Goal: Information Seeking & Learning: Understand process/instructions

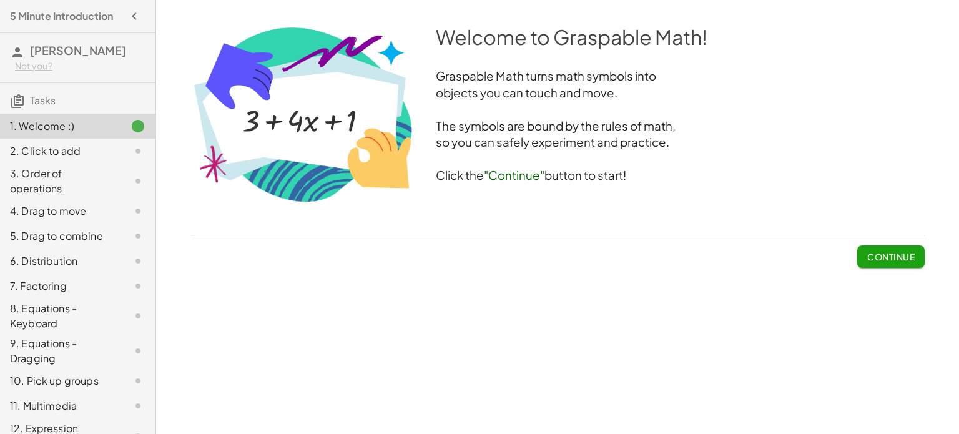
click at [867, 252] on span "Continue" at bounding box center [890, 256] width 47 height 11
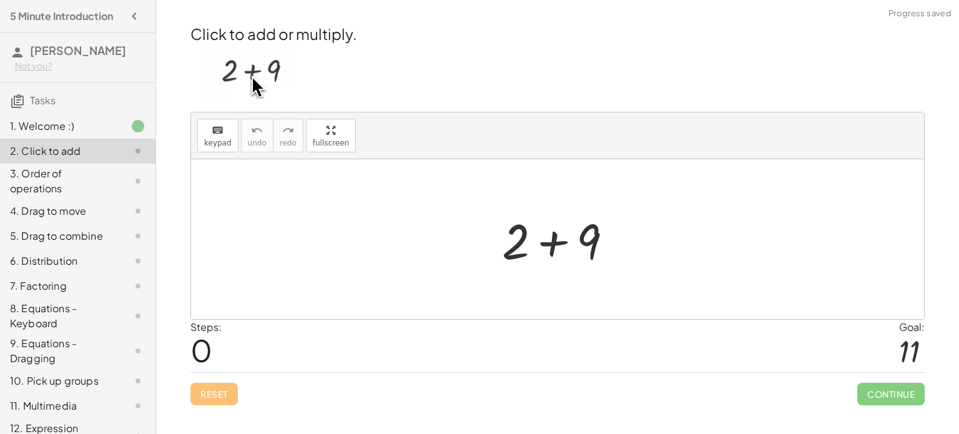
click at [559, 244] on div at bounding box center [562, 239] width 133 height 64
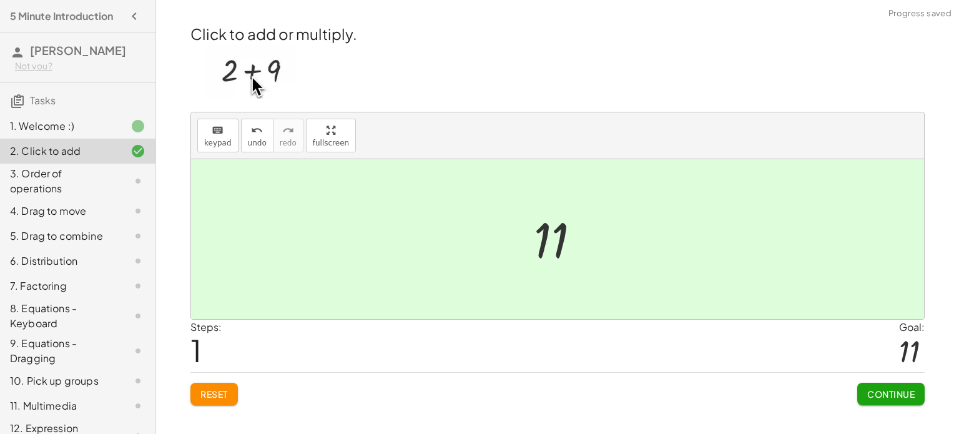
click at [895, 402] on button "Continue" at bounding box center [890, 394] width 67 height 22
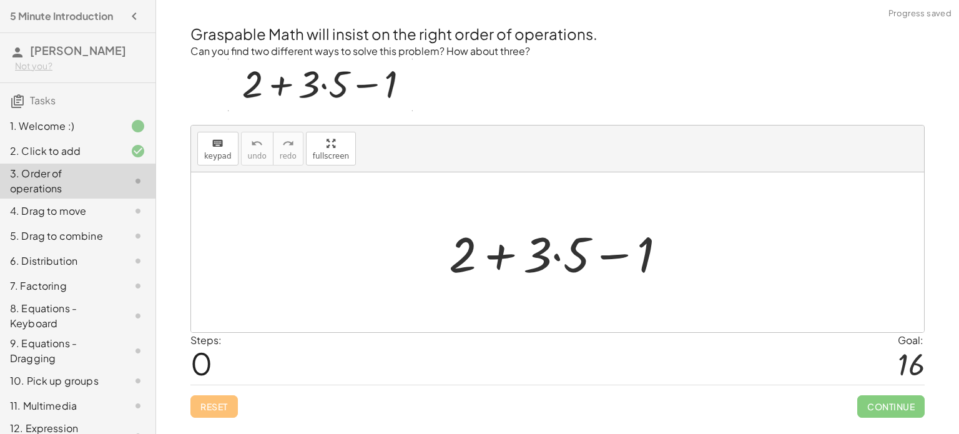
click at [571, 242] on div at bounding box center [563, 252] width 240 height 64
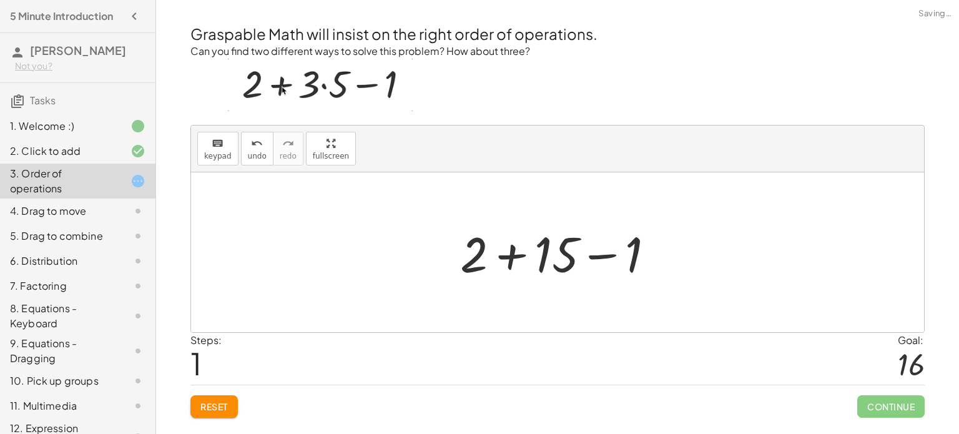
click at [511, 249] on div at bounding box center [562, 252] width 217 height 64
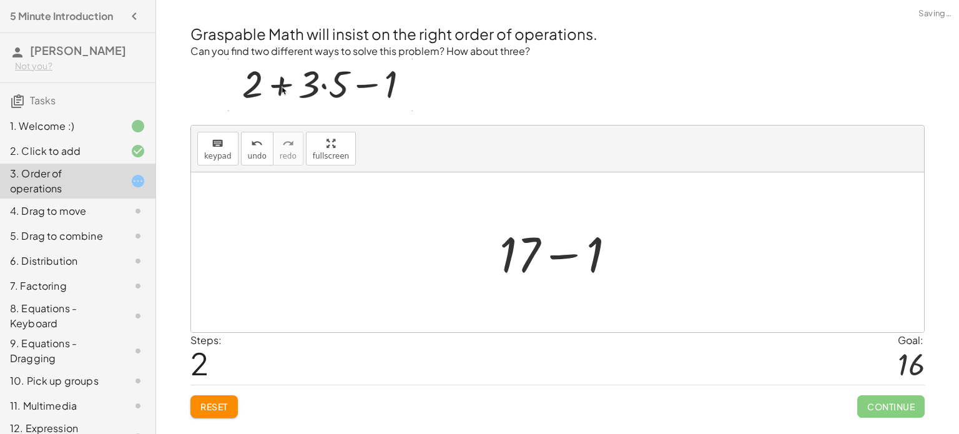
click at [568, 249] on div at bounding box center [562, 252] width 139 height 64
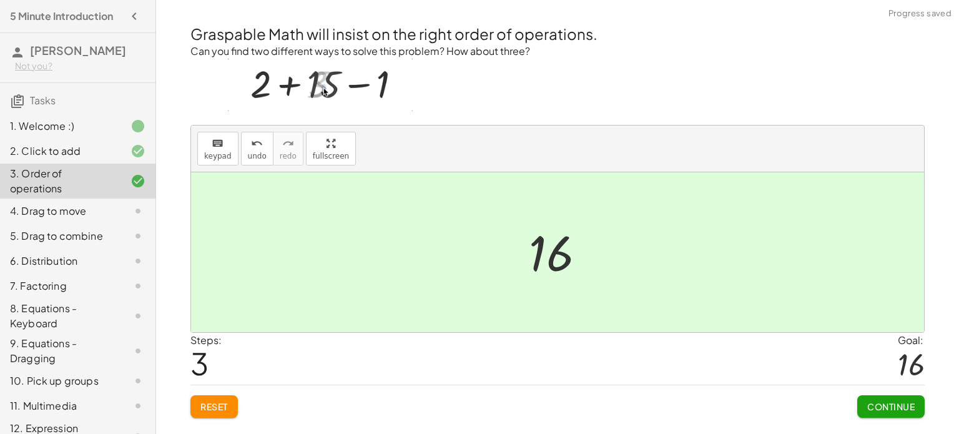
click at [867, 407] on span "Continue" at bounding box center [890, 406] width 47 height 11
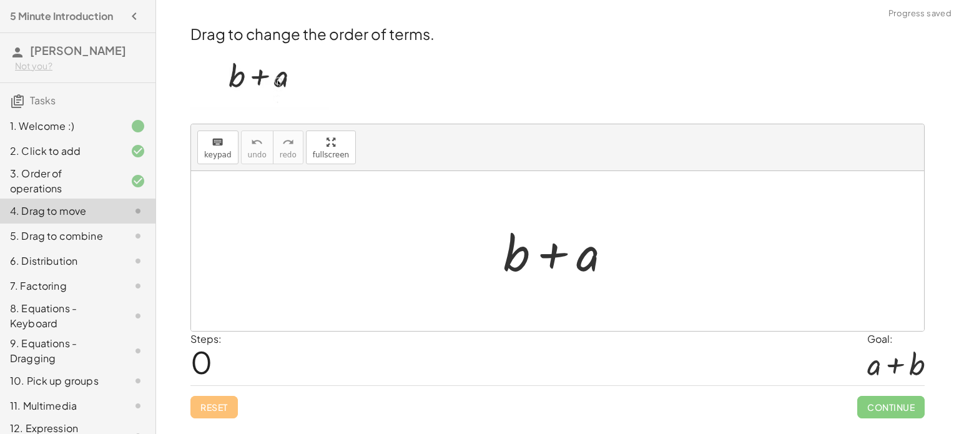
click at [553, 255] on div at bounding box center [562, 251] width 131 height 64
drag, startPoint x: 591, startPoint y: 256, endPoint x: 514, endPoint y: 239, distance: 79.4
click at [514, 239] on div at bounding box center [562, 251] width 131 height 64
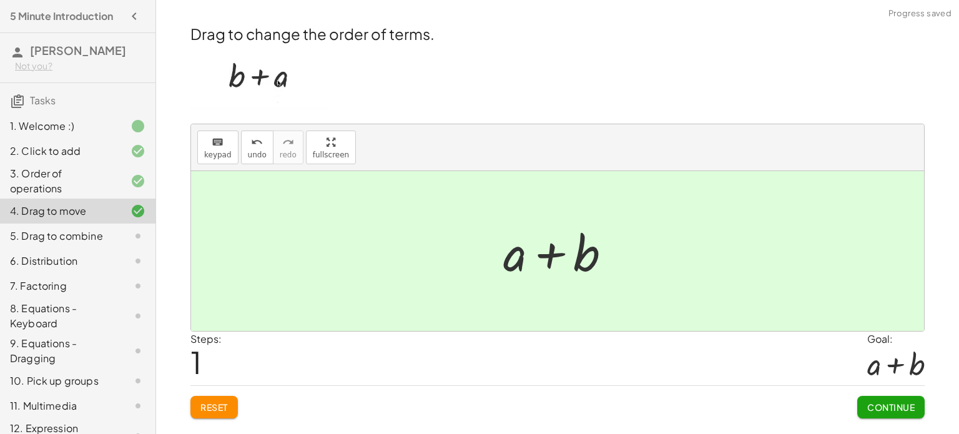
click at [872, 397] on button "Continue" at bounding box center [890, 407] width 67 height 22
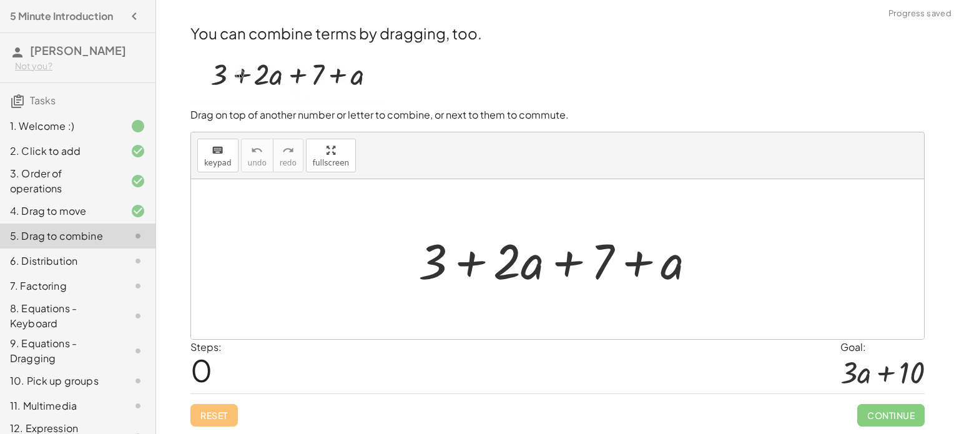
click at [606, 260] on div at bounding box center [562, 259] width 300 height 64
drag, startPoint x: 421, startPoint y: 260, endPoint x: 598, endPoint y: 249, distance: 177.1
click at [598, 249] on div at bounding box center [562, 259] width 300 height 64
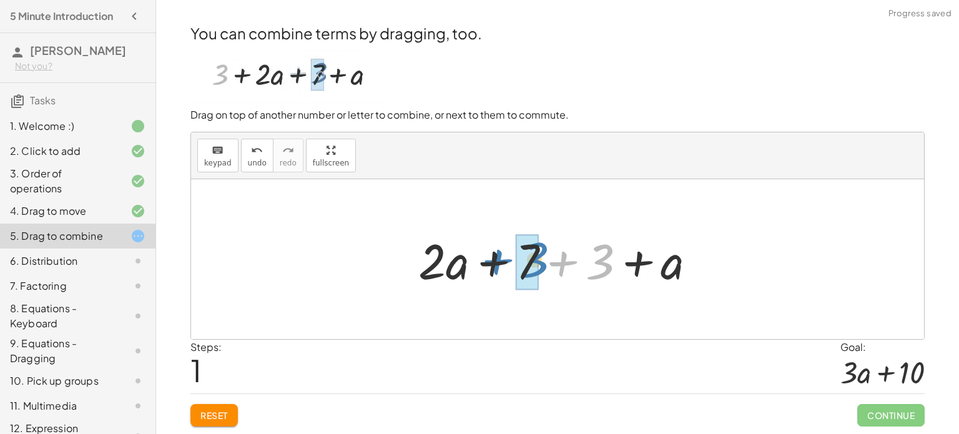
drag, startPoint x: 598, startPoint y: 252, endPoint x: 531, endPoint y: 250, distance: 66.2
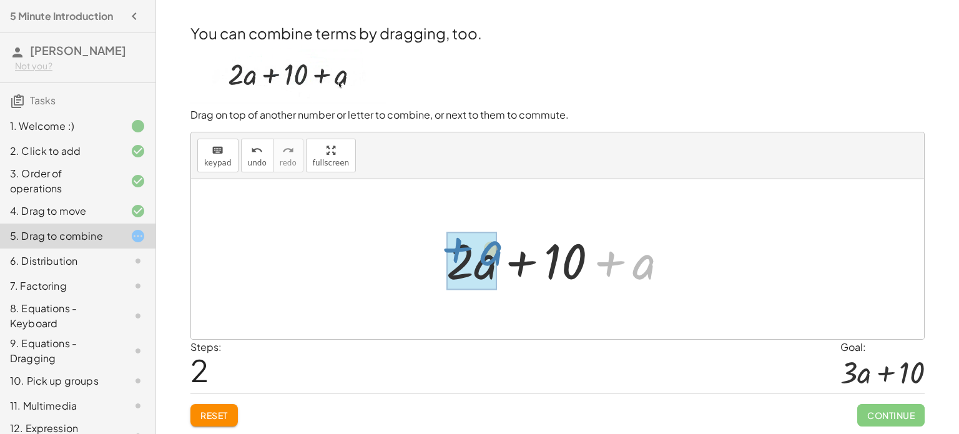
drag, startPoint x: 636, startPoint y: 270, endPoint x: 481, endPoint y: 259, distance: 155.8
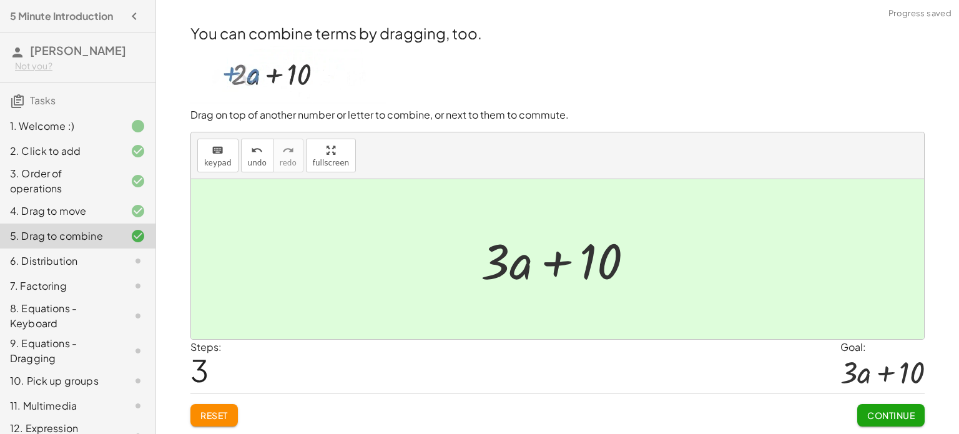
click at [560, 261] on div at bounding box center [562, 259] width 175 height 64
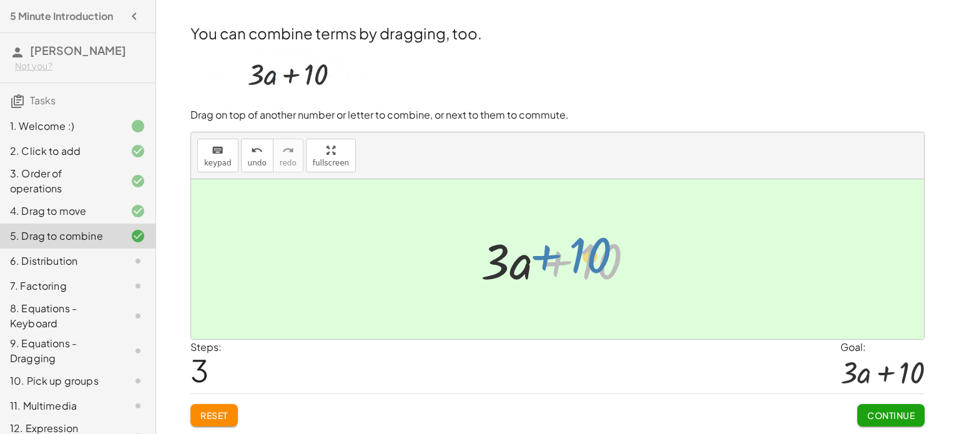
drag, startPoint x: 598, startPoint y: 262, endPoint x: 587, endPoint y: 257, distance: 12.0
click at [587, 257] on div at bounding box center [562, 259] width 175 height 64
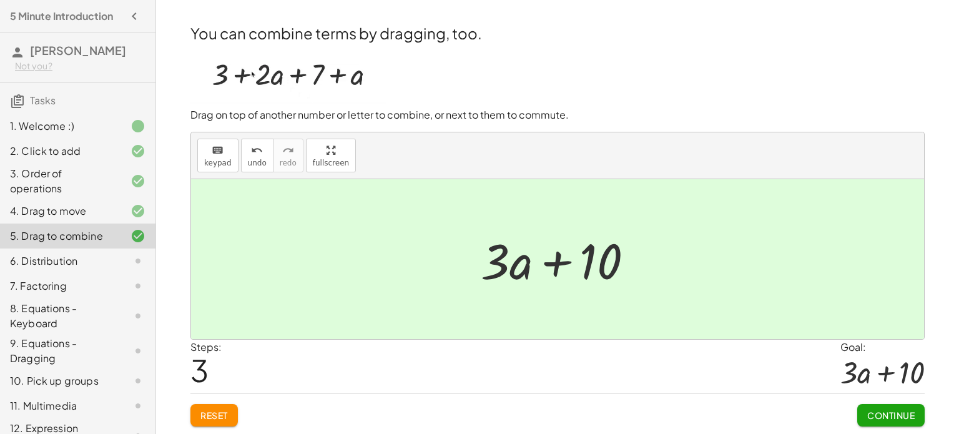
click at [871, 409] on button "Continue" at bounding box center [890, 415] width 67 height 22
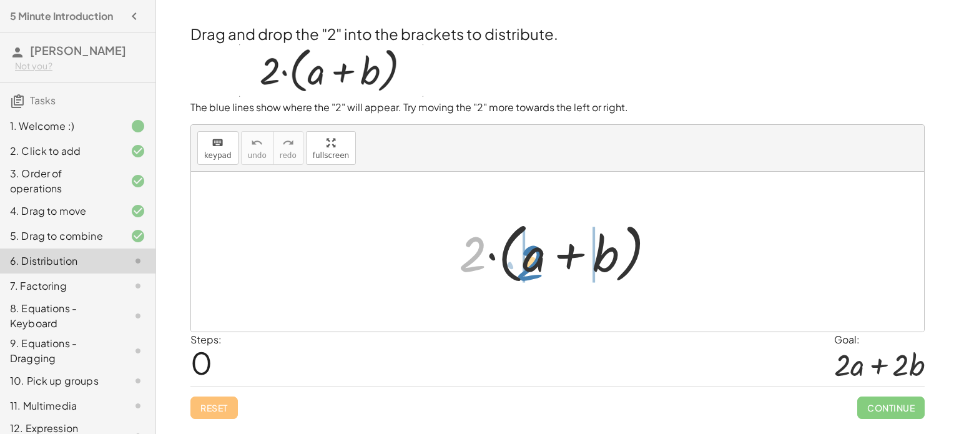
drag, startPoint x: 471, startPoint y: 259, endPoint x: 529, endPoint y: 268, distance: 58.1
click at [529, 268] on div at bounding box center [562, 252] width 219 height 72
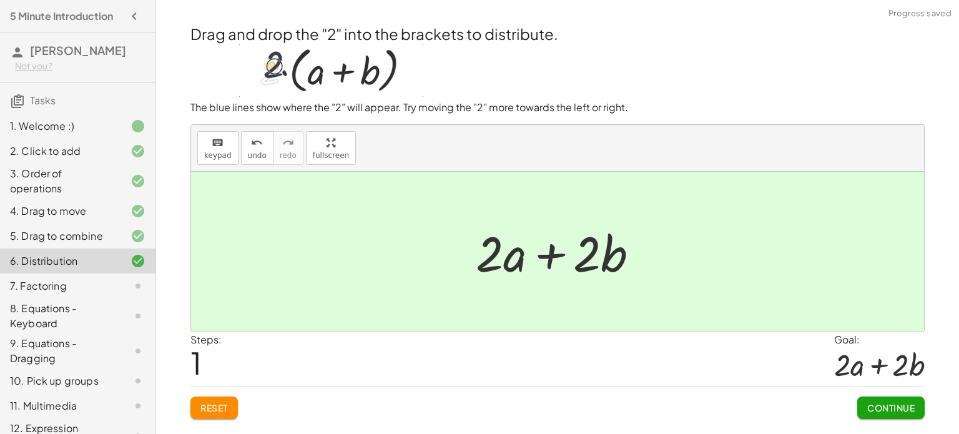
click at [864, 405] on button "Continue" at bounding box center [890, 408] width 67 height 22
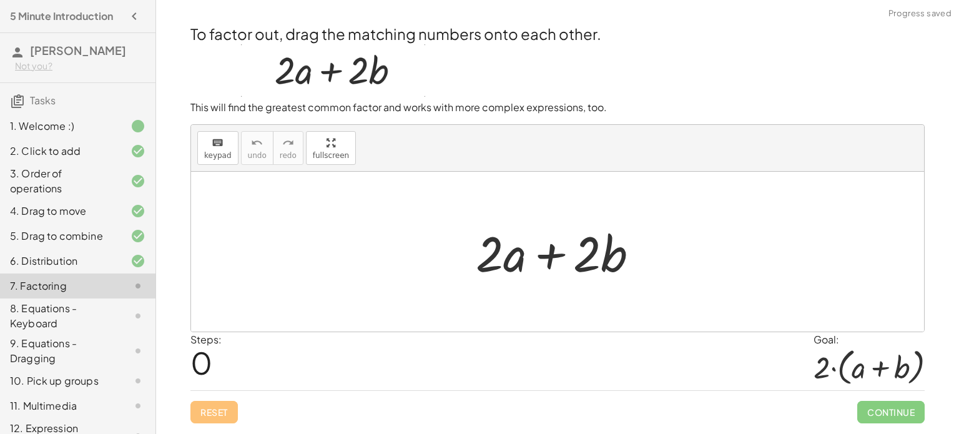
click at [507, 262] on div at bounding box center [562, 252] width 185 height 64
drag, startPoint x: 588, startPoint y: 261, endPoint x: 493, endPoint y: 250, distance: 95.6
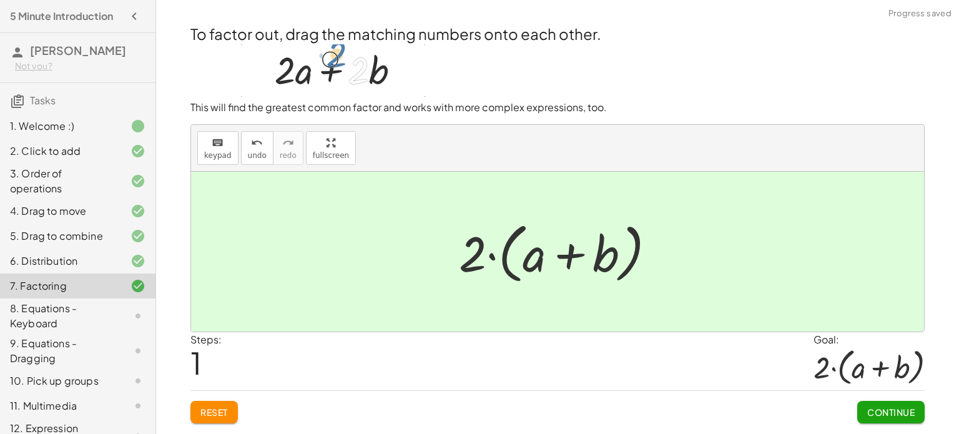
click at [884, 405] on button "Continue" at bounding box center [890, 412] width 67 height 22
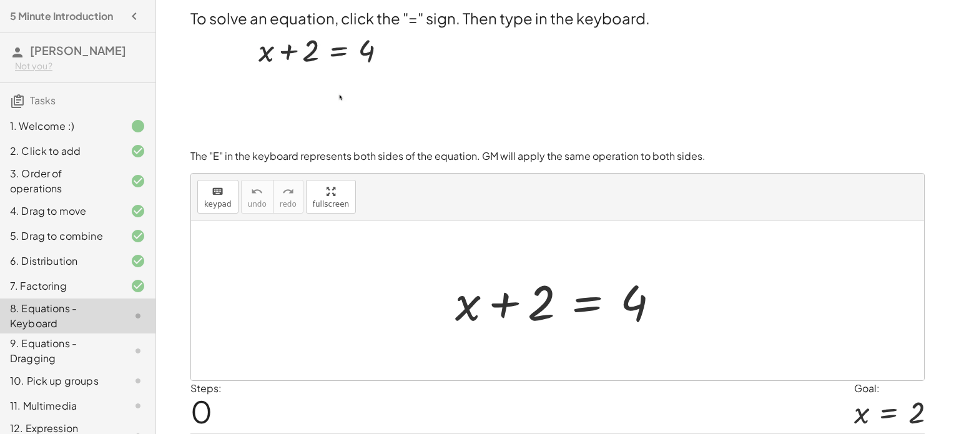
click at [594, 302] on div at bounding box center [562, 301] width 227 height 64
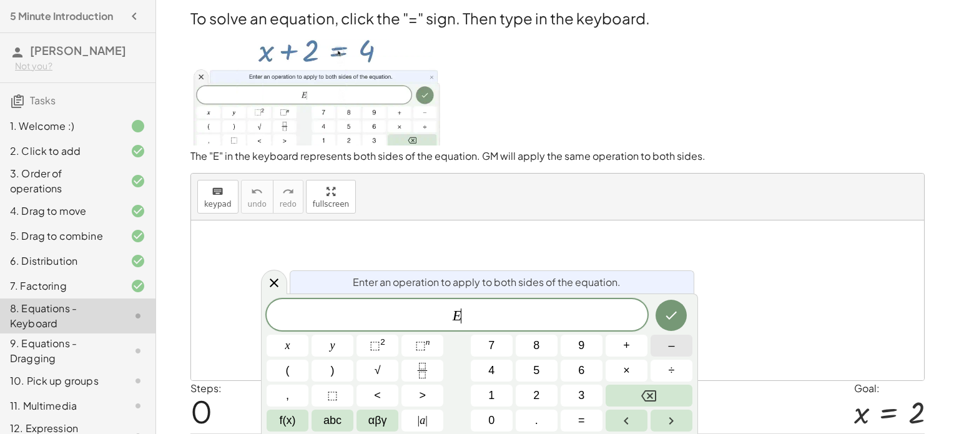
click at [672, 350] on span "–" at bounding box center [671, 345] width 6 height 17
click at [523, 392] on button "2" at bounding box center [537, 396] width 42 height 22
click at [673, 310] on icon "Done" at bounding box center [671, 315] width 15 height 15
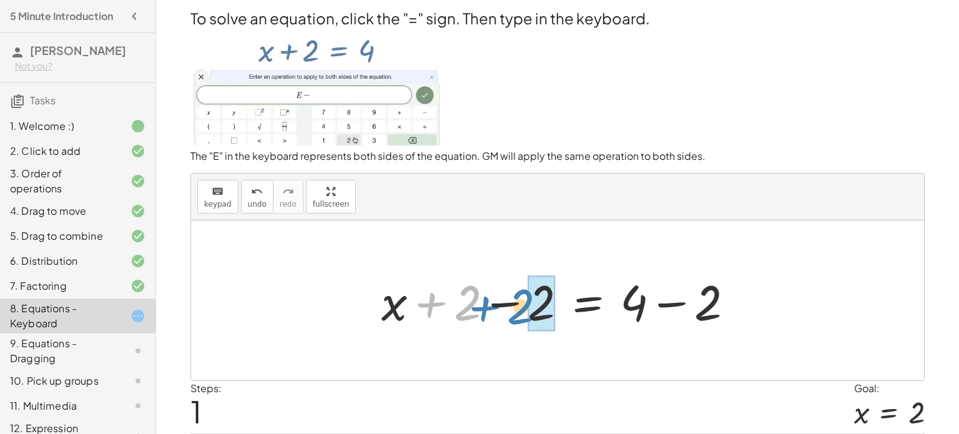
drag, startPoint x: 468, startPoint y: 306, endPoint x: 526, endPoint y: 309, distance: 57.5
click at [526, 309] on div at bounding box center [562, 301] width 375 height 64
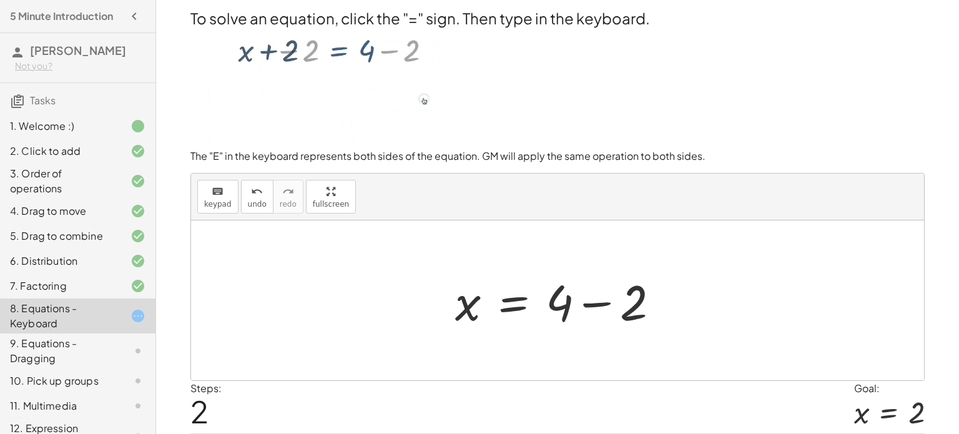
click at [583, 307] on div at bounding box center [562, 301] width 227 height 64
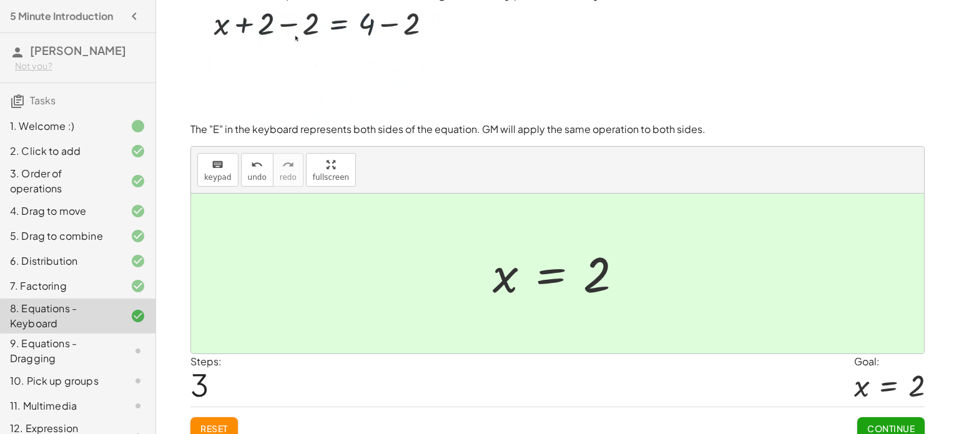
scroll to position [39, 0]
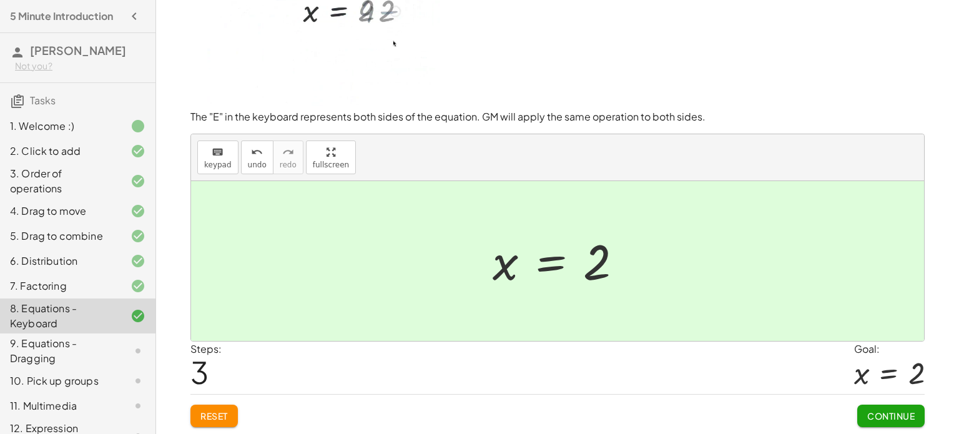
click at [909, 418] on span "Continue" at bounding box center [890, 415] width 47 height 11
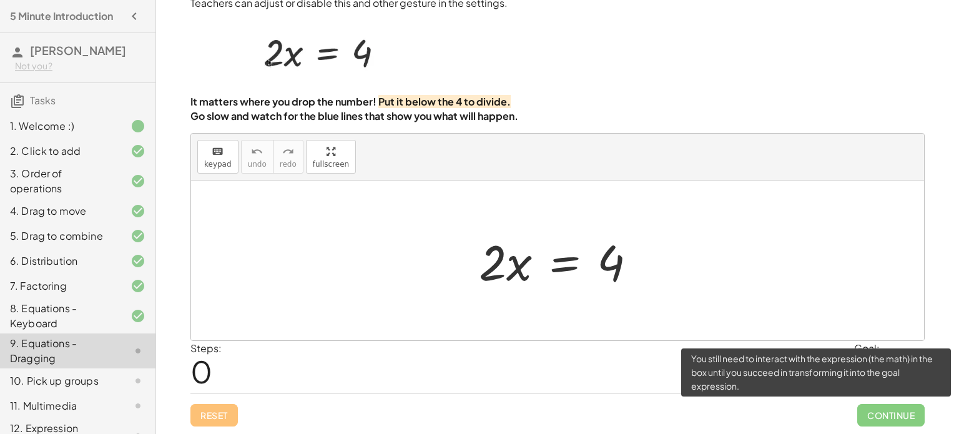
scroll to position [31, 0]
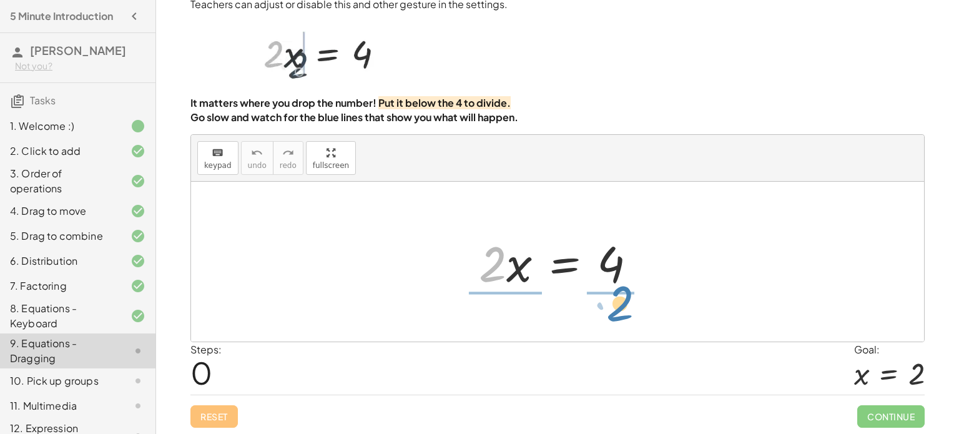
drag, startPoint x: 487, startPoint y: 271, endPoint x: 615, endPoint y: 311, distance: 134.1
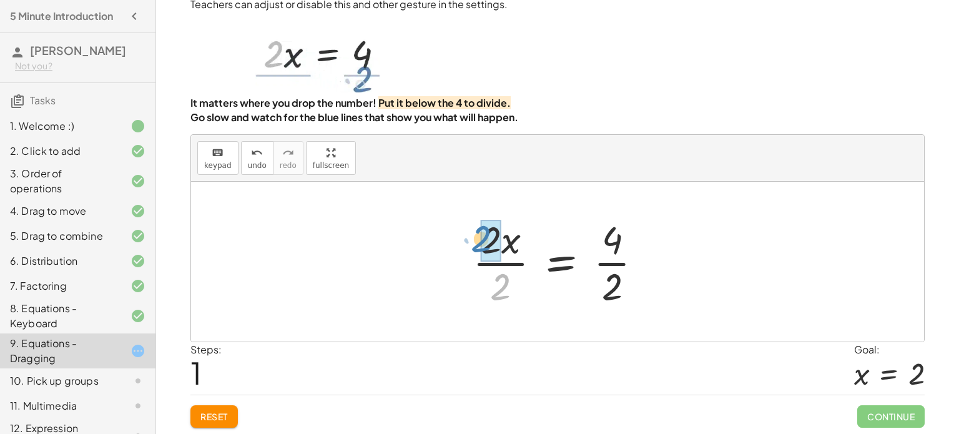
drag, startPoint x: 505, startPoint y: 292, endPoint x: 486, endPoint y: 246, distance: 49.5
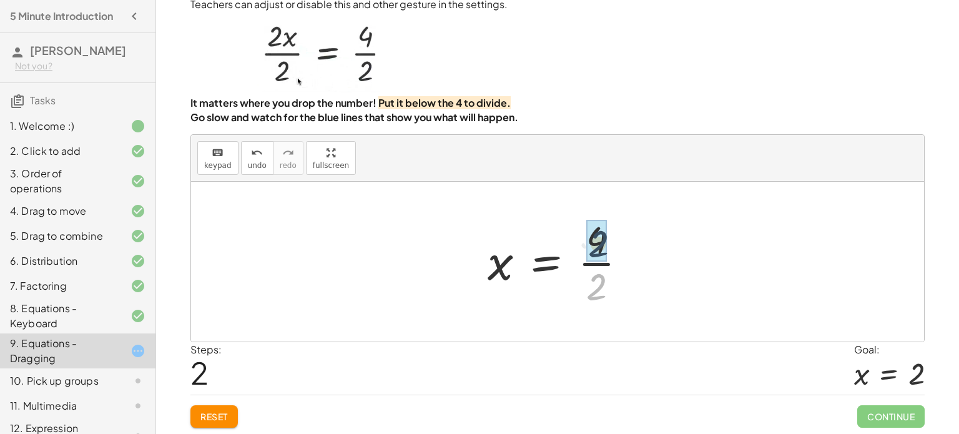
drag, startPoint x: 596, startPoint y: 286, endPoint x: 598, endPoint y: 240, distance: 46.3
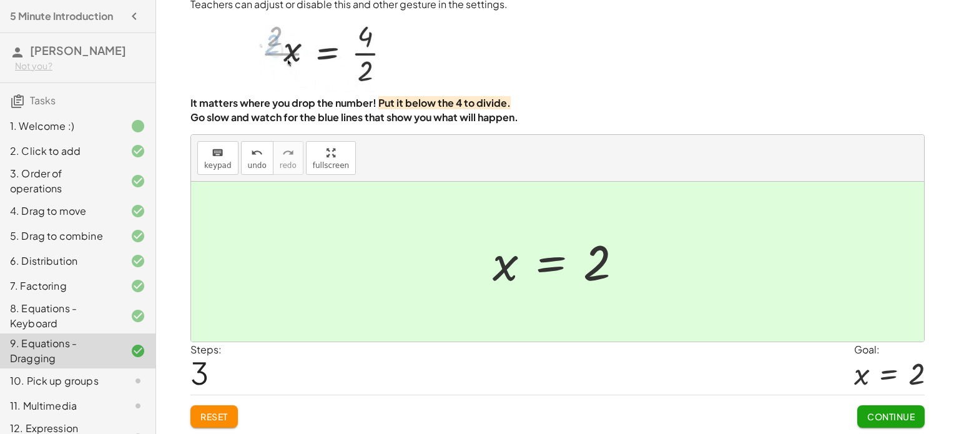
click at [858, 408] on button "Continue" at bounding box center [890, 416] width 67 height 22
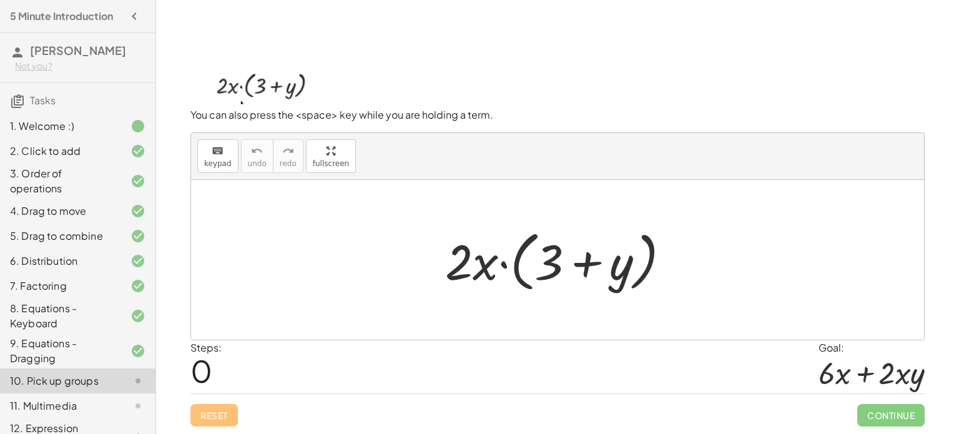
scroll to position [30, 0]
drag, startPoint x: 483, startPoint y: 265, endPoint x: 476, endPoint y: 232, distance: 33.7
click at [476, 232] on div at bounding box center [562, 261] width 247 height 72
drag, startPoint x: 461, startPoint y: 254, endPoint x: 475, endPoint y: 228, distance: 29.6
click at [475, 228] on div at bounding box center [562, 261] width 247 height 72
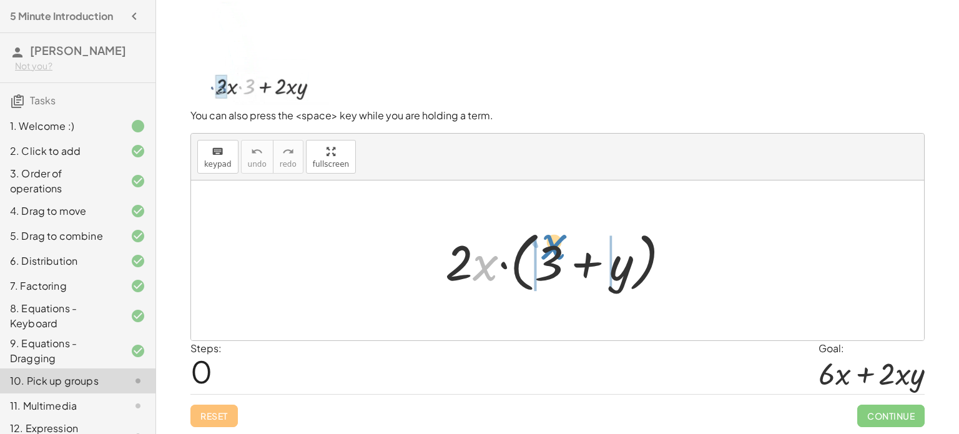
drag, startPoint x: 473, startPoint y: 272, endPoint x: 541, endPoint y: 251, distance: 70.7
click at [541, 251] on div at bounding box center [562, 261] width 247 height 72
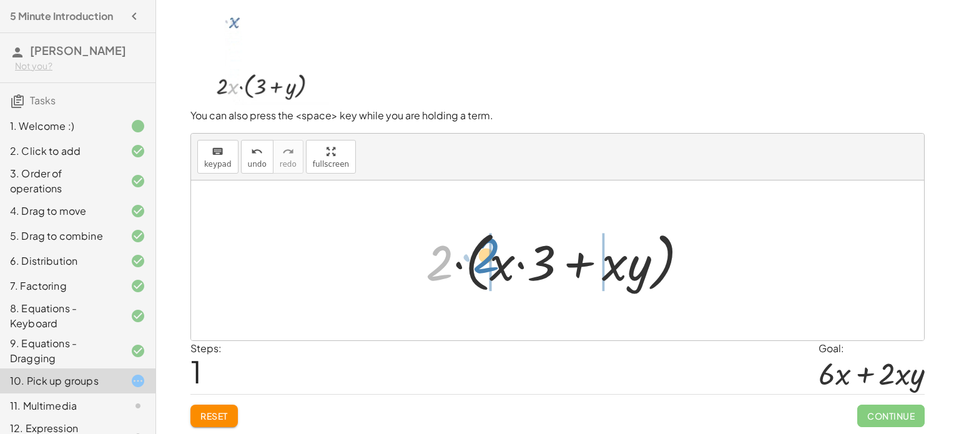
drag, startPoint x: 431, startPoint y: 266, endPoint x: 478, endPoint y: 262, distance: 47.0
click at [478, 262] on div at bounding box center [562, 261] width 285 height 72
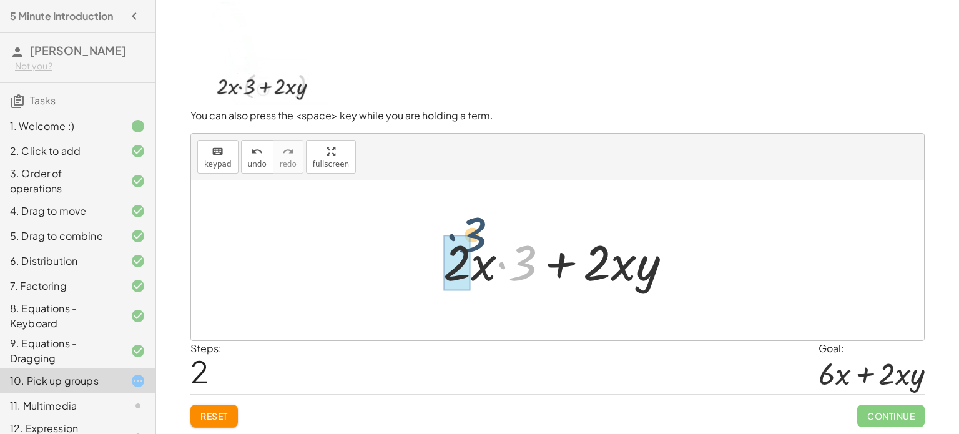
drag, startPoint x: 530, startPoint y: 267, endPoint x: 479, endPoint y: 256, distance: 51.7
click at [479, 256] on div at bounding box center [562, 261] width 251 height 64
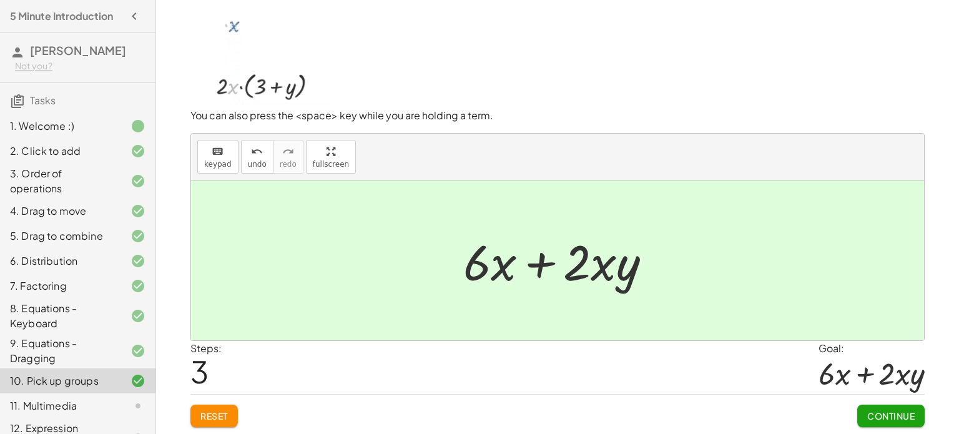
click at [886, 416] on span "Continue" at bounding box center [890, 415] width 47 height 11
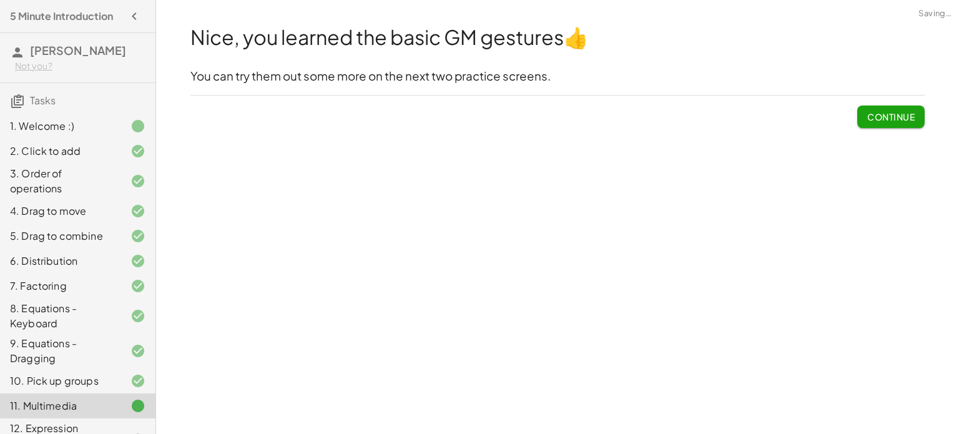
scroll to position [0, 0]
click at [870, 121] on span "Continue" at bounding box center [890, 116] width 47 height 11
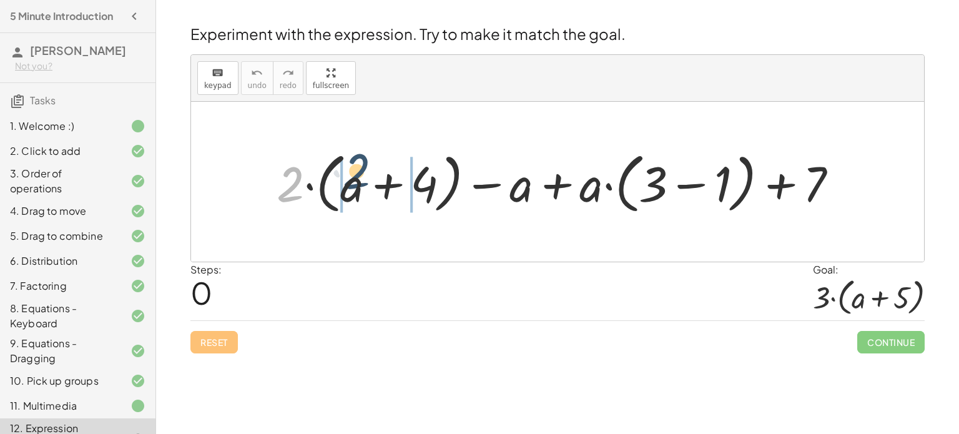
drag, startPoint x: 287, startPoint y: 194, endPoint x: 359, endPoint y: 189, distance: 71.9
click at [359, 189] on div at bounding box center [562, 182] width 584 height 72
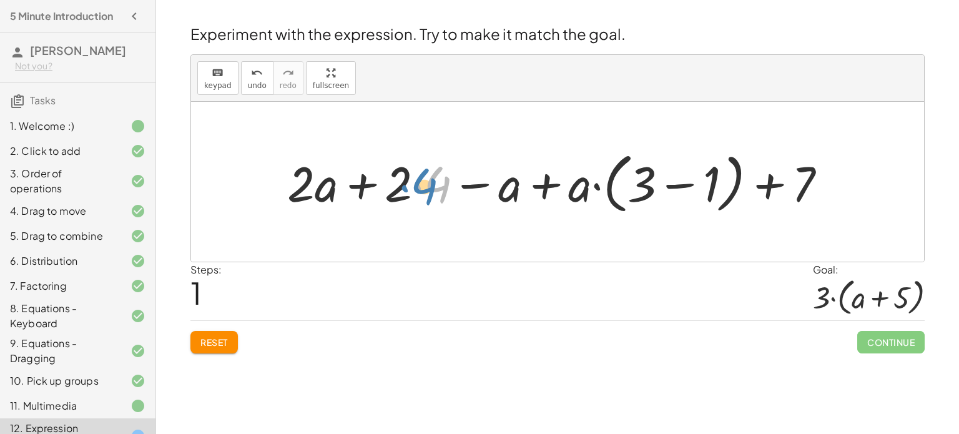
click at [436, 185] on div at bounding box center [562, 182] width 562 height 72
drag, startPoint x: 802, startPoint y: 183, endPoint x: 433, endPoint y: 202, distance: 369.6
click at [433, 202] on div at bounding box center [562, 182] width 562 height 72
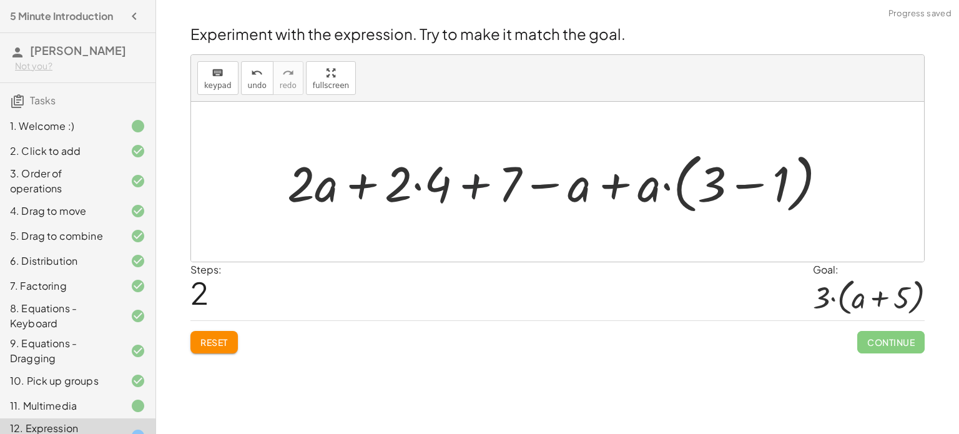
drag, startPoint x: 471, startPoint y: 183, endPoint x: 460, endPoint y: 181, distance: 10.8
click at [460, 181] on div at bounding box center [562, 182] width 562 height 72
drag, startPoint x: 440, startPoint y: 185, endPoint x: 315, endPoint y: 181, distance: 124.9
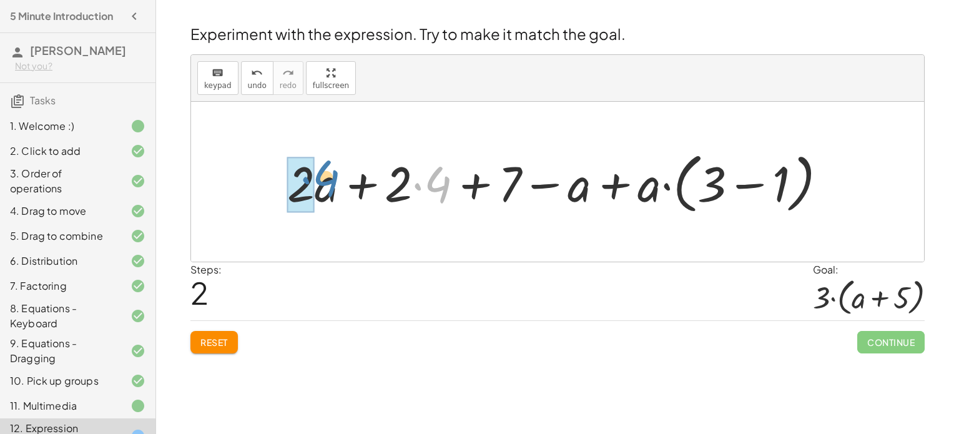
click at [315, 181] on div at bounding box center [562, 182] width 562 height 72
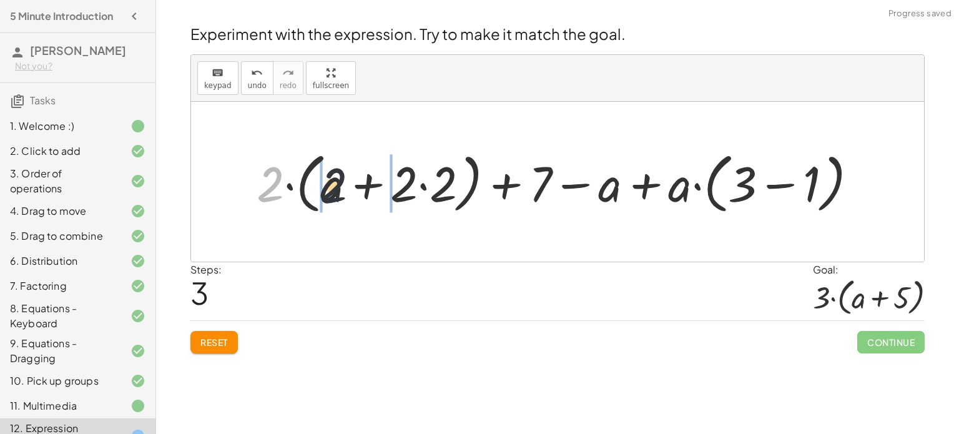
drag, startPoint x: 271, startPoint y: 178, endPoint x: 392, endPoint y: 202, distance: 123.4
click at [392, 202] on div at bounding box center [561, 182] width 623 height 72
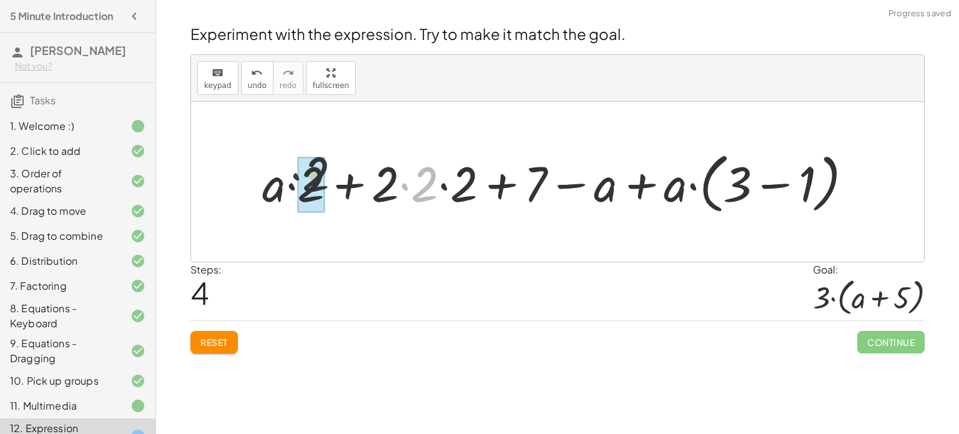
drag, startPoint x: 408, startPoint y: 192, endPoint x: 278, endPoint y: 185, distance: 130.7
click at [278, 185] on div at bounding box center [562, 182] width 613 height 72
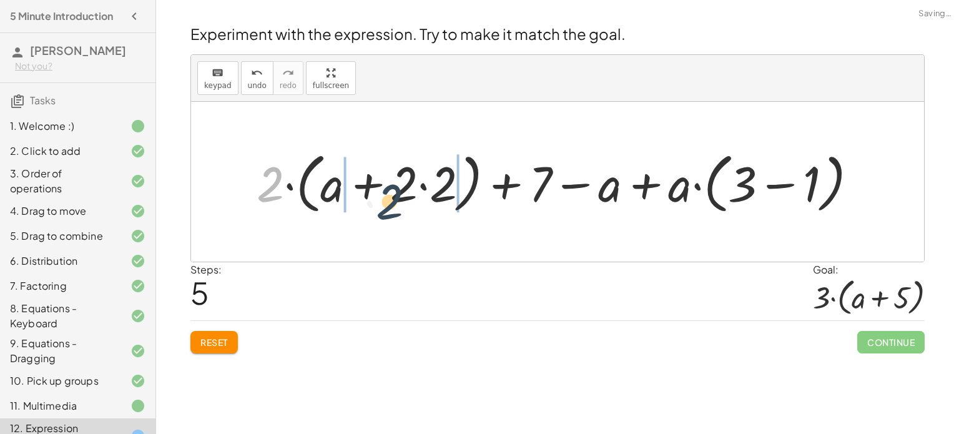
drag, startPoint x: 278, startPoint y: 185, endPoint x: 405, endPoint y: 204, distance: 128.2
click at [405, 204] on div at bounding box center [561, 182] width 623 height 72
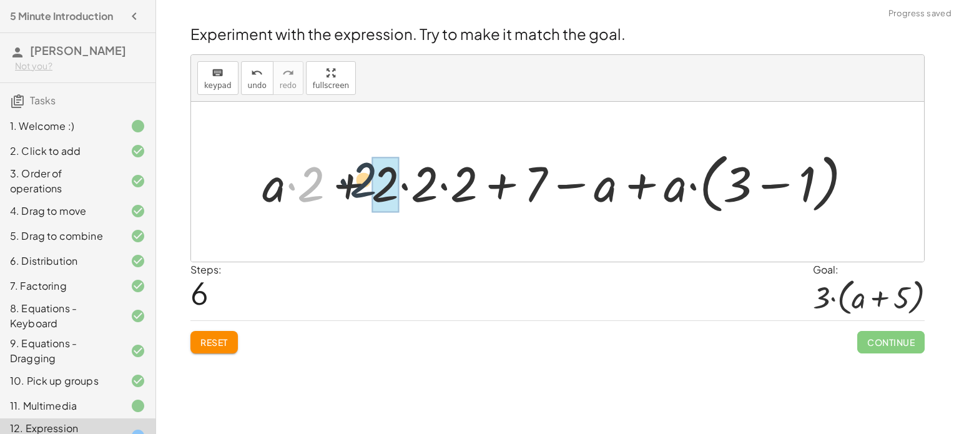
drag, startPoint x: 300, startPoint y: 194, endPoint x: 365, endPoint y: 192, distance: 65.0
click at [365, 192] on div at bounding box center [562, 182] width 613 height 72
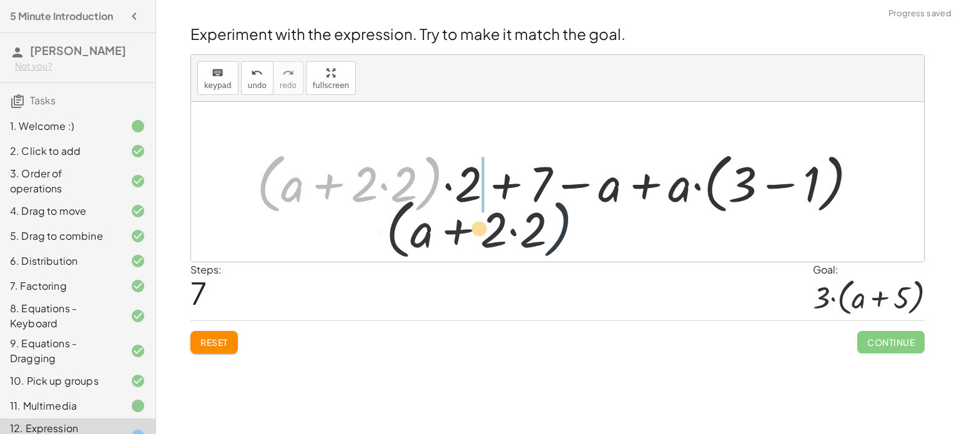
drag, startPoint x: 418, startPoint y: 177, endPoint x: 552, endPoint y: 224, distance: 142.2
click at [552, 224] on div "+ · 2 · ( + a + 4 ) − a + · a · ( + 3 − 1 ) + 7 + · 2 · a + · 2 · 4 − a + · a ·…" at bounding box center [557, 182] width 733 height 160
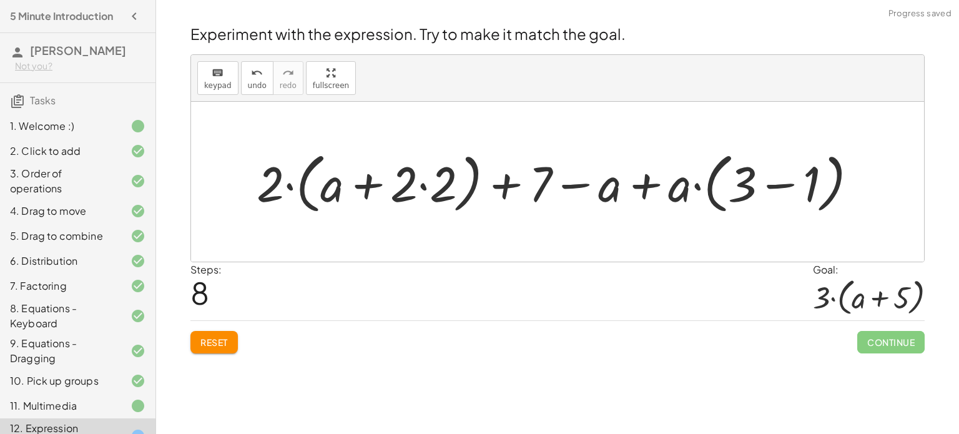
click at [231, 344] on button "Reset" at bounding box center [213, 342] width 47 height 22
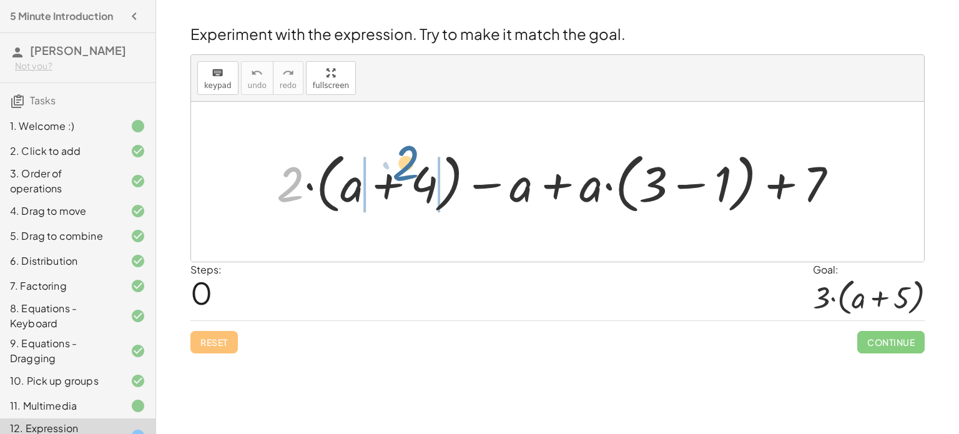
drag, startPoint x: 293, startPoint y: 195, endPoint x: 408, endPoint y: 175, distance: 116.6
click at [408, 175] on div at bounding box center [562, 182] width 584 height 72
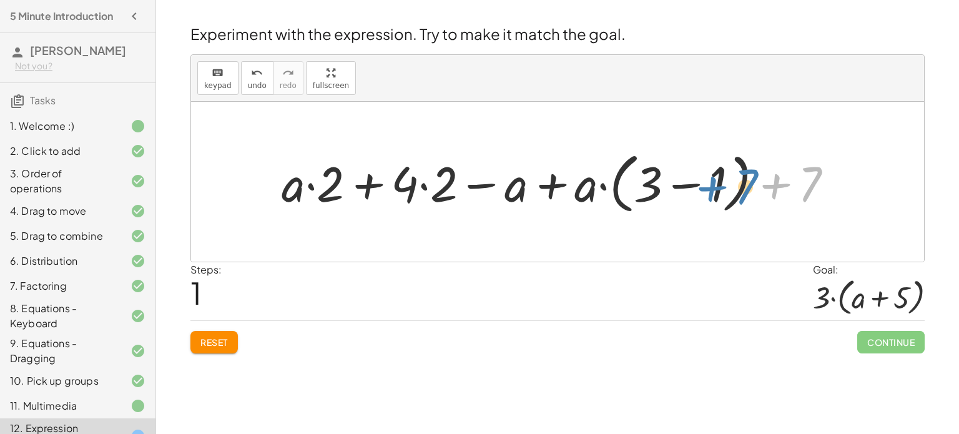
drag, startPoint x: 814, startPoint y: 189, endPoint x: 747, endPoint y: 190, distance: 66.2
click at [747, 190] on div at bounding box center [562, 182] width 574 height 72
drag, startPoint x: 804, startPoint y: 185, endPoint x: 673, endPoint y: 180, distance: 131.3
click at [673, 180] on div at bounding box center [562, 182] width 574 height 72
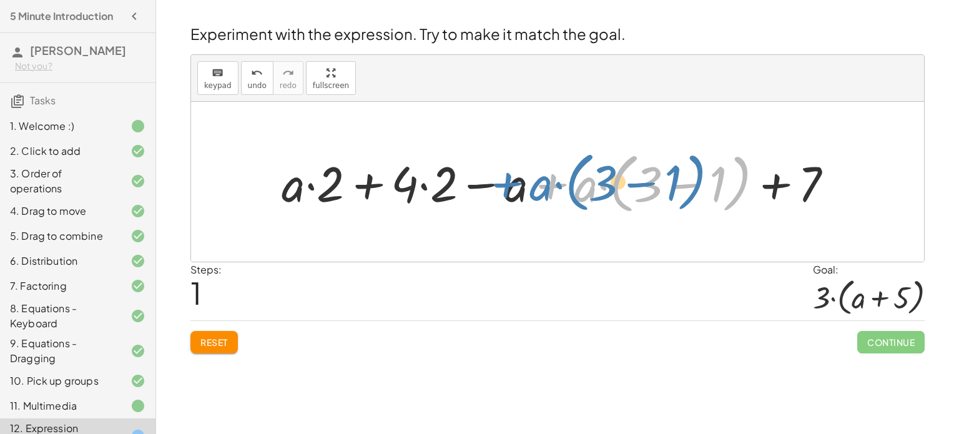
drag, startPoint x: 572, startPoint y: 187, endPoint x: 527, endPoint y: 185, distance: 45.0
click at [527, 185] on div at bounding box center [562, 182] width 574 height 72
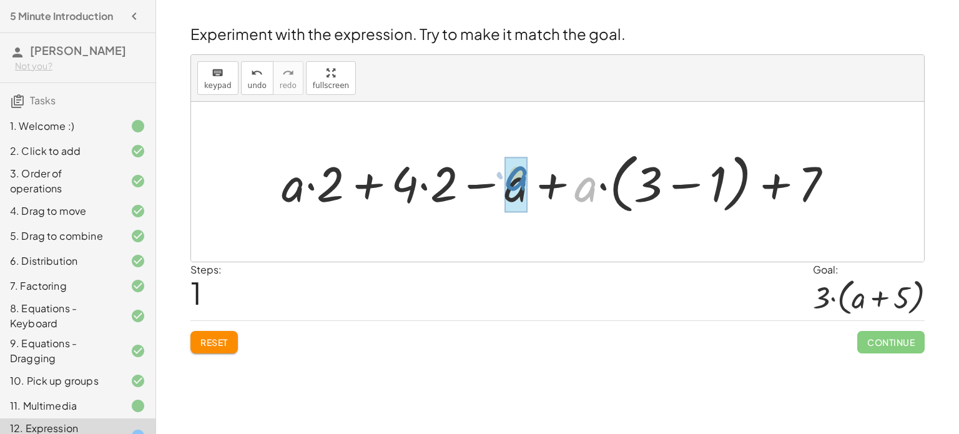
drag, startPoint x: 579, startPoint y: 187, endPoint x: 510, endPoint y: 176, distance: 70.2
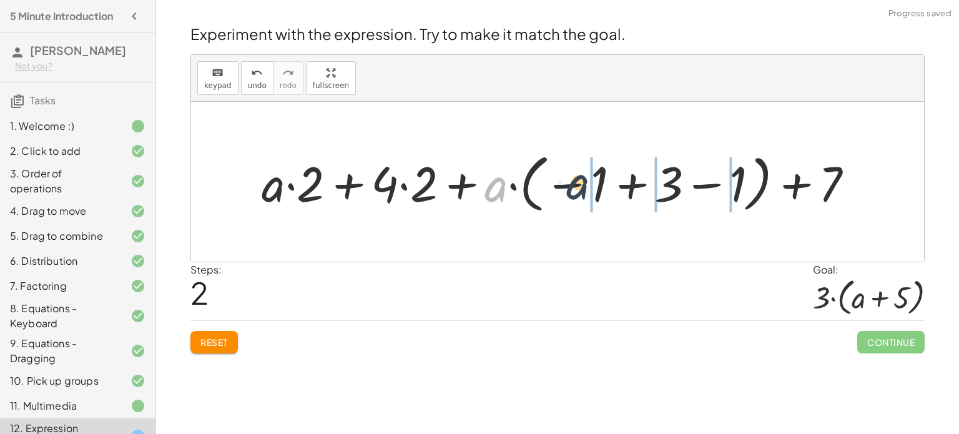
drag, startPoint x: 496, startPoint y: 192, endPoint x: 581, endPoint y: 190, distance: 84.9
click at [581, 190] on div at bounding box center [562, 181] width 614 height 69
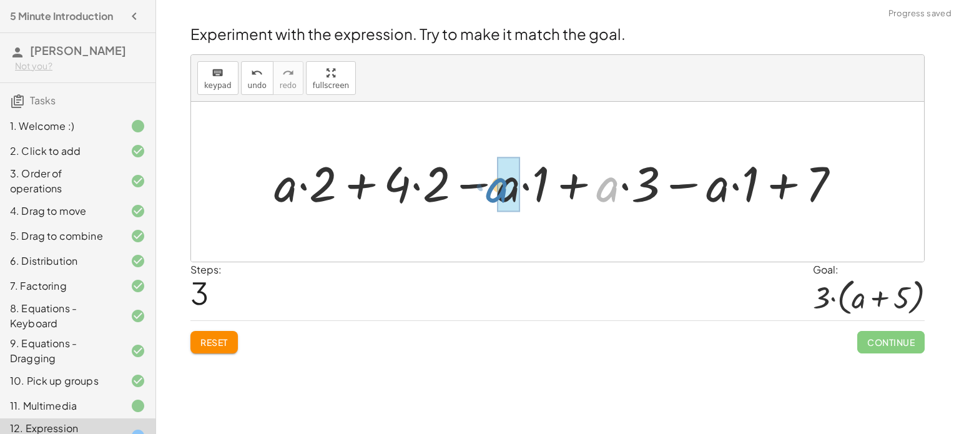
drag, startPoint x: 619, startPoint y: 188, endPoint x: 506, endPoint y: 189, distance: 112.4
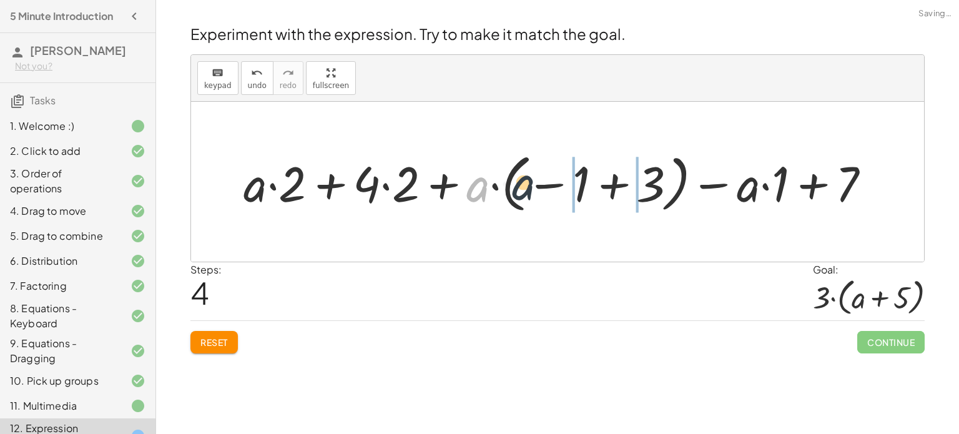
drag, startPoint x: 482, startPoint y: 182, endPoint x: 538, endPoint y: 185, distance: 56.3
click at [538, 185] on div at bounding box center [561, 181] width 649 height 69
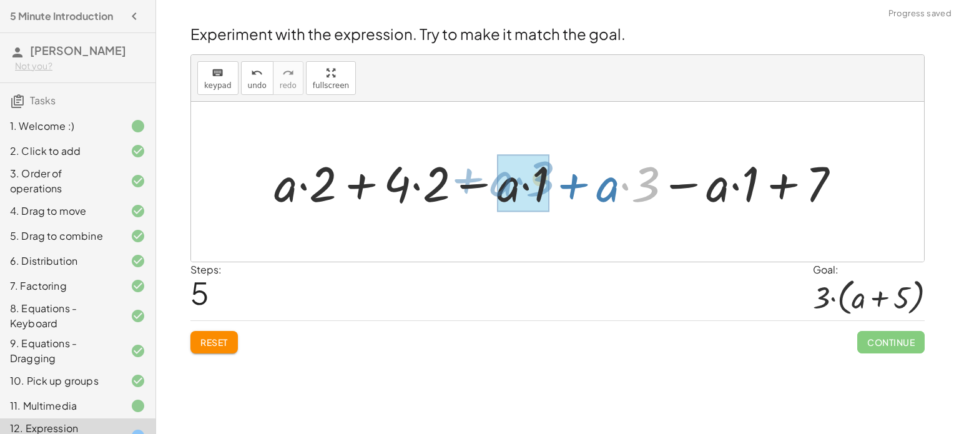
drag, startPoint x: 658, startPoint y: 189, endPoint x: 552, endPoint y: 184, distance: 106.3
click at [552, 184] on div at bounding box center [562, 182] width 589 height 64
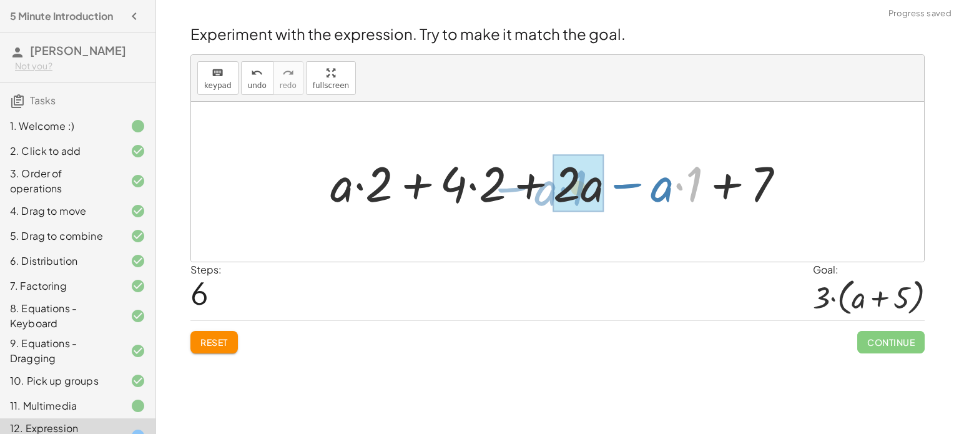
drag, startPoint x: 698, startPoint y: 190, endPoint x: 581, endPoint y: 194, distance: 116.2
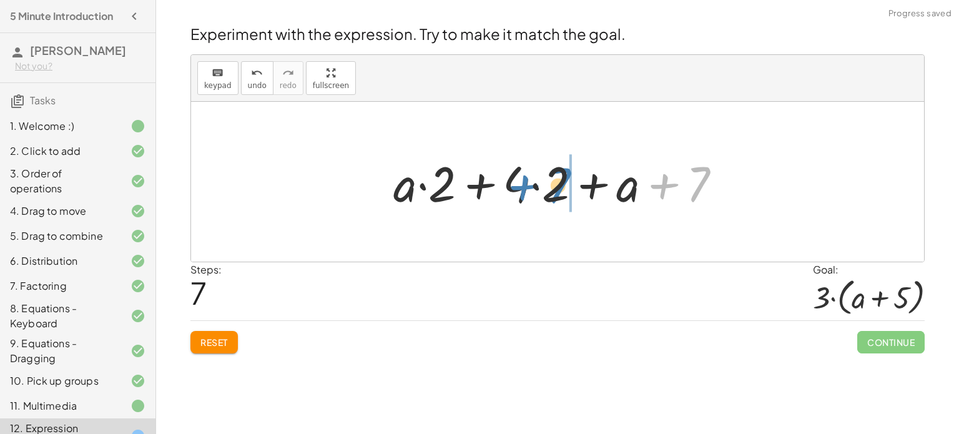
drag, startPoint x: 698, startPoint y: 186, endPoint x: 555, endPoint y: 186, distance: 143.6
click at [555, 186] on div at bounding box center [562, 182] width 350 height 64
drag, startPoint x: 693, startPoint y: 187, endPoint x: 614, endPoint y: 171, distance: 79.7
click at [614, 171] on div at bounding box center [562, 182] width 350 height 64
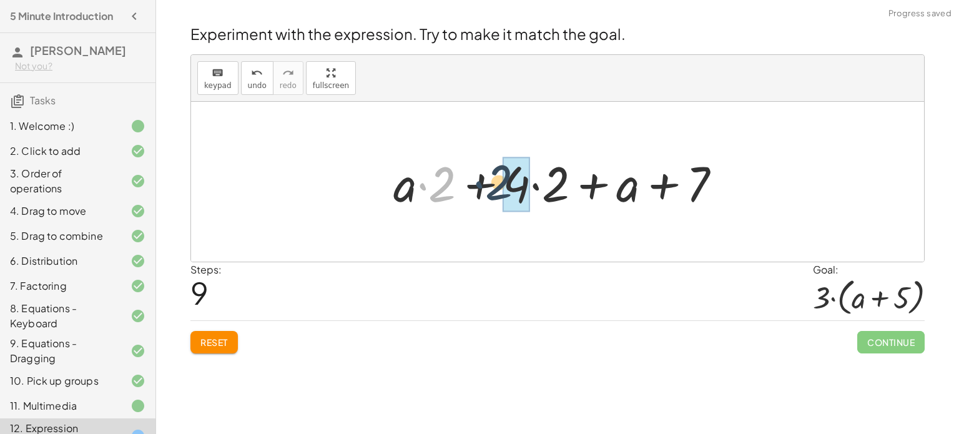
drag, startPoint x: 418, startPoint y: 190, endPoint x: 480, endPoint y: 189, distance: 62.5
click at [480, 189] on div at bounding box center [562, 182] width 350 height 64
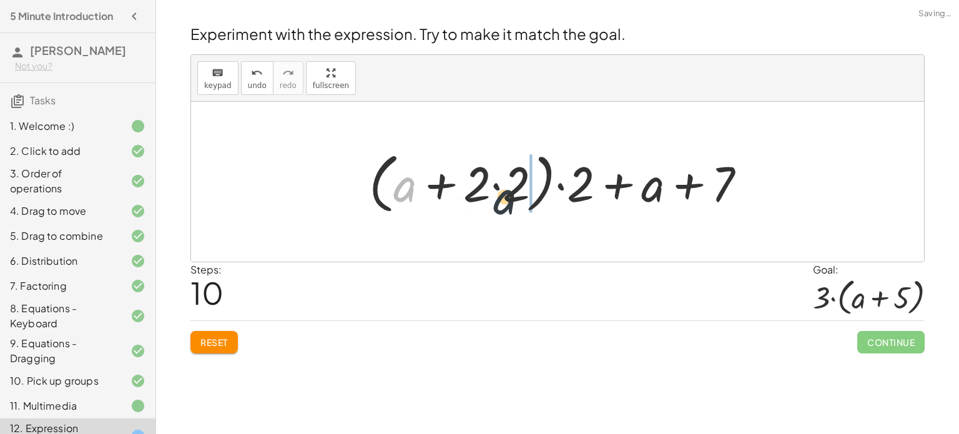
drag, startPoint x: 406, startPoint y: 189, endPoint x: 541, endPoint y: 215, distance: 137.4
click at [541, 215] on div at bounding box center [563, 182] width 400 height 72
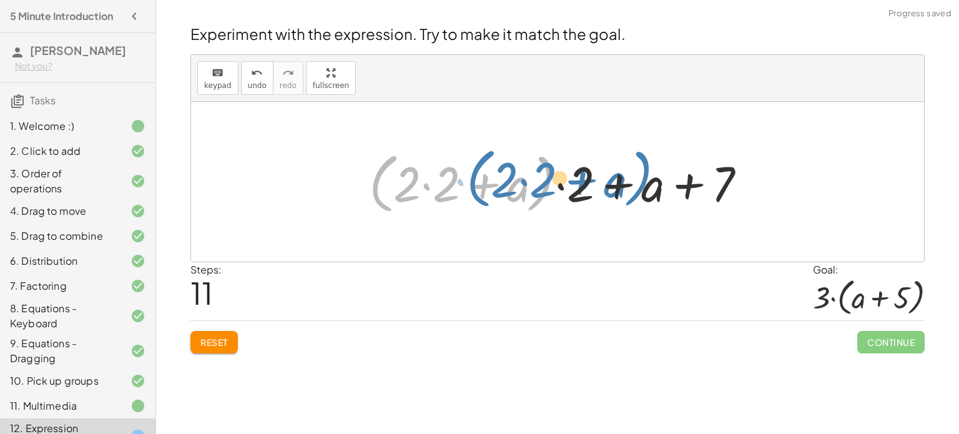
drag, startPoint x: 540, startPoint y: 191, endPoint x: 643, endPoint y: 182, distance: 103.4
click at [643, 182] on div at bounding box center [563, 182] width 400 height 72
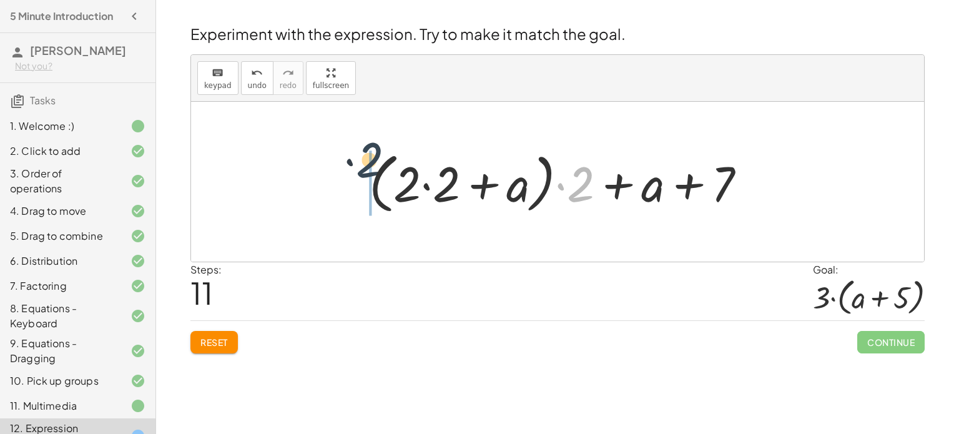
drag, startPoint x: 579, startPoint y: 179, endPoint x: 358, endPoint y: 152, distance: 222.6
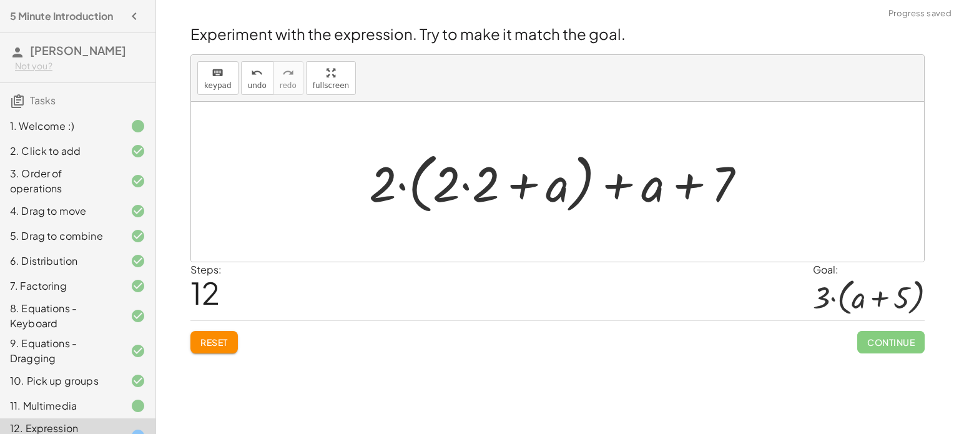
click at [217, 333] on button "Reset" at bounding box center [213, 342] width 47 height 22
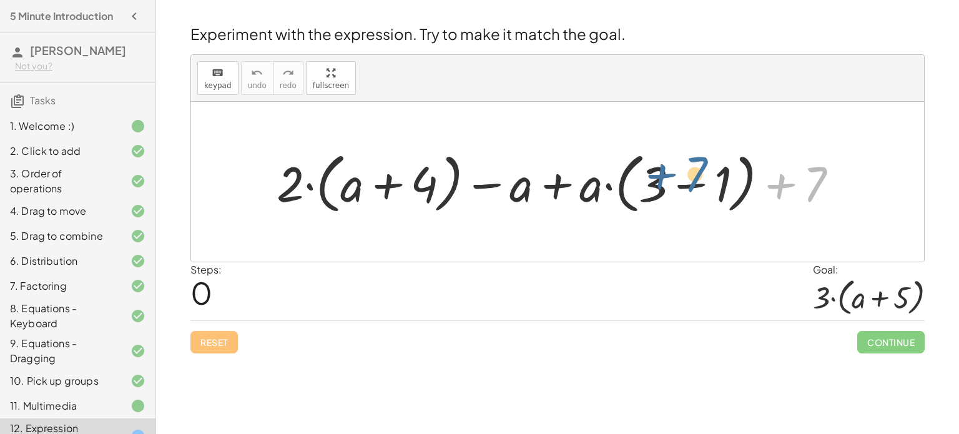
drag, startPoint x: 810, startPoint y: 184, endPoint x: 688, endPoint y: 170, distance: 122.5
click at [688, 170] on div at bounding box center [562, 182] width 584 height 72
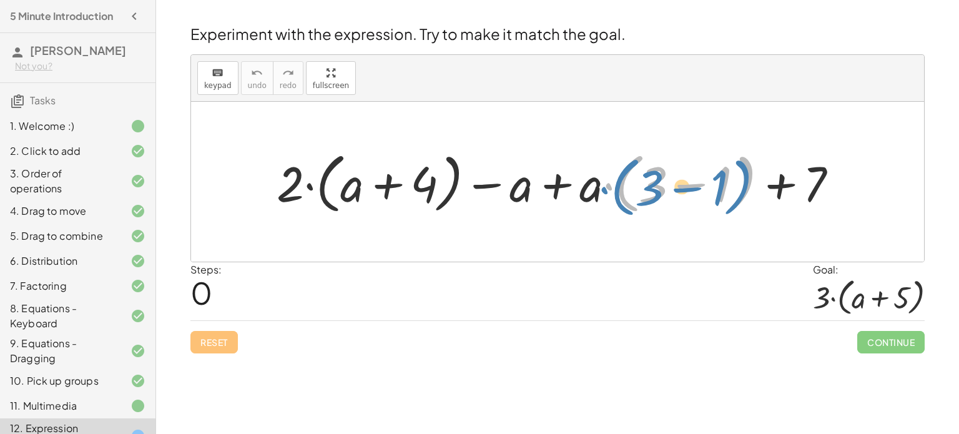
click at [598, 186] on div at bounding box center [562, 182] width 584 height 72
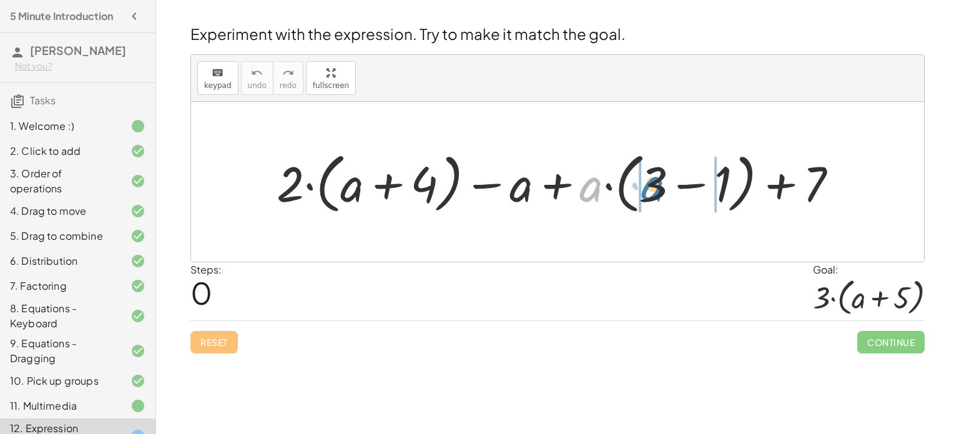
drag, startPoint x: 592, startPoint y: 193, endPoint x: 663, endPoint y: 194, distance: 70.6
click at [663, 194] on div at bounding box center [562, 182] width 584 height 72
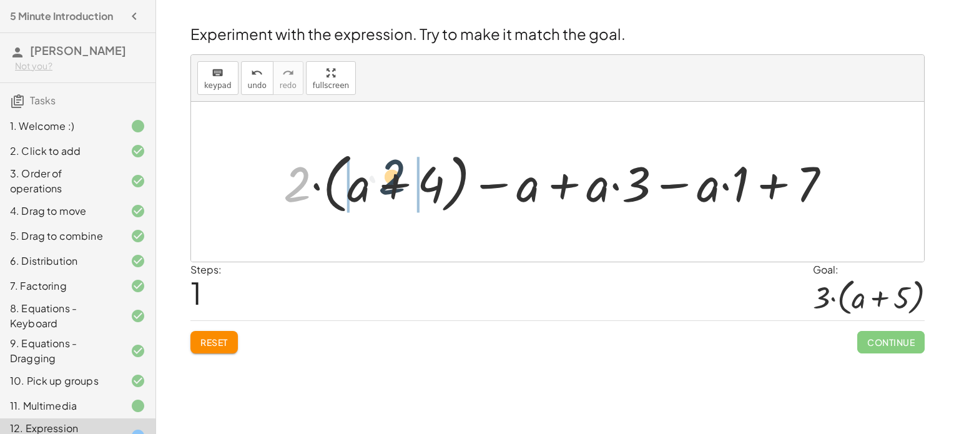
drag, startPoint x: 295, startPoint y: 197, endPoint x: 391, endPoint y: 190, distance: 96.5
click at [391, 190] on div at bounding box center [562, 182] width 570 height 72
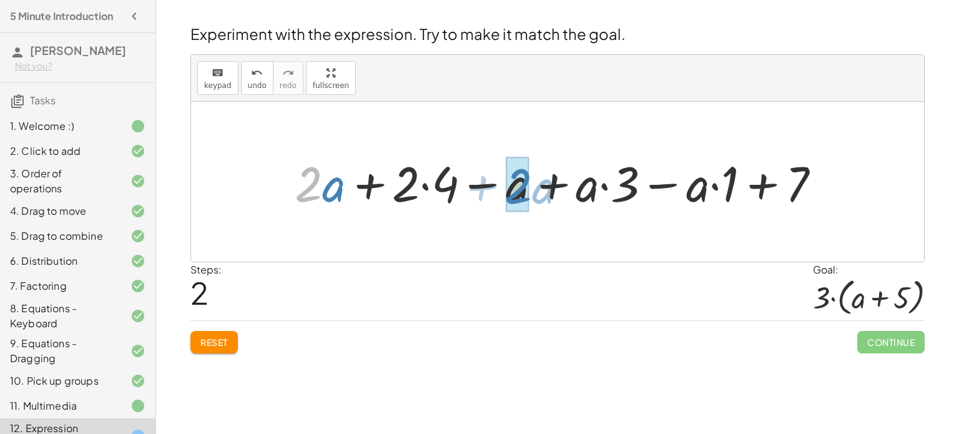
drag, startPoint x: 320, startPoint y: 187, endPoint x: 531, endPoint y: 190, distance: 211.7
click at [531, 190] on div at bounding box center [562, 182] width 548 height 64
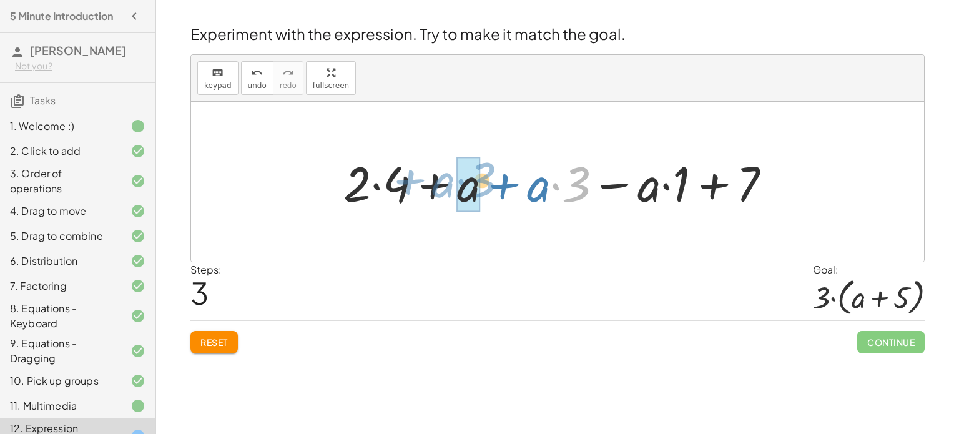
drag, startPoint x: 582, startPoint y: 182, endPoint x: 487, endPoint y: 178, distance: 95.0
click at [487, 178] on div at bounding box center [562, 182] width 450 height 64
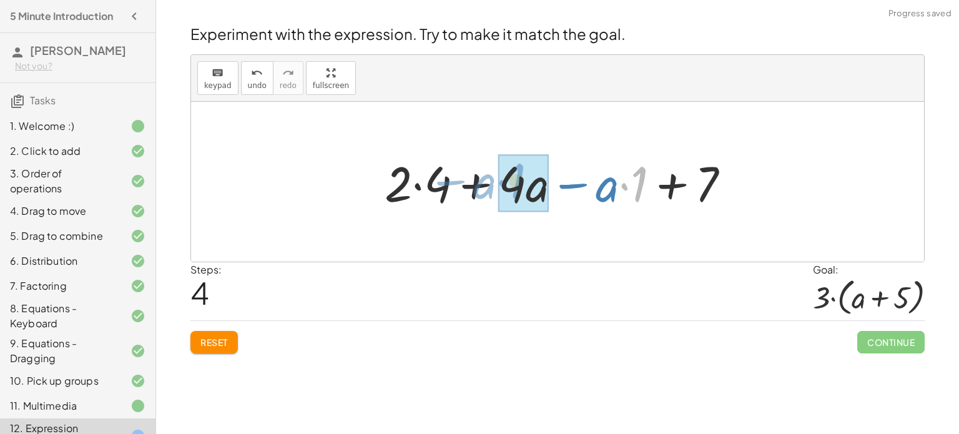
drag, startPoint x: 627, startPoint y: 189, endPoint x: 505, endPoint y: 187, distance: 122.4
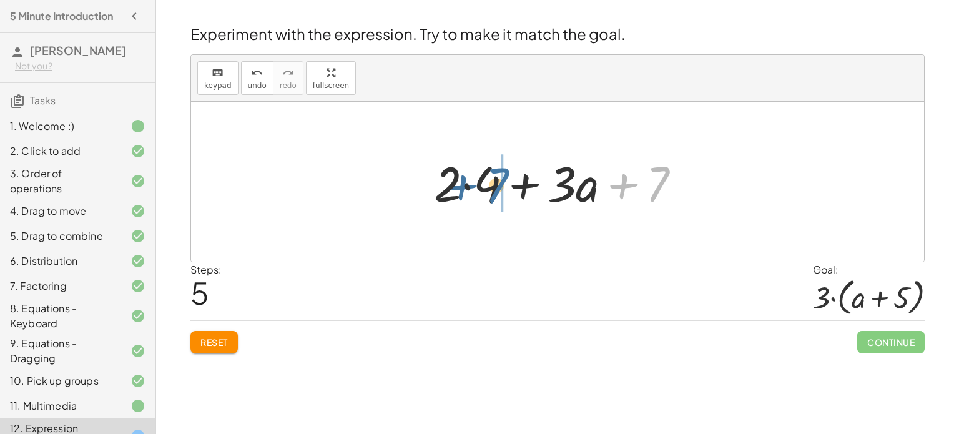
drag, startPoint x: 649, startPoint y: 189, endPoint x: 488, endPoint y: 190, distance: 161.7
click at [488, 190] on div at bounding box center [562, 182] width 269 height 64
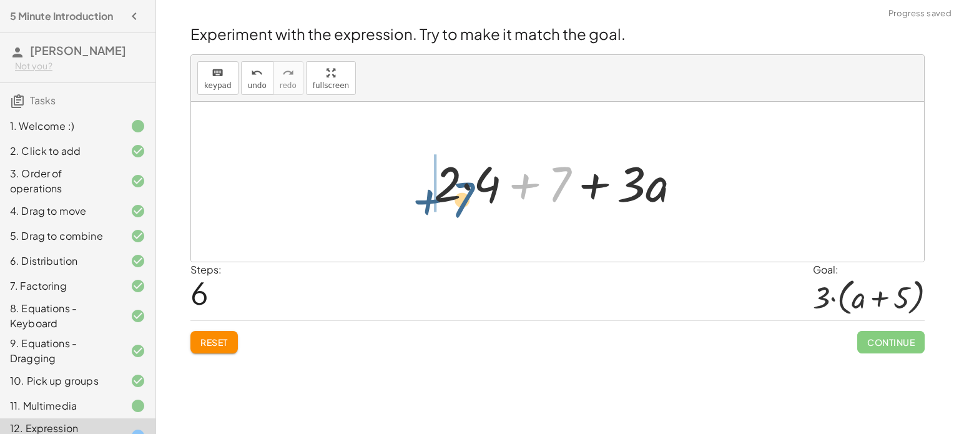
drag, startPoint x: 564, startPoint y: 180, endPoint x: 470, endPoint y: 195, distance: 96.1
click at [470, 195] on div at bounding box center [562, 182] width 269 height 64
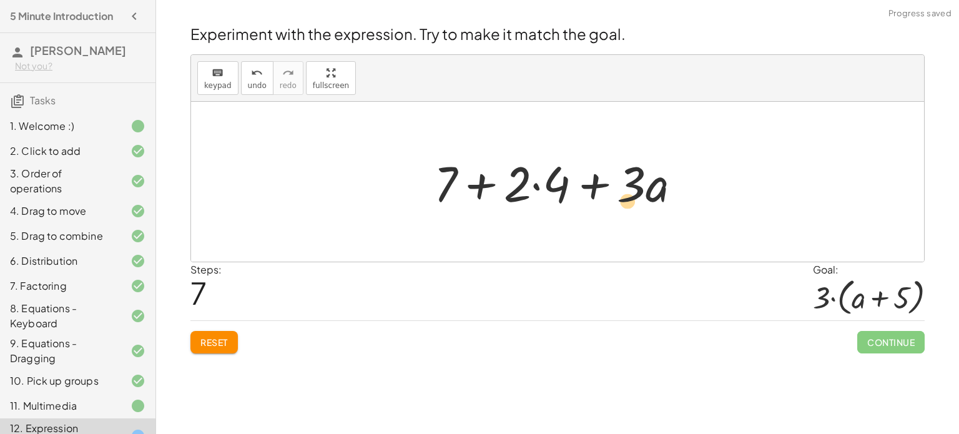
drag, startPoint x: 510, startPoint y: 187, endPoint x: 623, endPoint y: 210, distance: 115.4
click at [623, 210] on div at bounding box center [562, 182] width 269 height 64
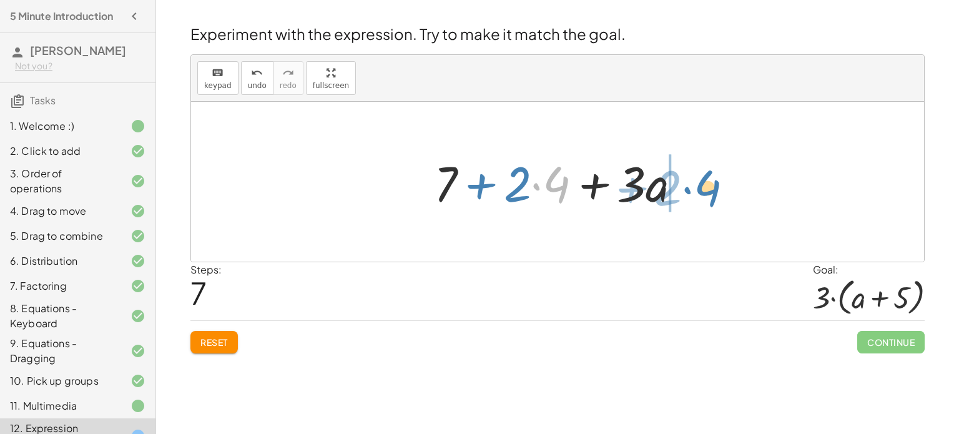
drag, startPoint x: 563, startPoint y: 178, endPoint x: 703, endPoint y: 187, distance: 140.8
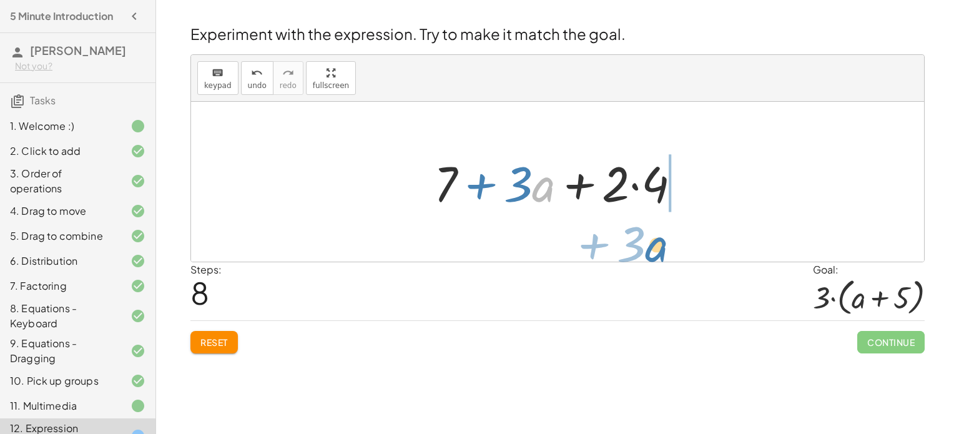
drag, startPoint x: 535, startPoint y: 182, endPoint x: 649, endPoint y: 241, distance: 129.3
click at [649, 241] on div "+ · 2 · ( + a + 4 ) − a + · a · ( + 3 − 1 ) + 7 + · 2 · ( + a + 4 ) − a + · a ·…" at bounding box center [557, 182] width 733 height 160
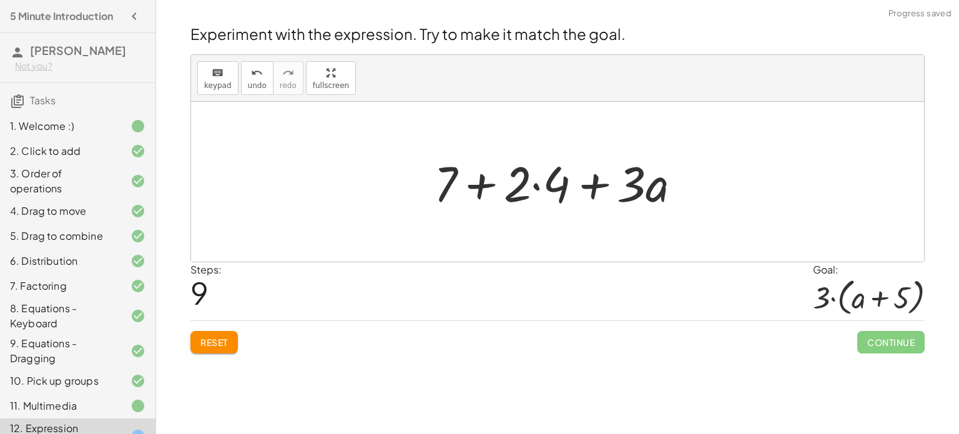
click at [197, 347] on button "Reset" at bounding box center [213, 342] width 47 height 22
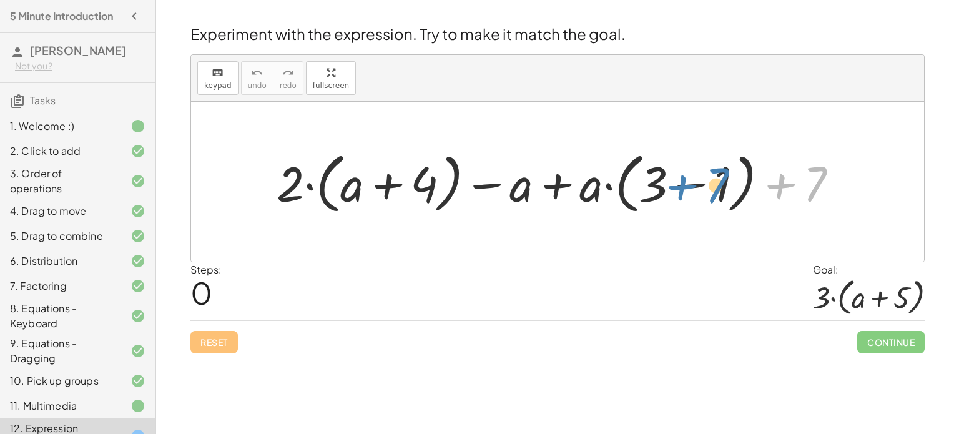
drag, startPoint x: 815, startPoint y: 182, endPoint x: 716, endPoint y: 182, distance: 98.7
click at [716, 182] on div at bounding box center [562, 182] width 584 height 72
drag, startPoint x: 588, startPoint y: 194, endPoint x: 661, endPoint y: 192, distance: 73.1
click at [661, 192] on div at bounding box center [562, 182] width 584 height 72
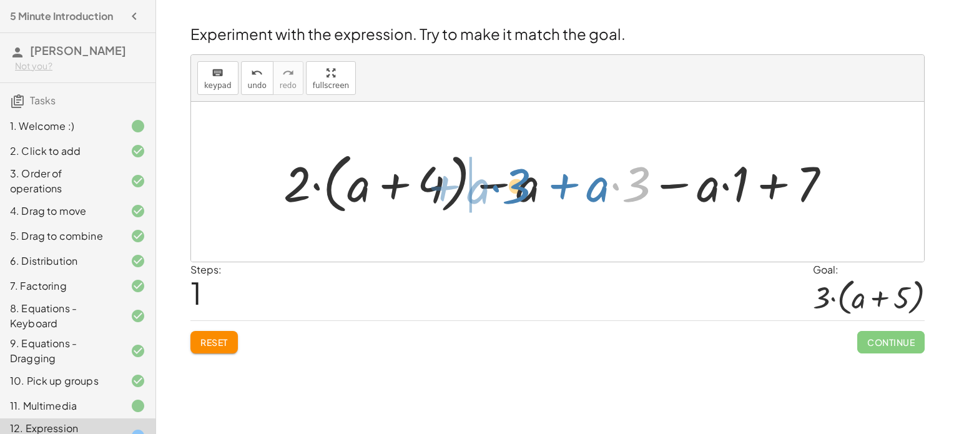
drag, startPoint x: 635, startPoint y: 188, endPoint x: 515, endPoint y: 190, distance: 120.5
click at [515, 190] on div at bounding box center [562, 182] width 570 height 72
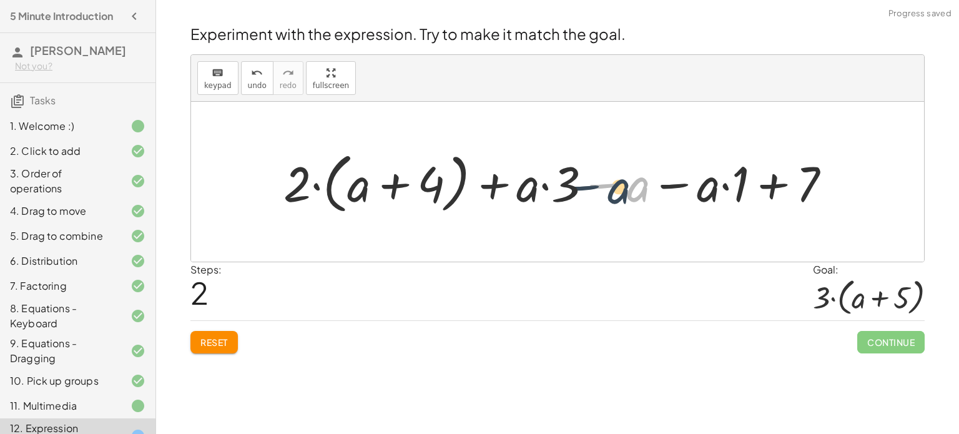
drag, startPoint x: 611, startPoint y: 186, endPoint x: 543, endPoint y: 193, distance: 68.4
click at [543, 193] on div at bounding box center [562, 182] width 570 height 72
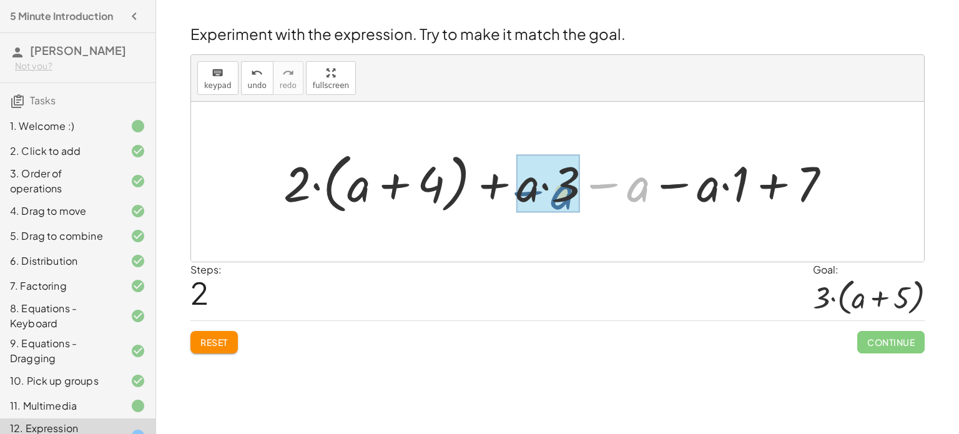
drag, startPoint x: 633, startPoint y: 190, endPoint x: 556, endPoint y: 197, distance: 77.1
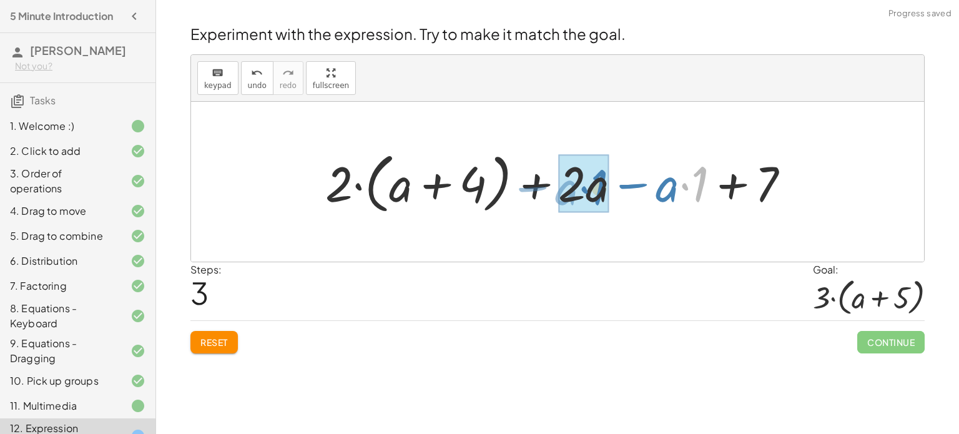
drag, startPoint x: 696, startPoint y: 187, endPoint x: 596, endPoint y: 190, distance: 100.6
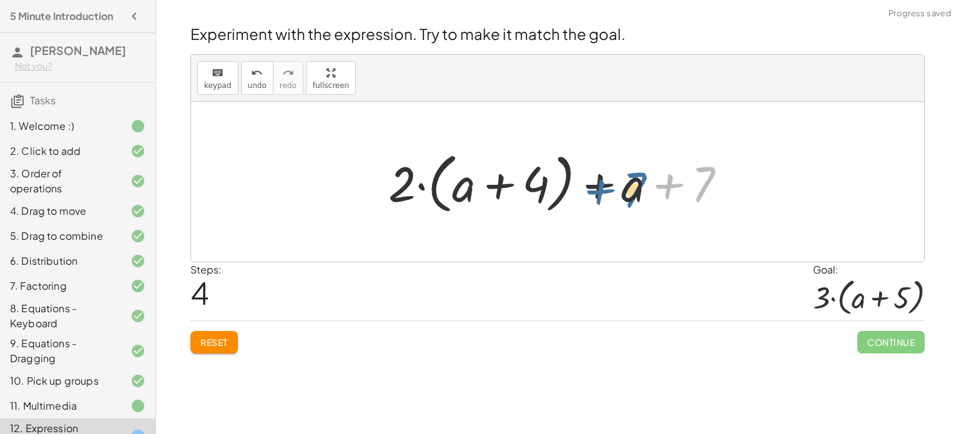
drag, startPoint x: 704, startPoint y: 188, endPoint x: 634, endPoint y: 194, distance: 69.5
click at [634, 194] on div at bounding box center [562, 182] width 360 height 72
drag, startPoint x: 627, startPoint y: 190, endPoint x: 681, endPoint y: 192, distance: 53.7
click at [681, 192] on div at bounding box center [562, 182] width 360 height 72
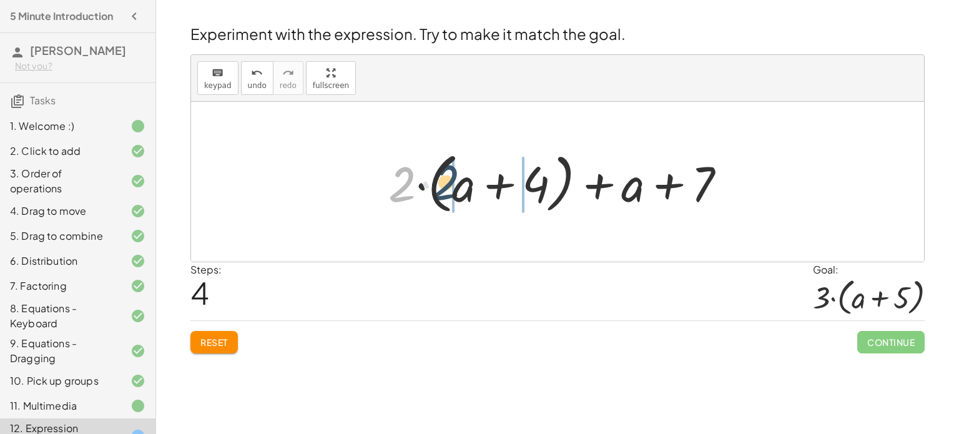
drag, startPoint x: 411, startPoint y: 184, endPoint x: 472, endPoint y: 190, distance: 61.5
click at [472, 190] on div at bounding box center [562, 182] width 360 height 72
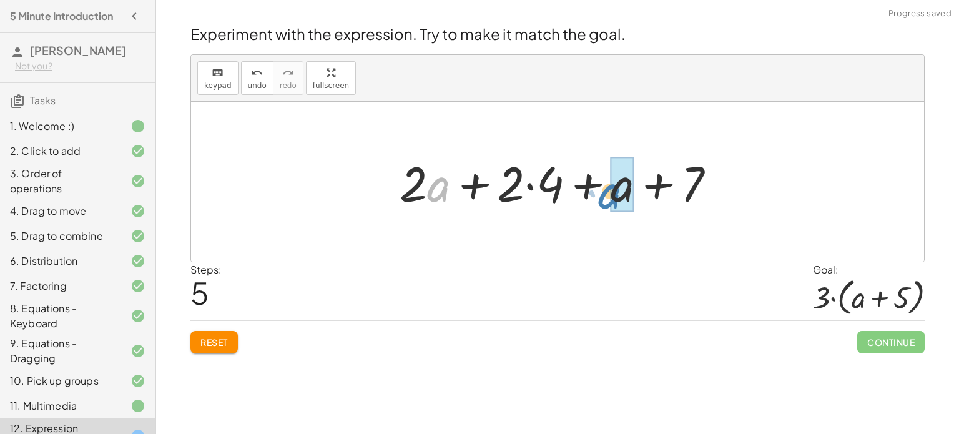
drag, startPoint x: 433, startPoint y: 190, endPoint x: 609, endPoint y: 195, distance: 175.6
click at [609, 195] on div at bounding box center [562, 182] width 338 height 64
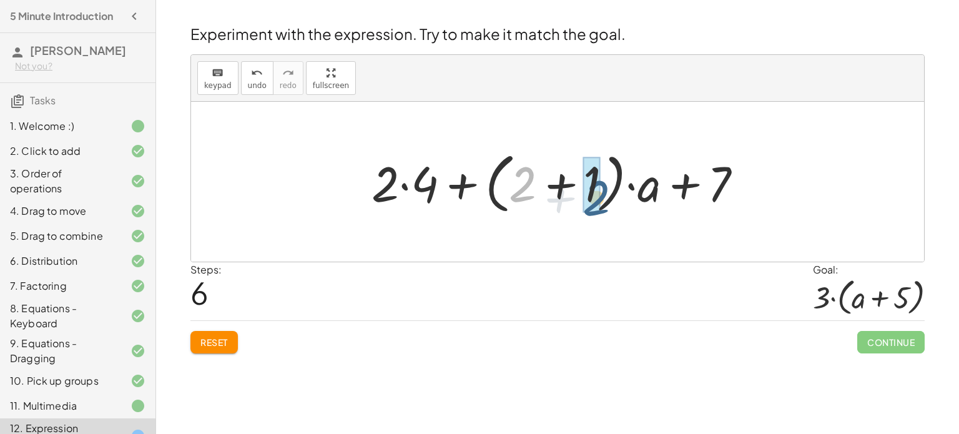
drag, startPoint x: 520, startPoint y: 184, endPoint x: 596, endPoint y: 198, distance: 76.8
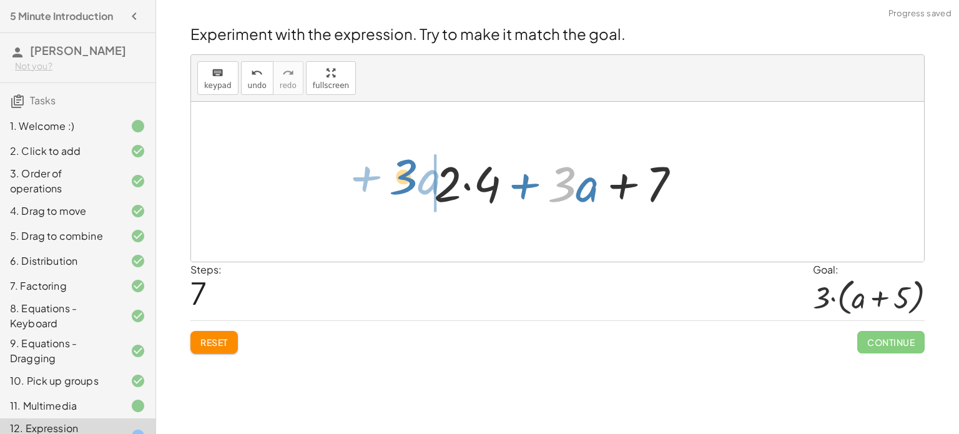
drag, startPoint x: 566, startPoint y: 185, endPoint x: 401, endPoint y: 176, distance: 165.1
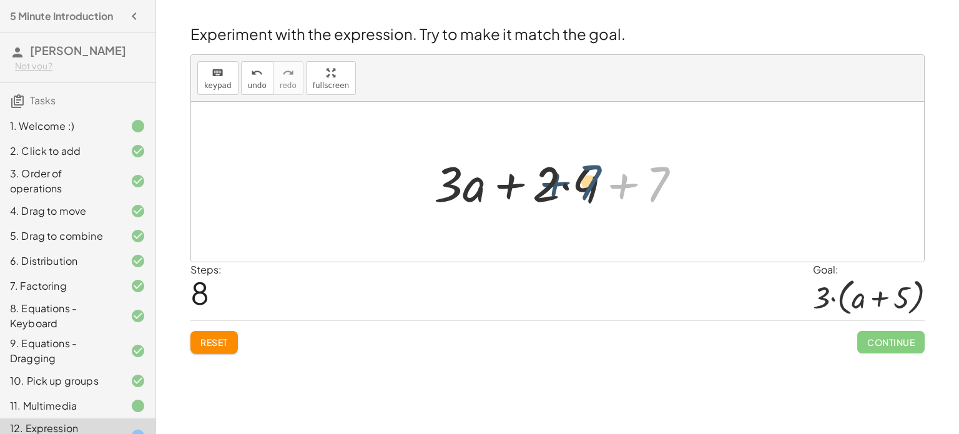
drag, startPoint x: 656, startPoint y: 189, endPoint x: 583, endPoint y: 189, distance: 73.1
click at [583, 189] on div at bounding box center [562, 182] width 269 height 64
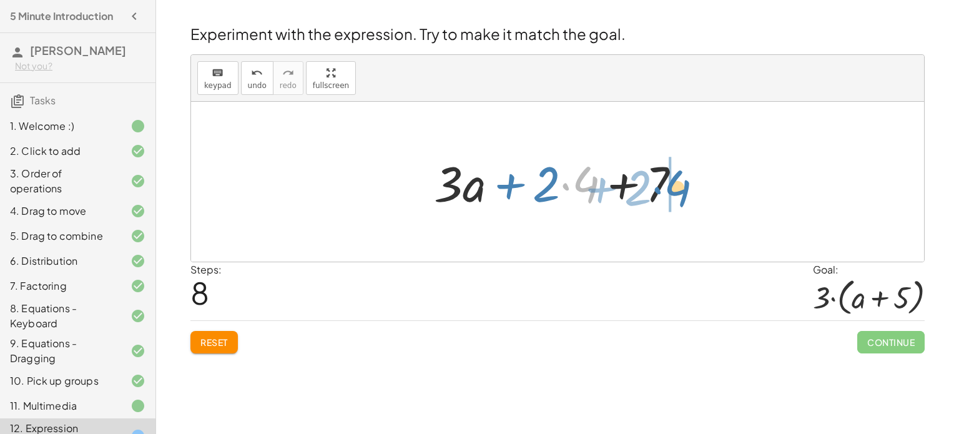
drag, startPoint x: 579, startPoint y: 187, endPoint x: 671, endPoint y: 191, distance: 91.9
click at [671, 191] on div at bounding box center [562, 182] width 269 height 64
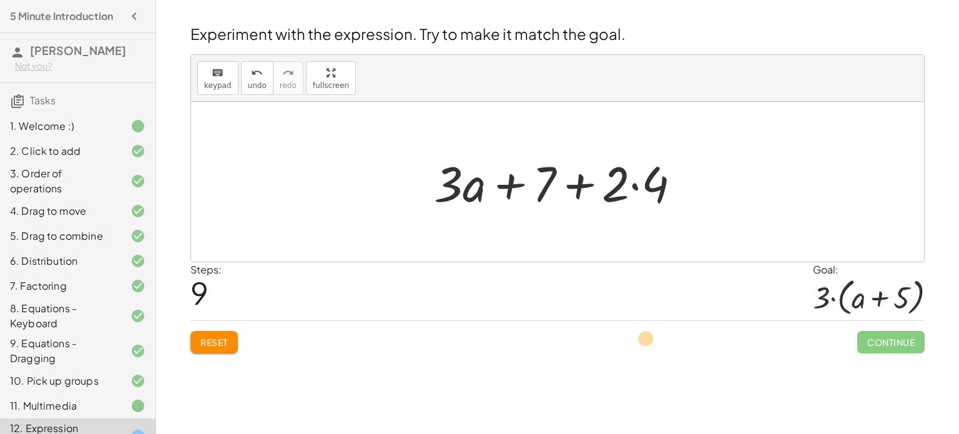
drag, startPoint x: 550, startPoint y: 167, endPoint x: 652, endPoint y: 322, distance: 184.8
click at [652, 322] on div "Experiment with the expression. Try to make it match the goal. keyboard keypad …" at bounding box center [557, 188] width 749 height 345
click at [222, 339] on span "Reset" at bounding box center [213, 342] width 27 height 11
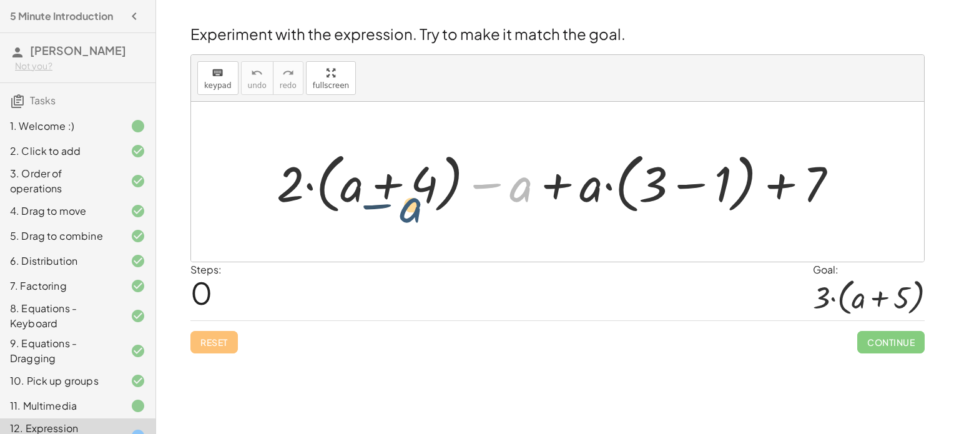
drag, startPoint x: 524, startPoint y: 191, endPoint x: 412, endPoint y: 212, distance: 114.3
click at [412, 212] on div at bounding box center [562, 182] width 584 height 72
drag, startPoint x: 517, startPoint y: 185, endPoint x: 704, endPoint y: 189, distance: 186.7
click at [704, 189] on div at bounding box center [562, 182] width 584 height 72
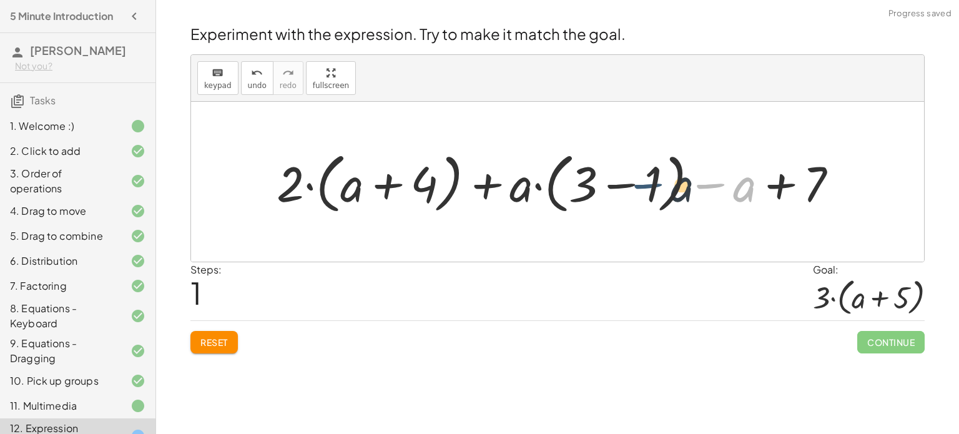
drag, startPoint x: 716, startPoint y: 187, endPoint x: 652, endPoint y: 187, distance: 63.7
click at [652, 187] on div at bounding box center [562, 182] width 584 height 72
drag, startPoint x: 731, startPoint y: 185, endPoint x: 809, endPoint y: 192, distance: 78.4
click at [809, 192] on div at bounding box center [562, 182] width 584 height 72
click at [202, 342] on span "Reset" at bounding box center [213, 342] width 27 height 11
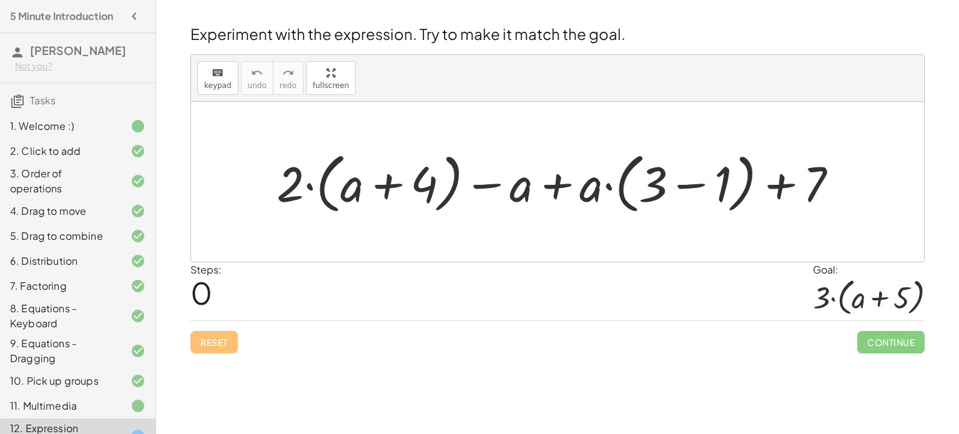
click at [202, 342] on div "Reset Continue" at bounding box center [557, 336] width 734 height 33
drag, startPoint x: 589, startPoint y: 181, endPoint x: 510, endPoint y: 170, distance: 80.6
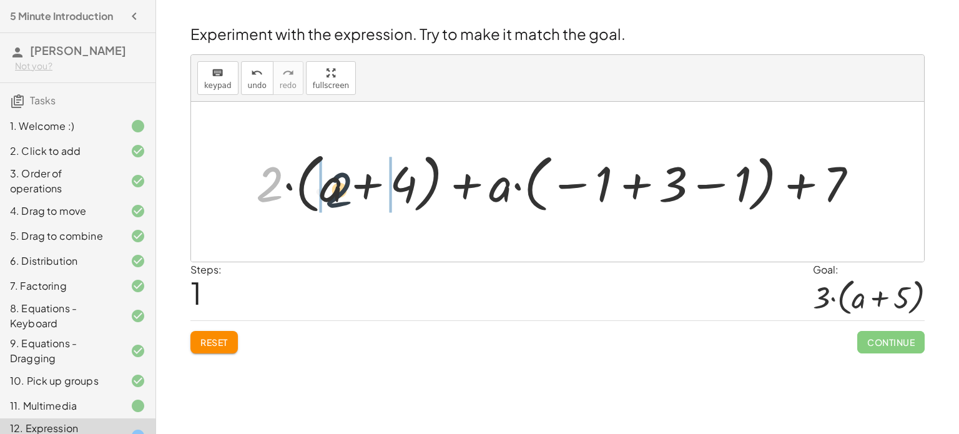
drag, startPoint x: 276, startPoint y: 180, endPoint x: 348, endPoint y: 185, distance: 72.0
click at [348, 185] on div at bounding box center [562, 182] width 624 height 72
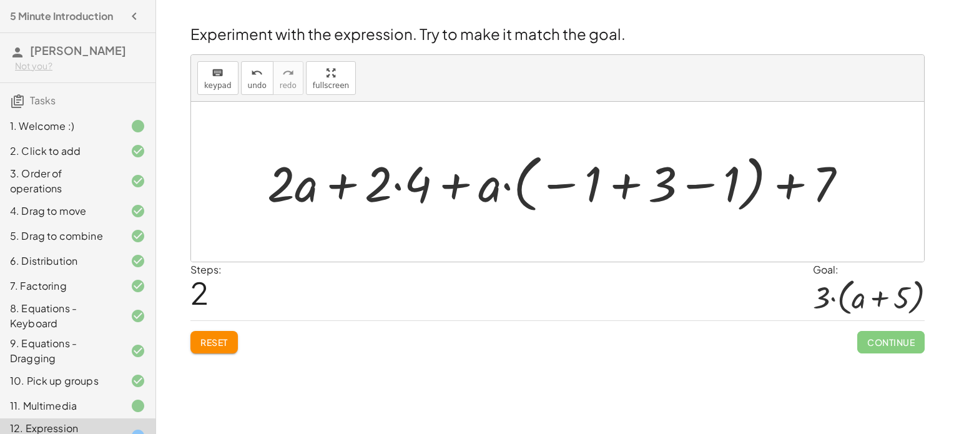
click at [368, 190] on div at bounding box center [562, 181] width 603 height 69
click at [403, 185] on div at bounding box center [562, 181] width 603 height 69
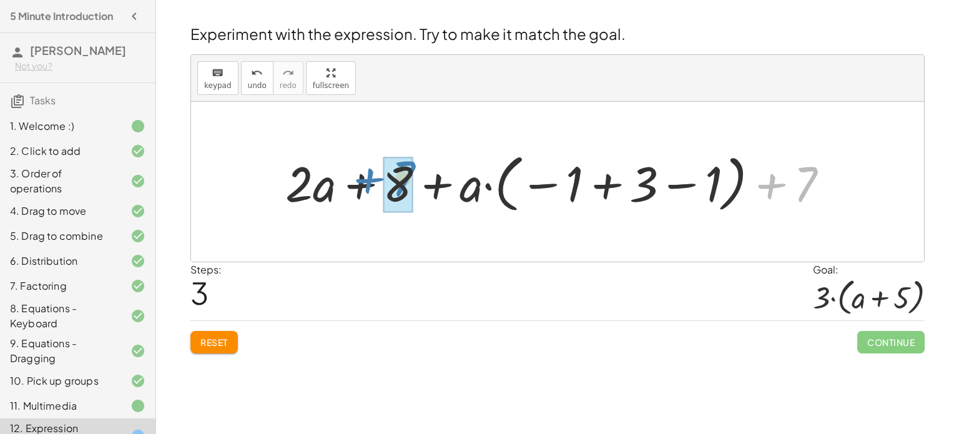
drag, startPoint x: 792, startPoint y: 184, endPoint x: 390, endPoint y: 178, distance: 402.2
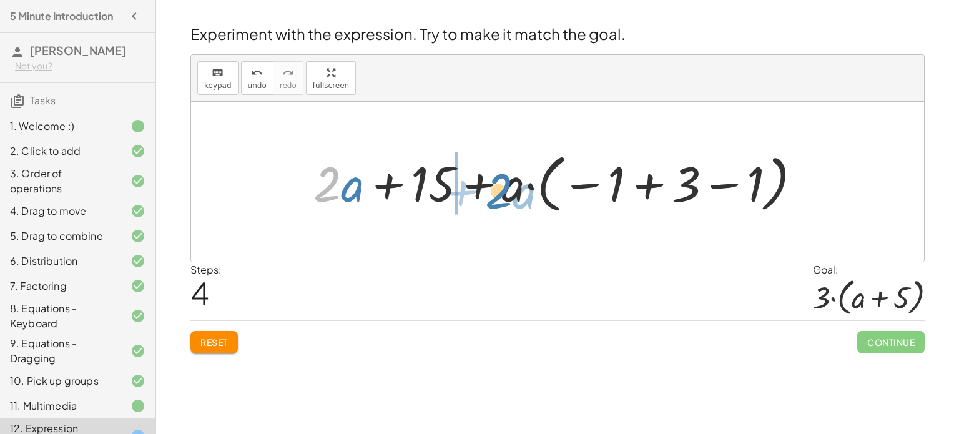
drag, startPoint x: 322, startPoint y: 187, endPoint x: 487, endPoint y: 193, distance: 165.6
click at [487, 193] on div at bounding box center [562, 181] width 510 height 69
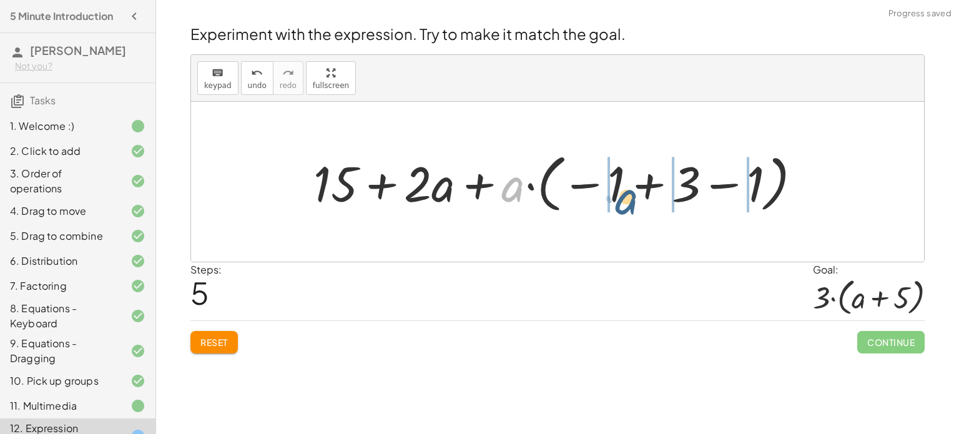
drag, startPoint x: 506, startPoint y: 188, endPoint x: 622, endPoint y: 200, distance: 116.2
click at [622, 200] on div at bounding box center [562, 181] width 510 height 69
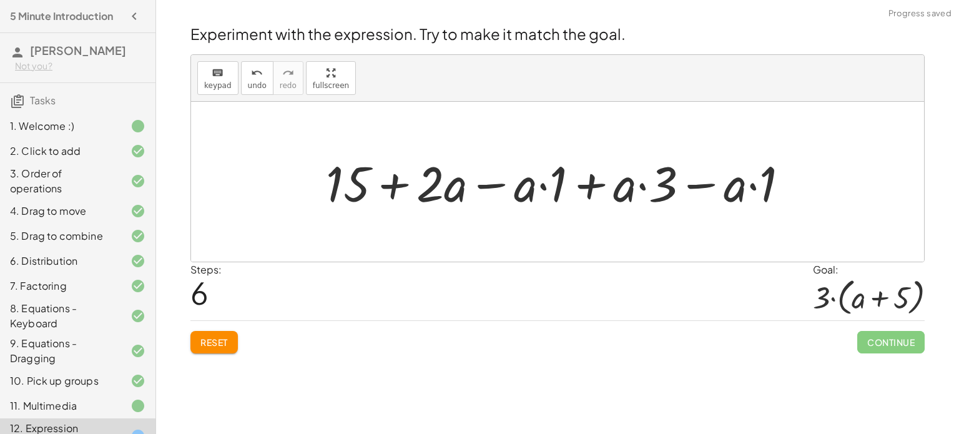
click at [217, 343] on span "Reset" at bounding box center [213, 342] width 27 height 11
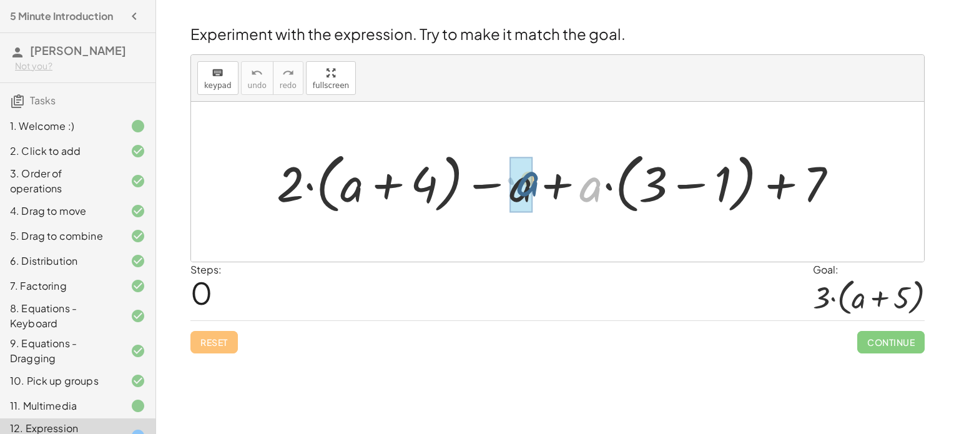
drag, startPoint x: 591, startPoint y: 192, endPoint x: 526, endPoint y: 187, distance: 65.1
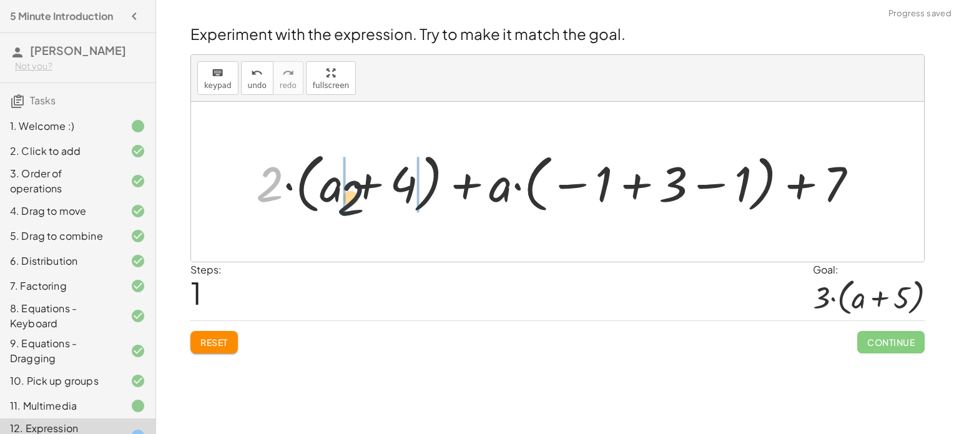
drag, startPoint x: 263, startPoint y: 186, endPoint x: 379, endPoint y: 202, distance: 117.3
click at [379, 202] on div at bounding box center [562, 182] width 624 height 72
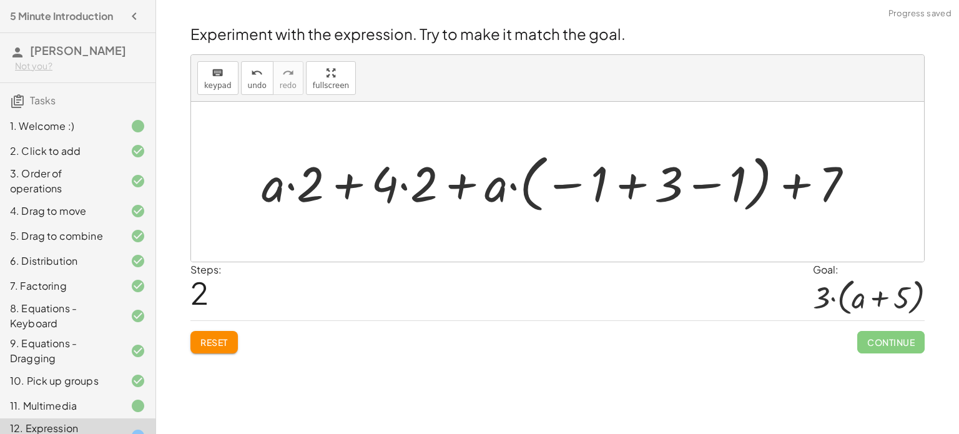
click at [387, 190] on div at bounding box center [562, 181] width 614 height 69
click at [411, 186] on div at bounding box center [562, 181] width 614 height 69
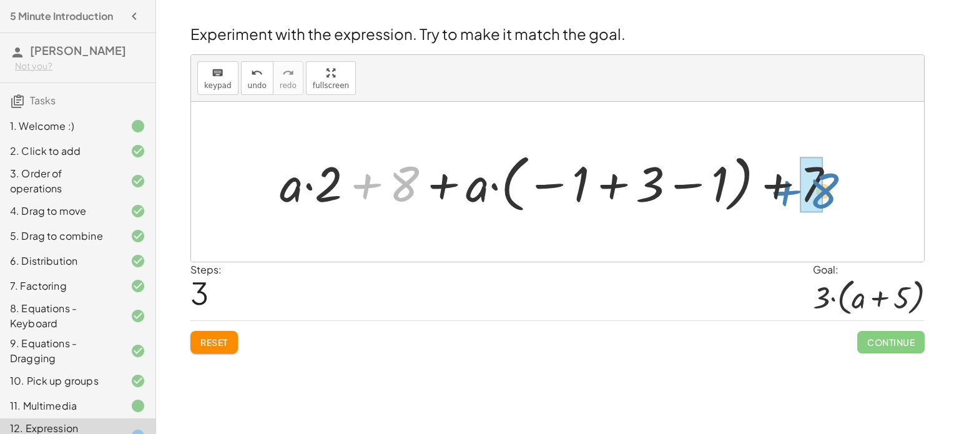
drag, startPoint x: 404, startPoint y: 170, endPoint x: 821, endPoint y: 176, distance: 417.2
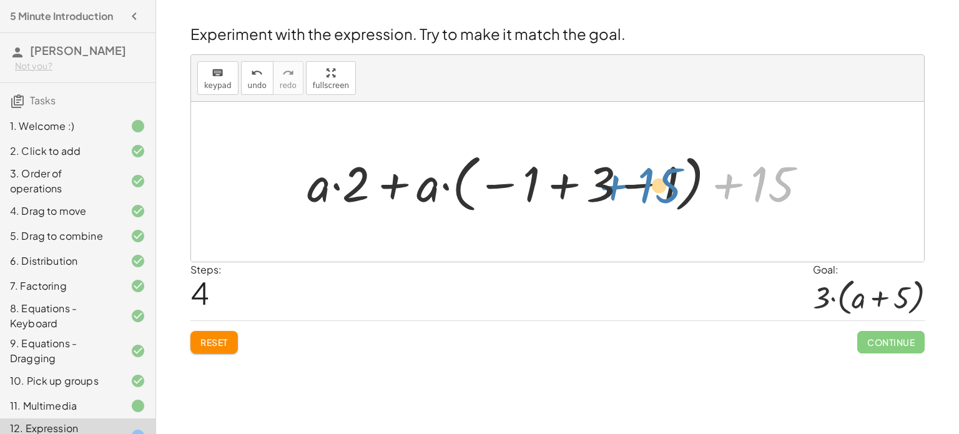
drag, startPoint x: 784, startPoint y: 178, endPoint x: 671, endPoint y: 179, distance: 113.0
click at [671, 179] on div at bounding box center [562, 181] width 522 height 69
drag, startPoint x: 757, startPoint y: 189, endPoint x: 590, endPoint y: 195, distance: 167.4
click at [590, 195] on div at bounding box center [562, 181] width 522 height 69
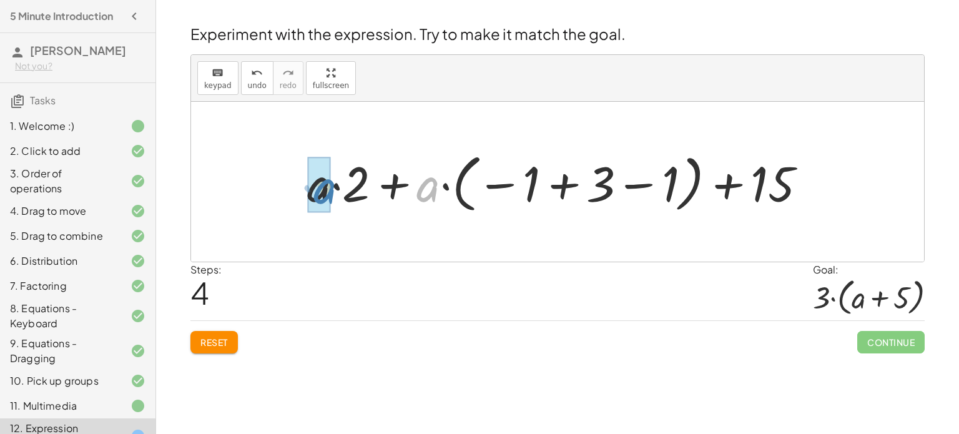
drag, startPoint x: 421, startPoint y: 193, endPoint x: 317, endPoint y: 194, distance: 104.3
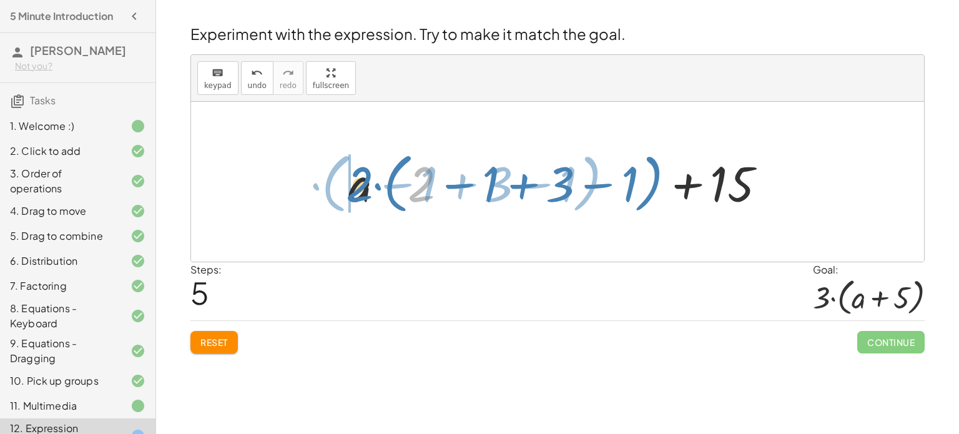
drag, startPoint x: 412, startPoint y: 191, endPoint x: 350, endPoint y: 191, distance: 61.8
click at [350, 191] on div at bounding box center [562, 182] width 440 height 72
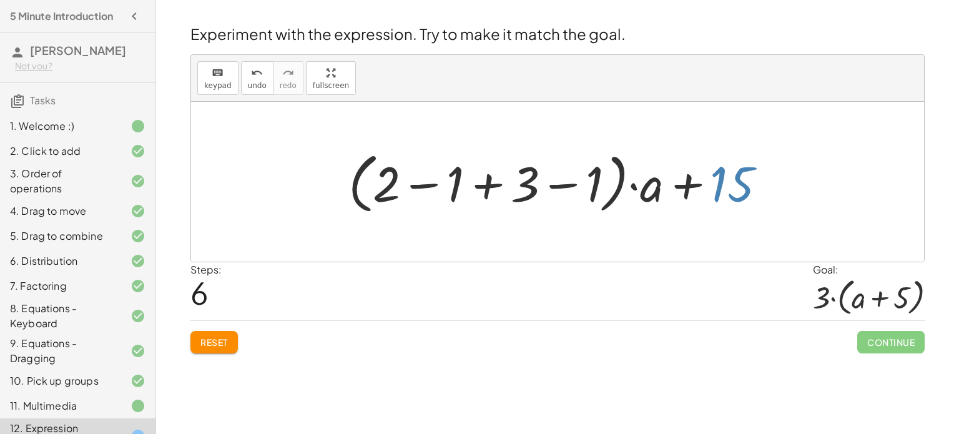
click at [739, 180] on div at bounding box center [562, 182] width 440 height 72
click at [588, 187] on div at bounding box center [562, 182] width 440 height 72
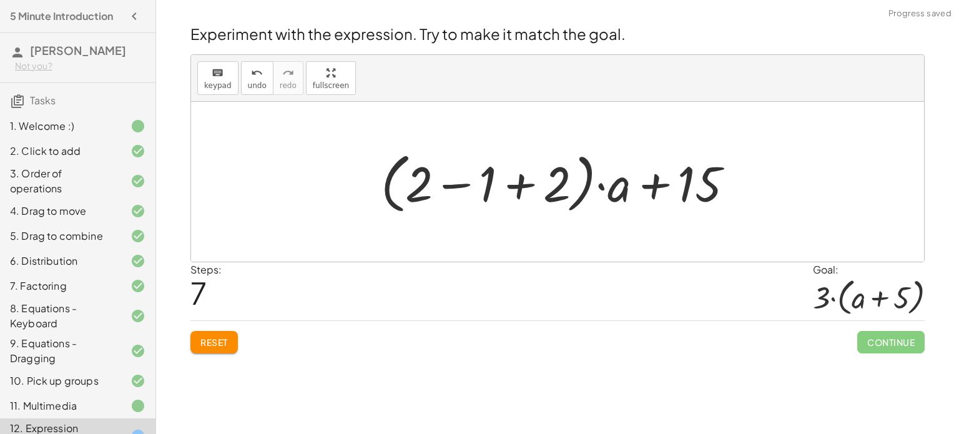
click at [555, 189] on div at bounding box center [562, 182] width 375 height 72
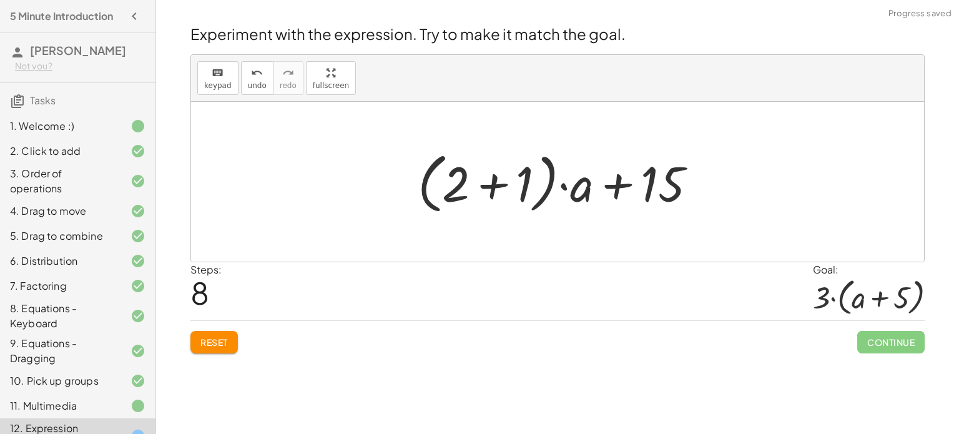
click at [451, 175] on div at bounding box center [562, 182] width 301 height 72
click at [466, 187] on div at bounding box center [562, 182] width 301 height 72
drag, startPoint x: 568, startPoint y: 189, endPoint x: 555, endPoint y: 209, distance: 24.2
click at [555, 209] on div at bounding box center [562, 182] width 301 height 72
click at [456, 182] on div at bounding box center [562, 182] width 301 height 72
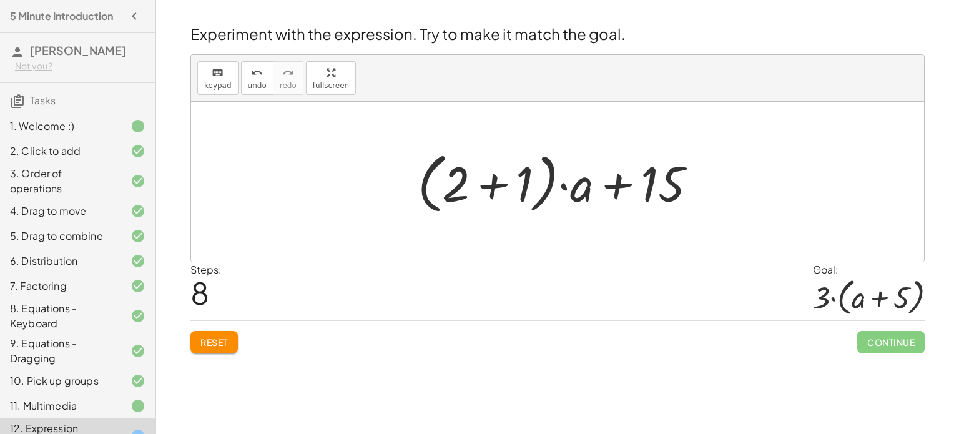
click at [456, 182] on div at bounding box center [562, 182] width 301 height 72
click at [532, 173] on div at bounding box center [562, 182] width 301 height 72
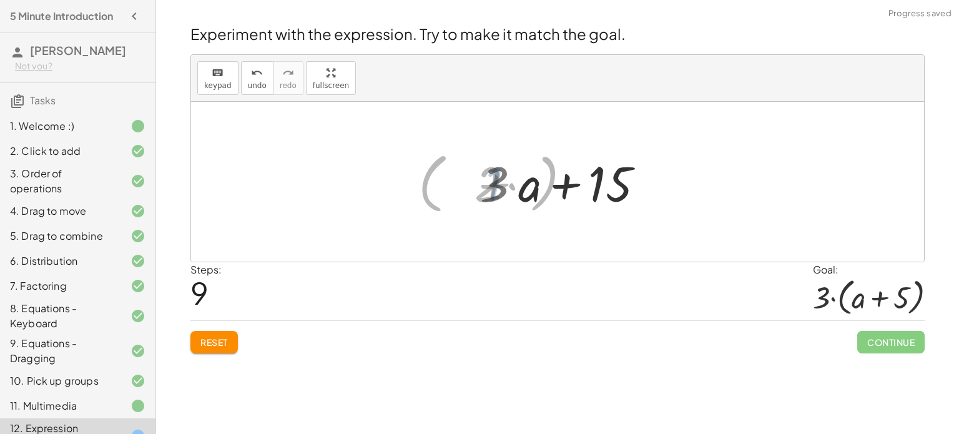
click at [528, 171] on div at bounding box center [562, 182] width 177 height 64
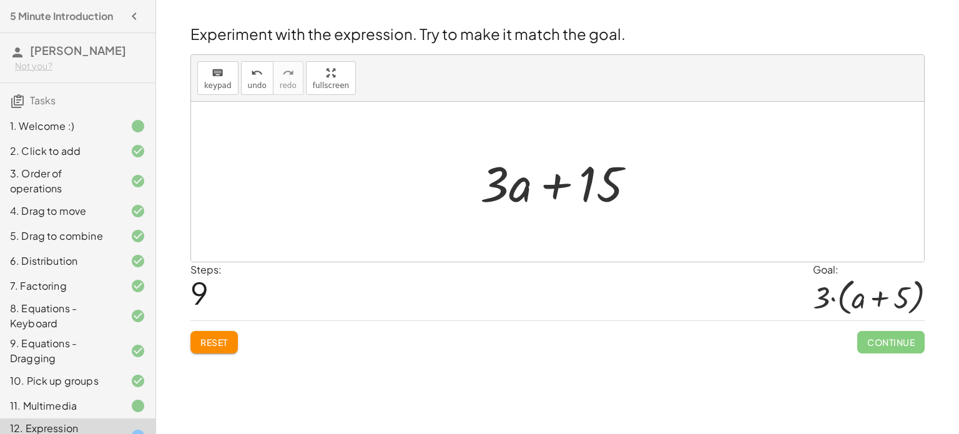
click at [212, 346] on span "Reset" at bounding box center [213, 342] width 27 height 11
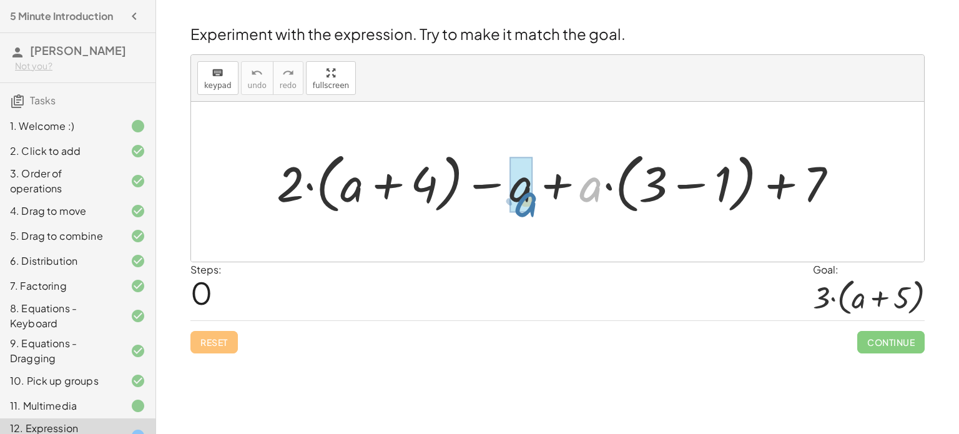
drag, startPoint x: 591, startPoint y: 195, endPoint x: 525, endPoint y: 209, distance: 67.0
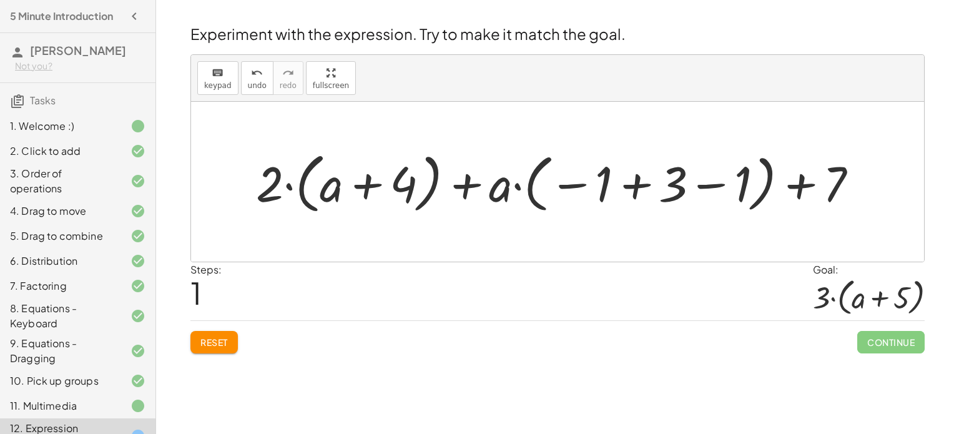
click at [440, 310] on div "Steps: 1 Goal: · 3 · ( + a + 5 )" at bounding box center [557, 291] width 734 height 58
click at [638, 237] on div at bounding box center [557, 182] width 733 height 160
click at [227, 340] on span "Reset" at bounding box center [213, 342] width 27 height 11
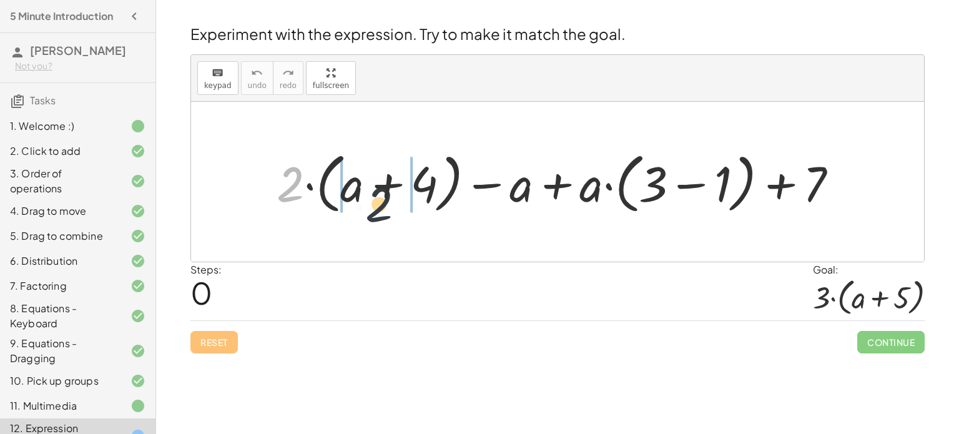
drag, startPoint x: 290, startPoint y: 198, endPoint x: 387, endPoint y: 217, distance: 98.0
click at [387, 217] on div at bounding box center [562, 182] width 584 height 72
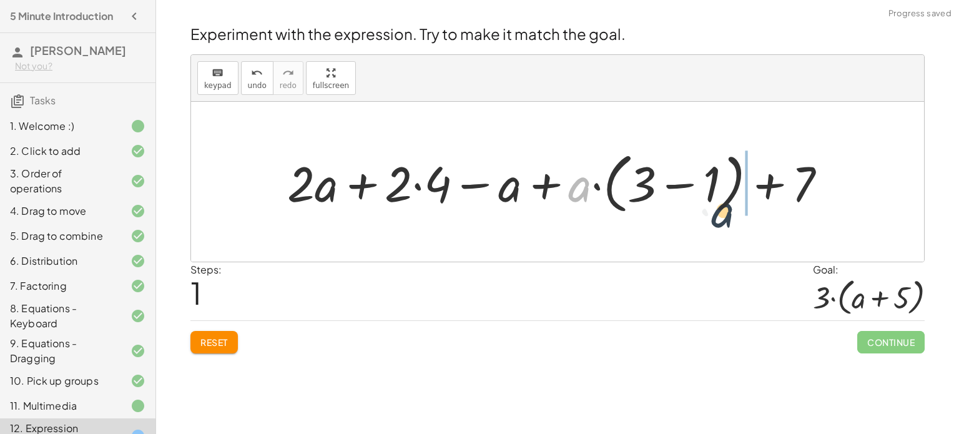
drag, startPoint x: 568, startPoint y: 189, endPoint x: 716, endPoint y: 224, distance: 152.1
click at [716, 224] on div "+ · 2 · ( + a + 4 ) − a + · a · ( + 3 − 1 ) + 7 · a + a + 4 − a + · a · ( + 3 −…" at bounding box center [557, 182] width 733 height 160
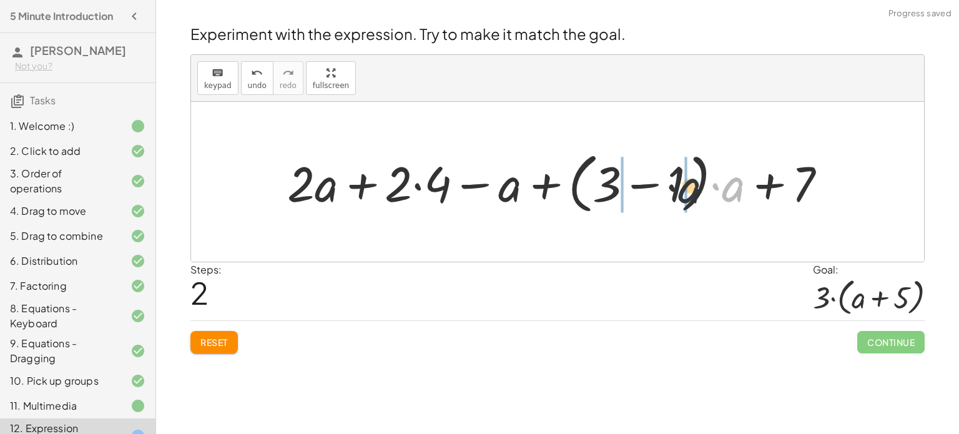
drag, startPoint x: 738, startPoint y: 183, endPoint x: 672, endPoint y: 187, distance: 66.3
click at [672, 187] on div at bounding box center [562, 182] width 562 height 72
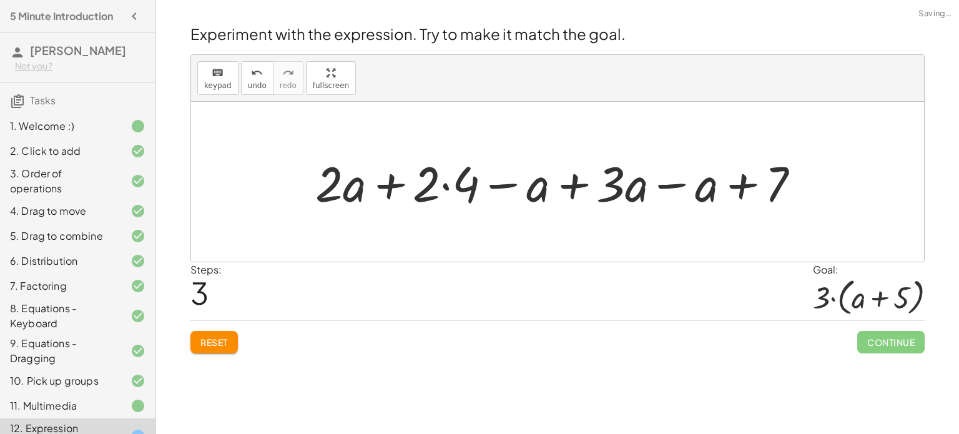
click at [200, 348] on button "Reset" at bounding box center [213, 342] width 47 height 22
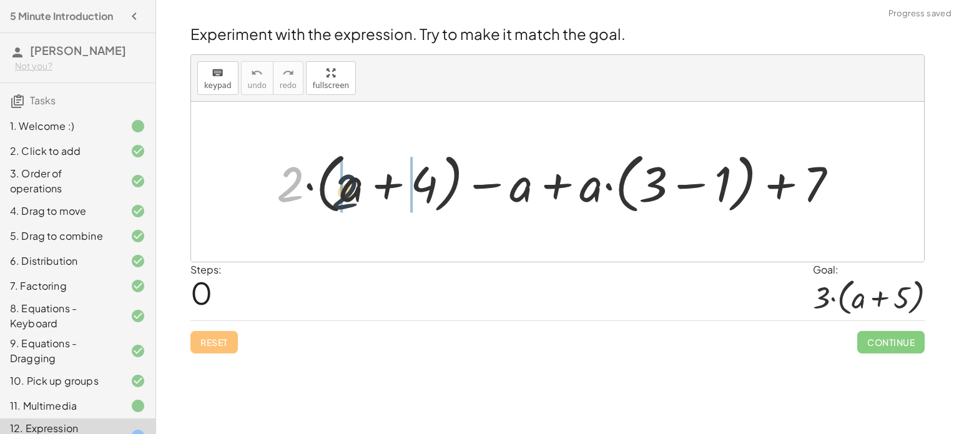
drag, startPoint x: 287, startPoint y: 195, endPoint x: 352, endPoint y: 202, distance: 64.8
click at [352, 202] on div at bounding box center [562, 182] width 584 height 72
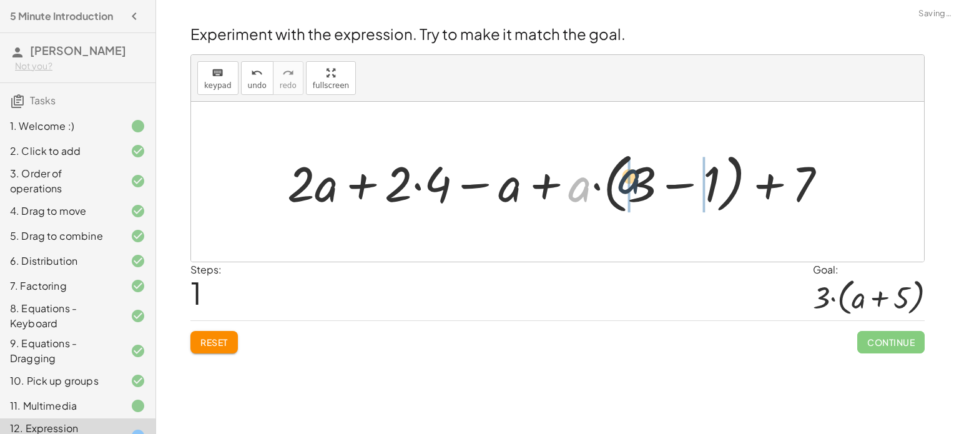
drag, startPoint x: 571, startPoint y: 192, endPoint x: 624, endPoint y: 183, distance: 53.8
click at [624, 183] on div at bounding box center [562, 182] width 562 height 72
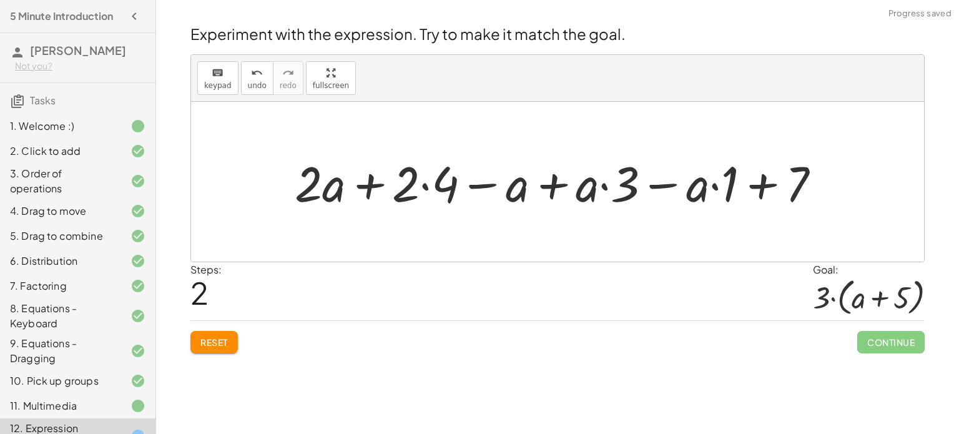
click at [730, 184] on div at bounding box center [562, 182] width 548 height 64
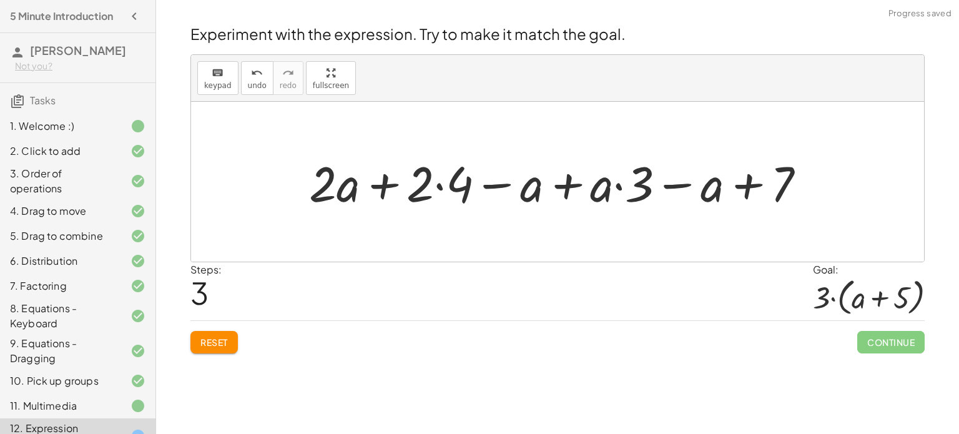
click at [646, 180] on div at bounding box center [562, 182] width 519 height 64
click at [639, 182] on div at bounding box center [562, 182] width 519 height 64
click at [619, 185] on div at bounding box center [562, 182] width 519 height 64
click at [742, 180] on div at bounding box center [562, 182] width 519 height 64
drag, startPoint x: 632, startPoint y: 182, endPoint x: 589, endPoint y: 188, distance: 43.5
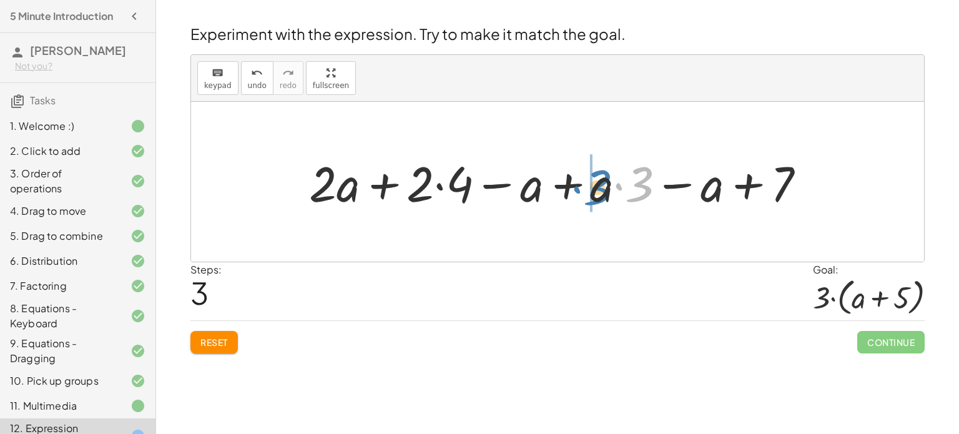
click at [589, 188] on div at bounding box center [562, 182] width 519 height 64
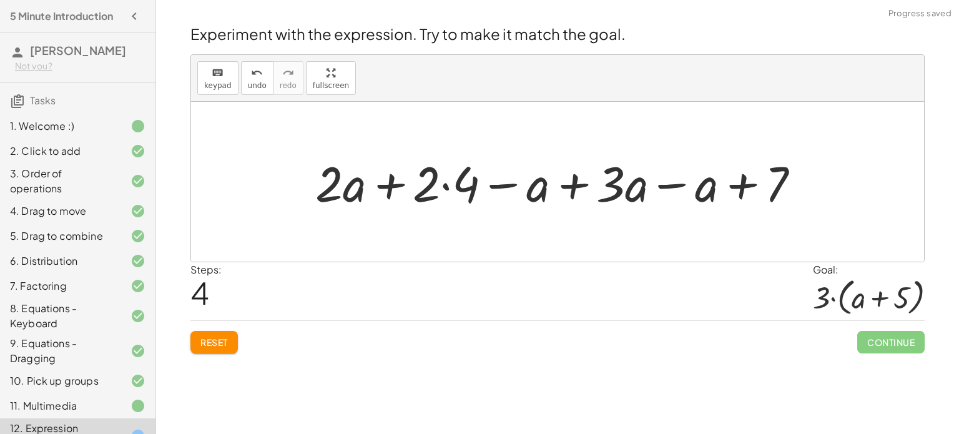
click at [465, 172] on div at bounding box center [562, 182] width 507 height 64
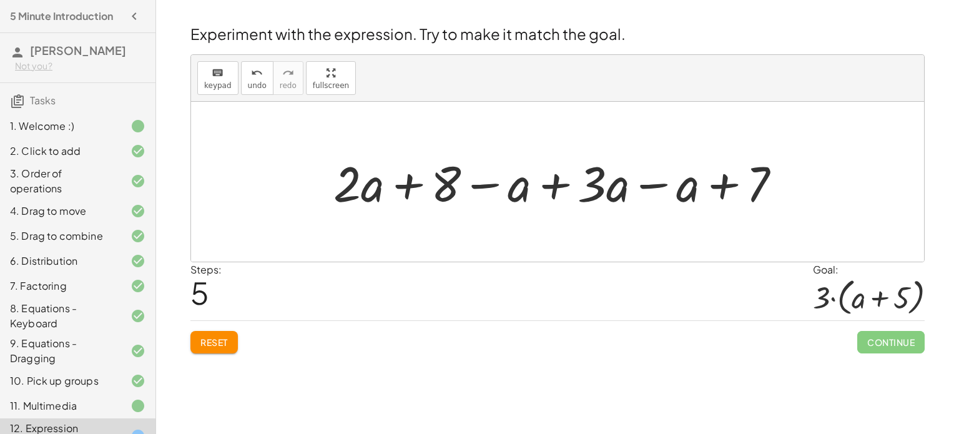
click at [656, 185] on div at bounding box center [562, 182] width 470 height 64
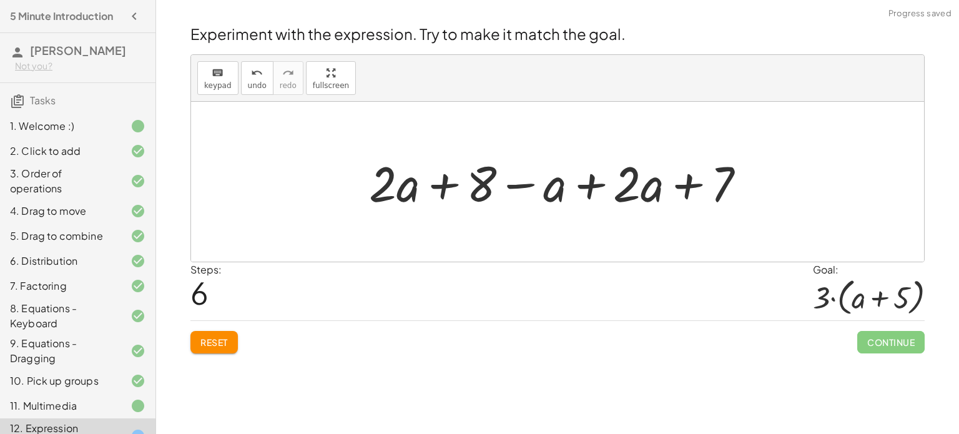
click at [584, 182] on div at bounding box center [562, 182] width 399 height 64
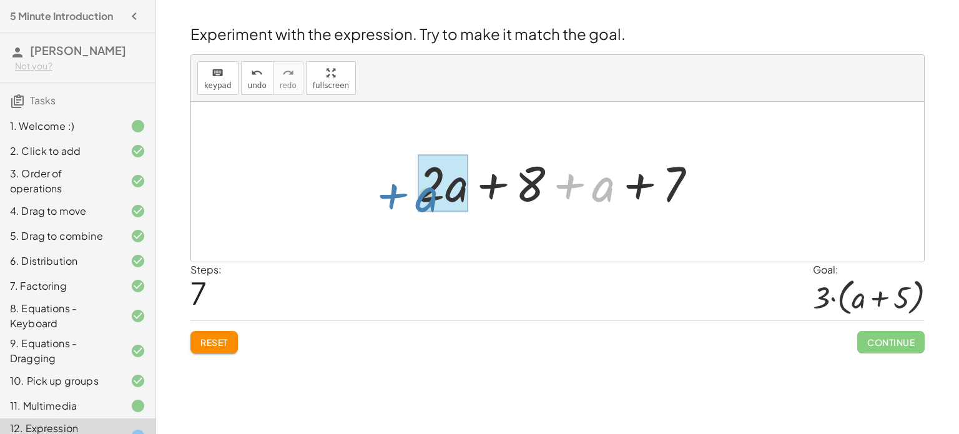
drag, startPoint x: 610, startPoint y: 189, endPoint x: 433, endPoint y: 199, distance: 177.0
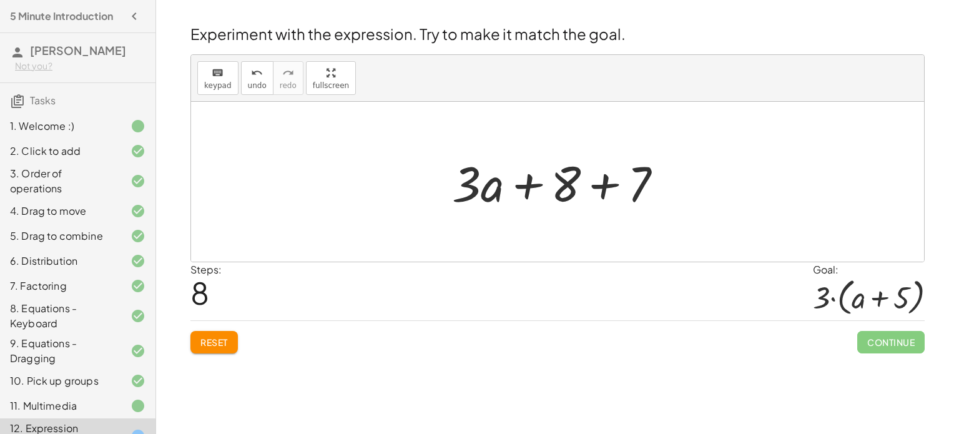
click at [611, 184] on div at bounding box center [562, 182] width 233 height 64
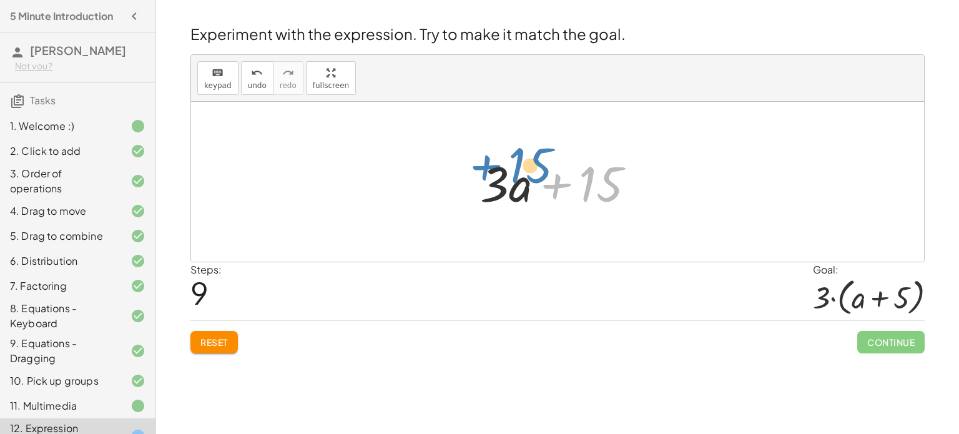
drag, startPoint x: 586, startPoint y: 189, endPoint x: 514, endPoint y: 173, distance: 73.5
click at [514, 173] on div at bounding box center [562, 182] width 177 height 64
drag, startPoint x: 593, startPoint y: 185, endPoint x: 498, endPoint y: 187, distance: 94.9
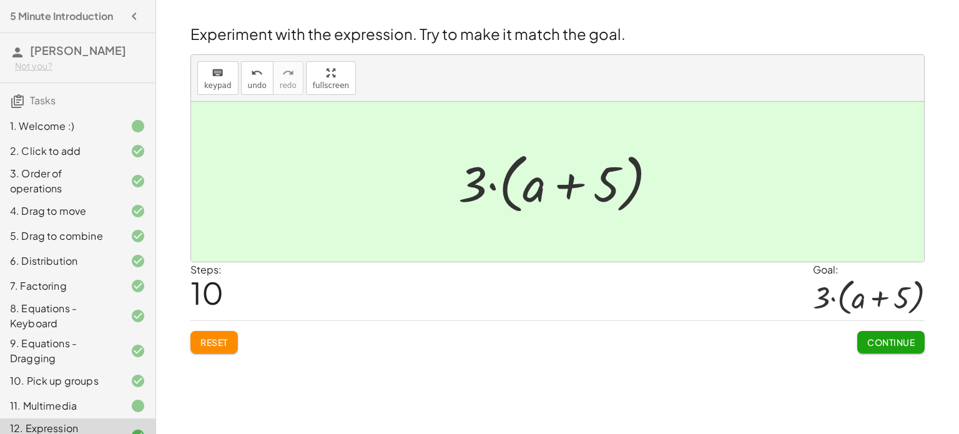
click at [872, 337] on span "Continue" at bounding box center [890, 342] width 47 height 11
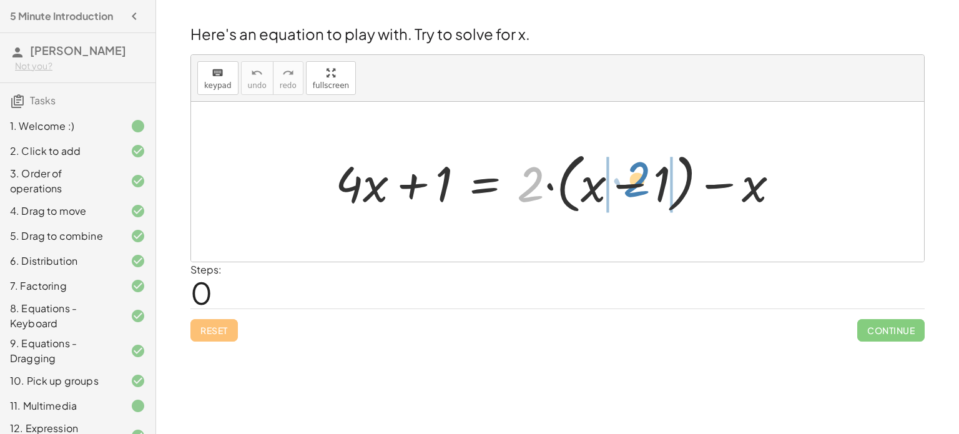
drag, startPoint x: 523, startPoint y: 182, endPoint x: 628, endPoint y: 177, distance: 105.0
click at [628, 177] on div at bounding box center [562, 182] width 467 height 72
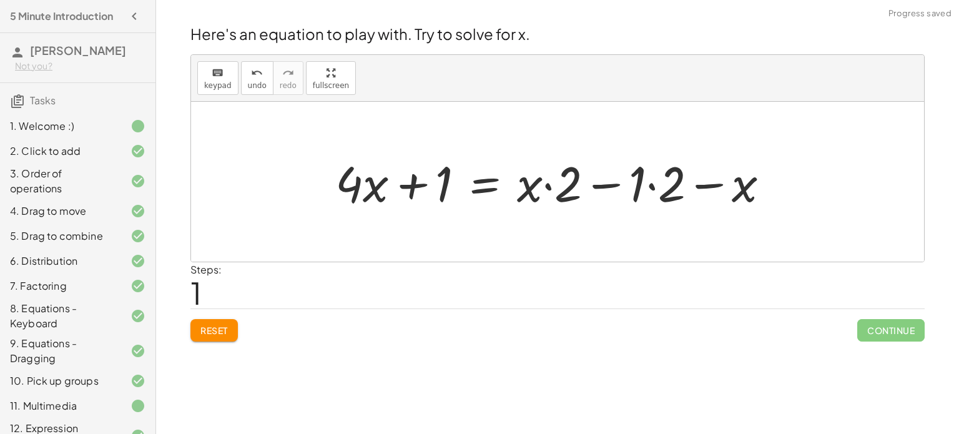
click at [654, 190] on div at bounding box center [557, 182] width 456 height 64
drag, startPoint x: 675, startPoint y: 184, endPoint x: 621, endPoint y: 180, distance: 53.9
click at [621, 180] on div at bounding box center [543, 182] width 428 height 64
click at [631, 187] on div at bounding box center [543, 182] width 428 height 64
click at [593, 177] on div at bounding box center [543, 182] width 428 height 64
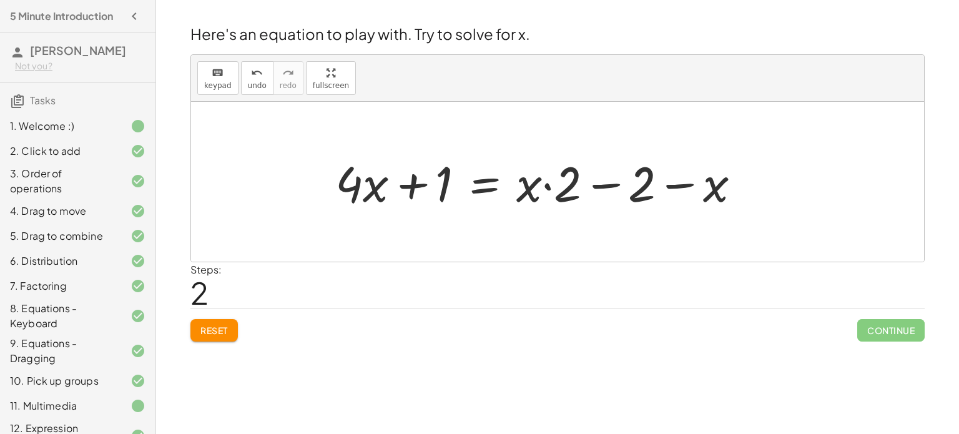
click at [595, 180] on div at bounding box center [543, 182] width 428 height 64
click at [555, 189] on div at bounding box center [543, 182] width 428 height 64
click at [546, 185] on div at bounding box center [543, 182] width 428 height 64
click at [561, 189] on div at bounding box center [543, 182] width 428 height 64
click at [479, 189] on div at bounding box center [543, 182] width 428 height 64
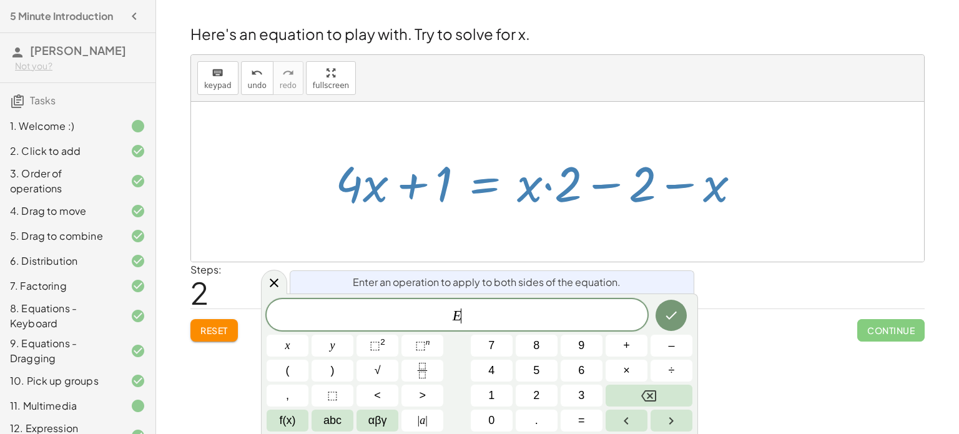
click at [704, 219] on div at bounding box center [557, 182] width 733 height 160
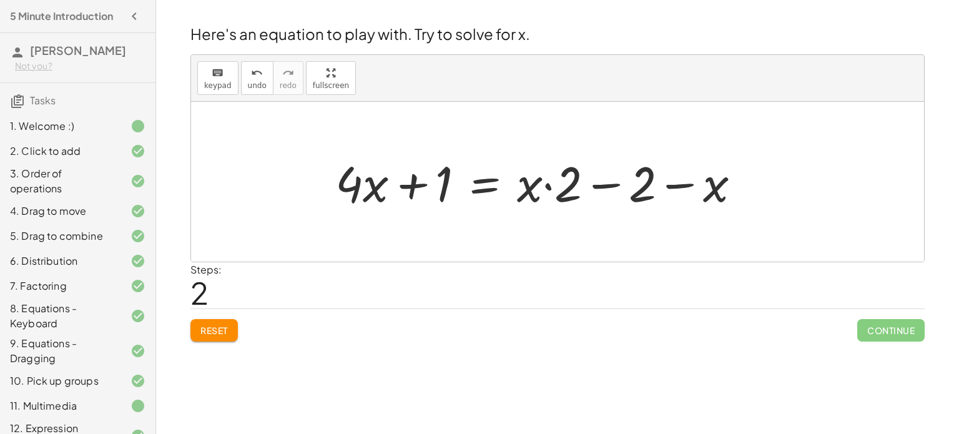
click at [374, 187] on div at bounding box center [543, 182] width 428 height 64
click at [410, 182] on div at bounding box center [543, 182] width 428 height 64
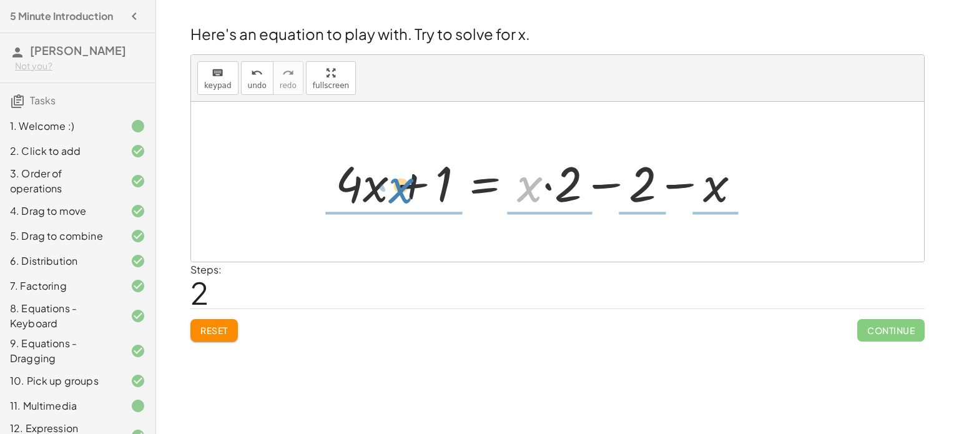
drag, startPoint x: 532, startPoint y: 186, endPoint x: 403, endPoint y: 187, distance: 128.6
click at [403, 187] on div at bounding box center [543, 182] width 428 height 64
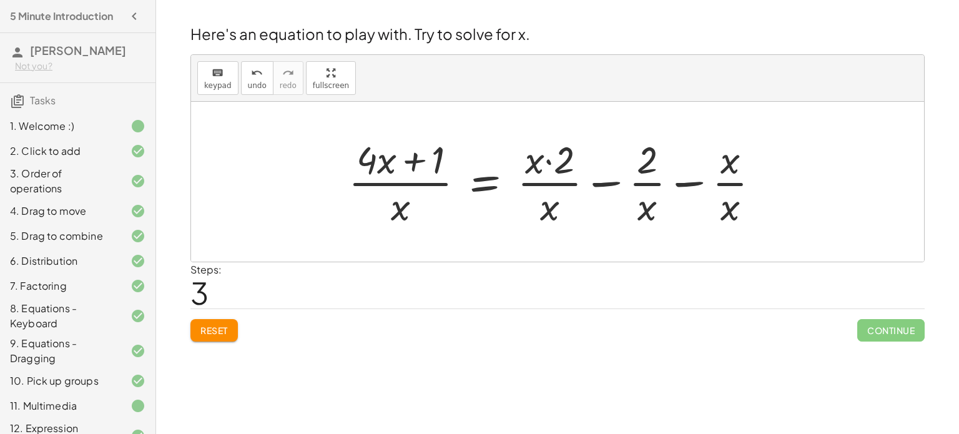
click at [525, 175] on div at bounding box center [559, 182] width 434 height 96
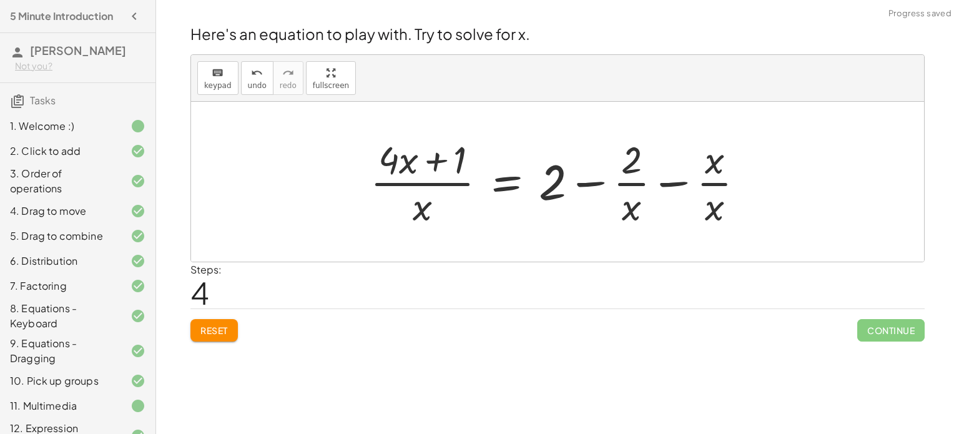
click at [626, 174] on div at bounding box center [562, 182] width 397 height 96
click at [604, 189] on div at bounding box center [562, 182] width 397 height 96
click at [711, 183] on div at bounding box center [562, 182] width 397 height 96
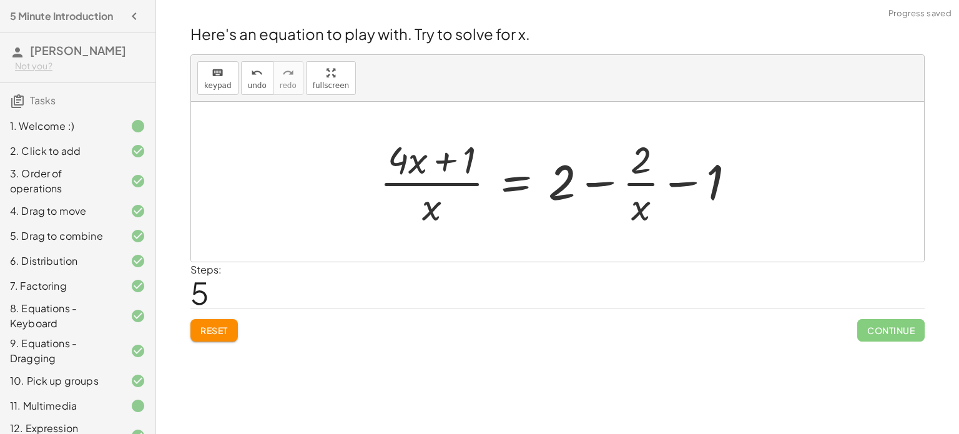
click at [644, 209] on div at bounding box center [562, 182] width 378 height 96
click at [638, 181] on div at bounding box center [562, 182] width 378 height 96
click at [465, 166] on div at bounding box center [562, 182] width 378 height 96
click at [433, 183] on div at bounding box center [562, 182] width 378 height 96
click at [437, 195] on div at bounding box center [562, 182] width 378 height 96
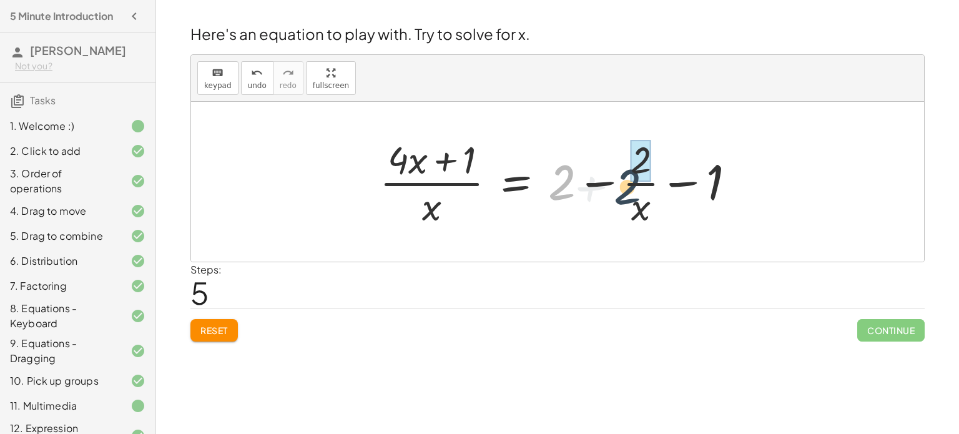
drag, startPoint x: 556, startPoint y: 187, endPoint x: 632, endPoint y: 193, distance: 75.8
click at [632, 193] on div at bounding box center [562, 182] width 378 height 96
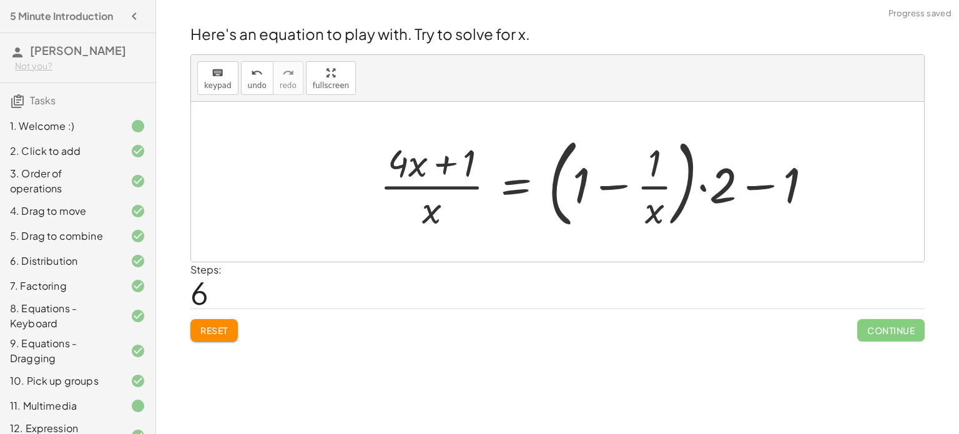
click at [701, 183] on div at bounding box center [600, 182] width 455 height 104
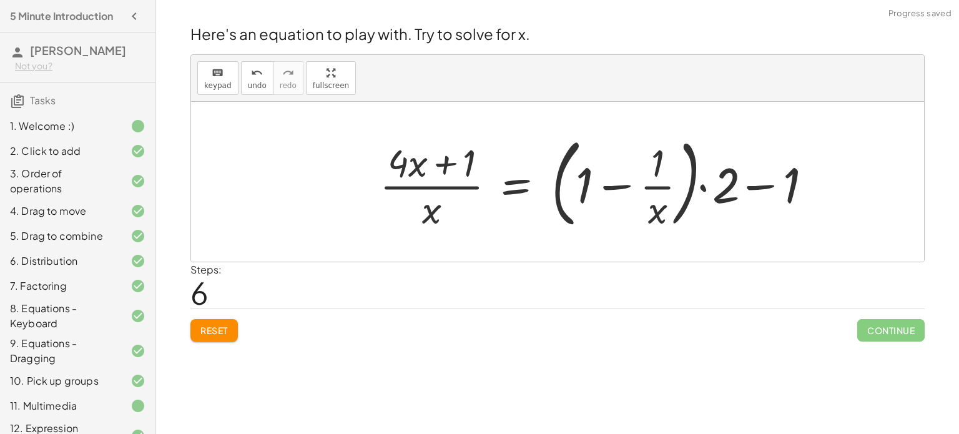
click at [658, 178] on div at bounding box center [600, 182] width 455 height 104
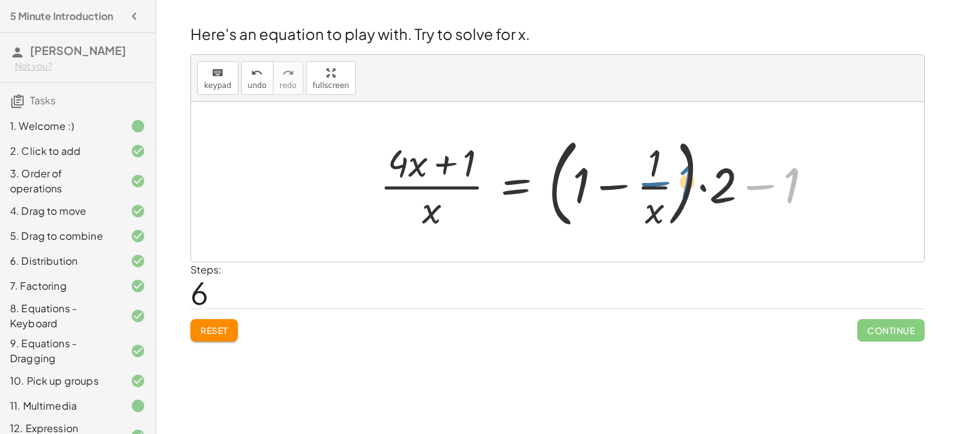
drag, startPoint x: 787, startPoint y: 191, endPoint x: 681, endPoint y: 188, distance: 106.2
click at [681, 188] on div at bounding box center [600, 182] width 455 height 104
drag, startPoint x: 712, startPoint y: 190, endPoint x: 659, endPoint y: 183, distance: 53.5
click at [659, 183] on div at bounding box center [600, 182] width 455 height 104
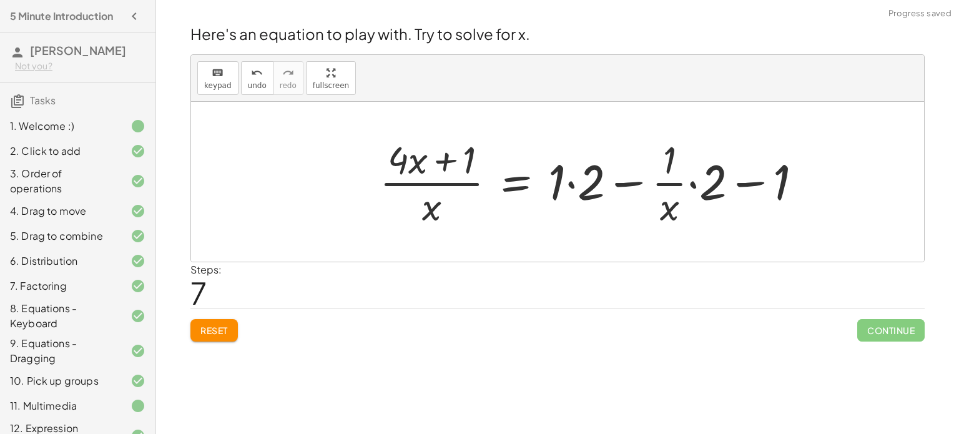
click at [573, 168] on div at bounding box center [595, 182] width 445 height 96
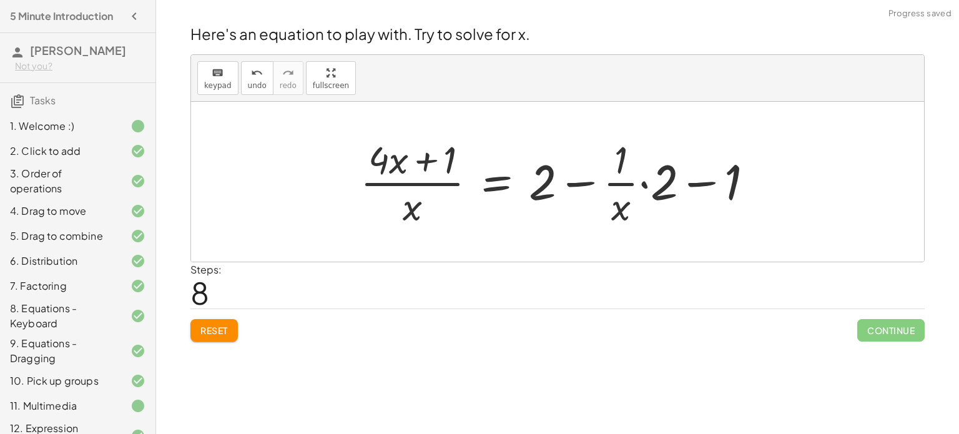
click at [649, 180] on div at bounding box center [562, 182] width 416 height 96
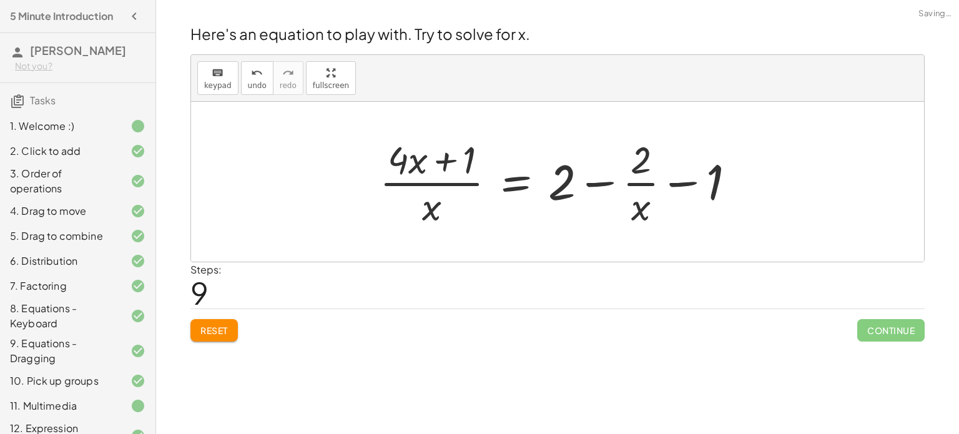
click at [646, 183] on div at bounding box center [562, 182] width 378 height 96
drag, startPoint x: 721, startPoint y: 182, endPoint x: 639, endPoint y: 182, distance: 82.4
click at [639, 182] on div at bounding box center [562, 182] width 378 height 96
click at [629, 181] on div at bounding box center [562, 182] width 378 height 96
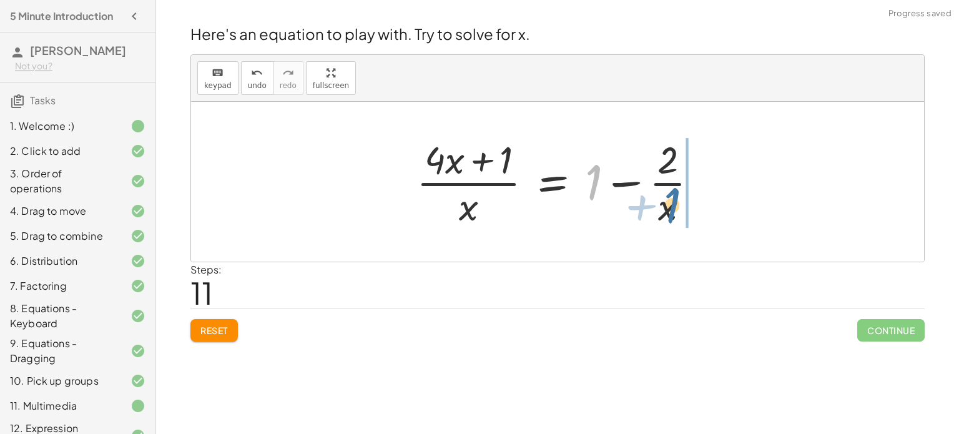
drag, startPoint x: 596, startPoint y: 180, endPoint x: 674, endPoint y: 202, distance: 81.7
click at [674, 202] on div at bounding box center [562, 182] width 304 height 96
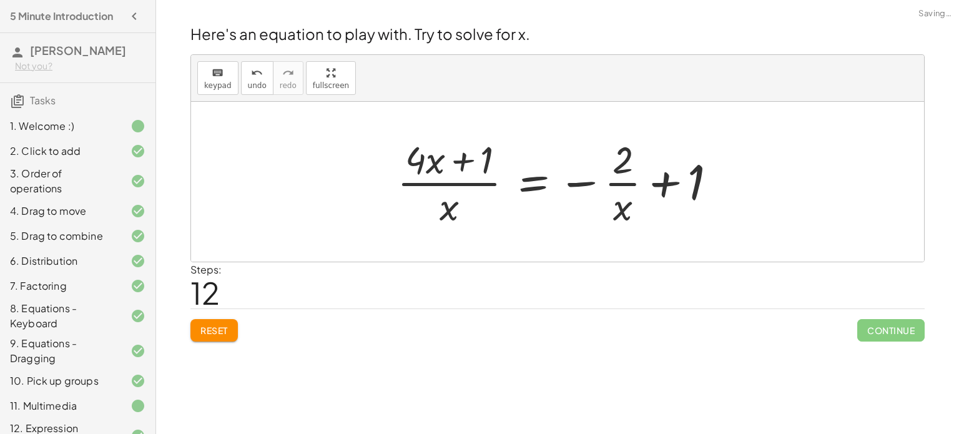
click at [661, 184] on div at bounding box center [562, 182] width 342 height 96
drag, startPoint x: 585, startPoint y: 179, endPoint x: 688, endPoint y: 195, distance: 103.7
click at [688, 195] on div at bounding box center [562, 182] width 342 height 96
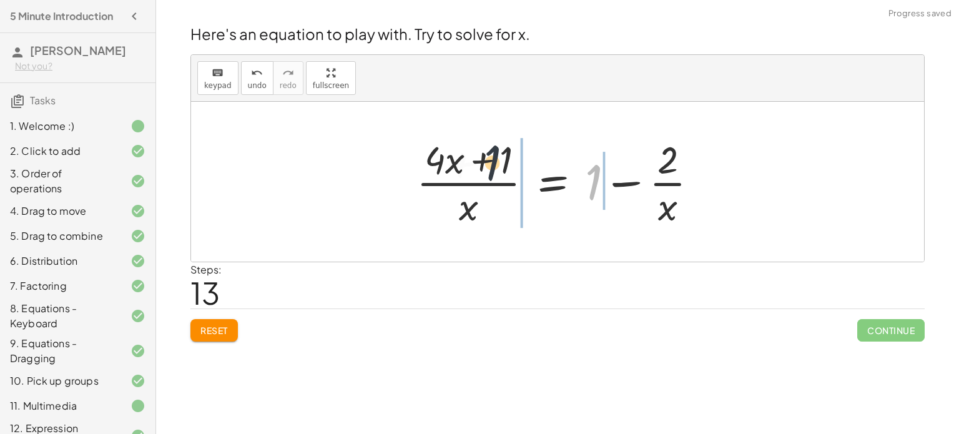
drag, startPoint x: 590, startPoint y: 181, endPoint x: 468, endPoint y: 164, distance: 123.5
click at [468, 164] on div at bounding box center [562, 182] width 304 height 96
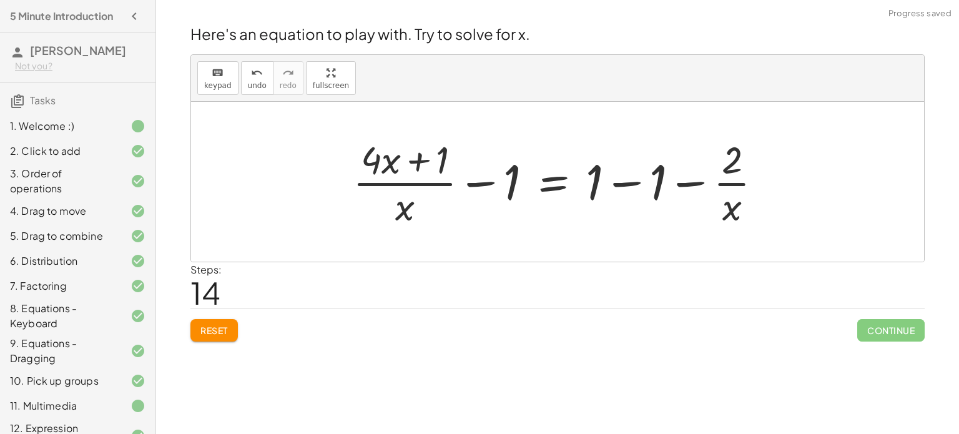
click at [441, 180] on div at bounding box center [562, 182] width 431 height 96
click at [505, 189] on div at bounding box center [562, 182] width 431 height 96
click at [511, 189] on div at bounding box center [562, 182] width 431 height 96
click at [475, 189] on div at bounding box center [562, 182] width 431 height 96
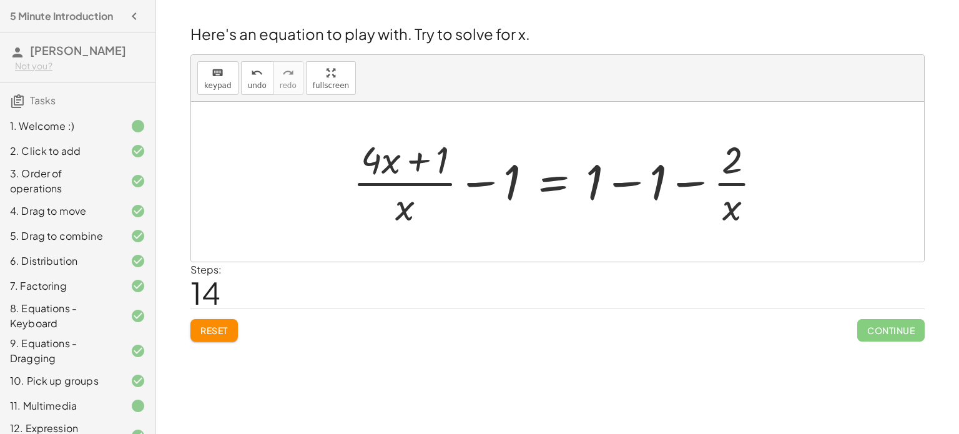
click at [586, 181] on div at bounding box center [562, 182] width 431 height 96
click at [626, 188] on div at bounding box center [562, 182] width 431 height 96
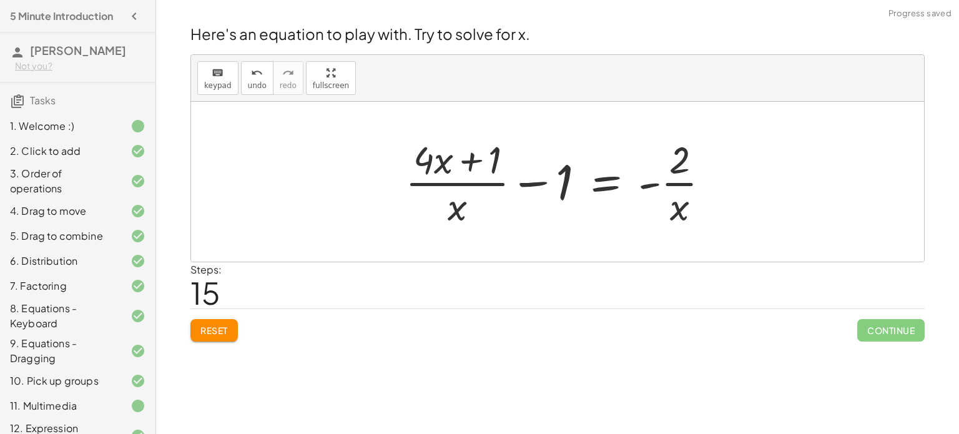
click at [664, 186] on div at bounding box center [562, 182] width 327 height 96
click at [551, 176] on div at bounding box center [562, 182] width 327 height 96
click at [467, 192] on div at bounding box center [562, 182] width 327 height 96
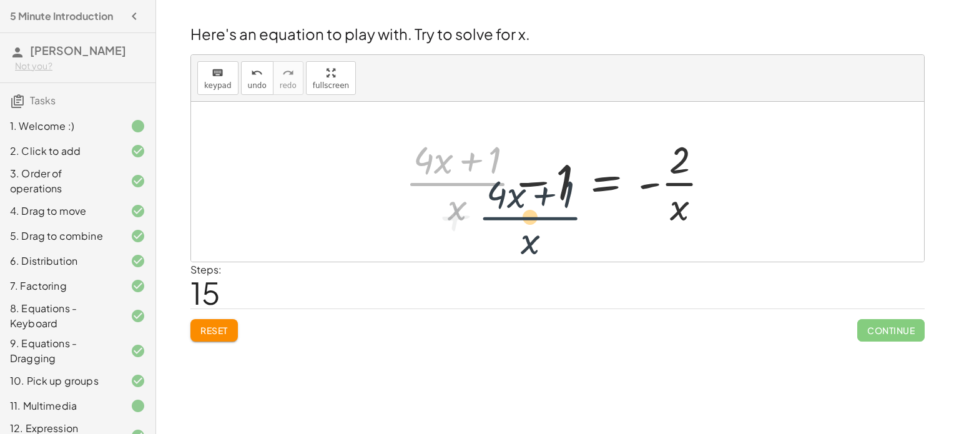
drag, startPoint x: 467, startPoint y: 179, endPoint x: 546, endPoint y: 210, distance: 84.6
click at [546, 210] on div at bounding box center [562, 182] width 327 height 96
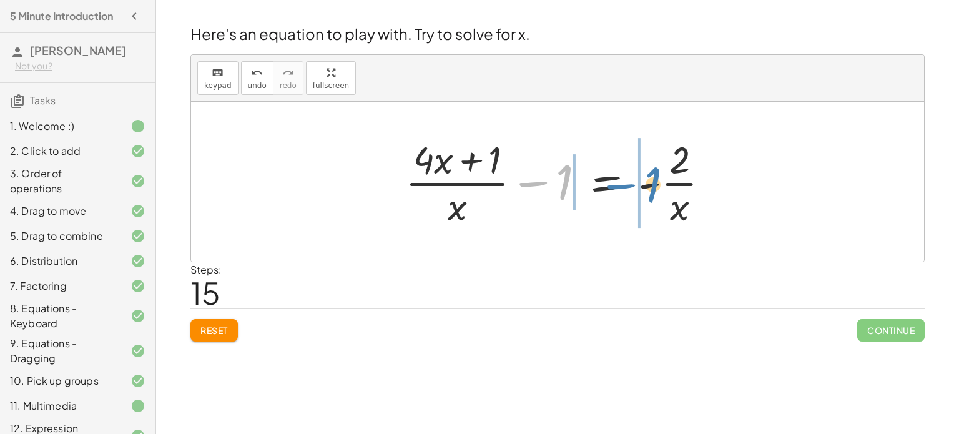
drag, startPoint x: 566, startPoint y: 180, endPoint x: 657, endPoint y: 182, distance: 90.6
click at [657, 182] on div at bounding box center [562, 182] width 327 height 96
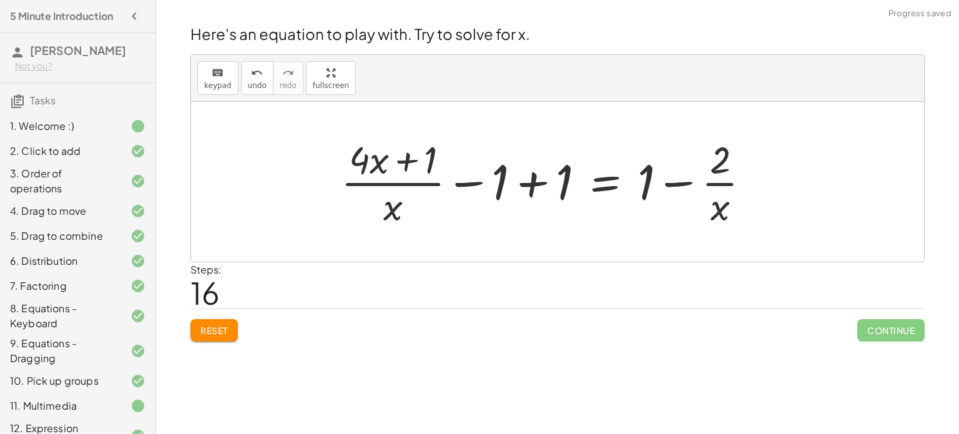
click at [649, 181] on div at bounding box center [550, 182] width 431 height 96
click at [689, 192] on div at bounding box center [550, 182] width 431 height 96
click at [705, 186] on div at bounding box center [550, 182] width 431 height 96
click at [669, 180] on div at bounding box center [550, 182] width 431 height 96
click at [536, 177] on div at bounding box center [550, 182] width 431 height 96
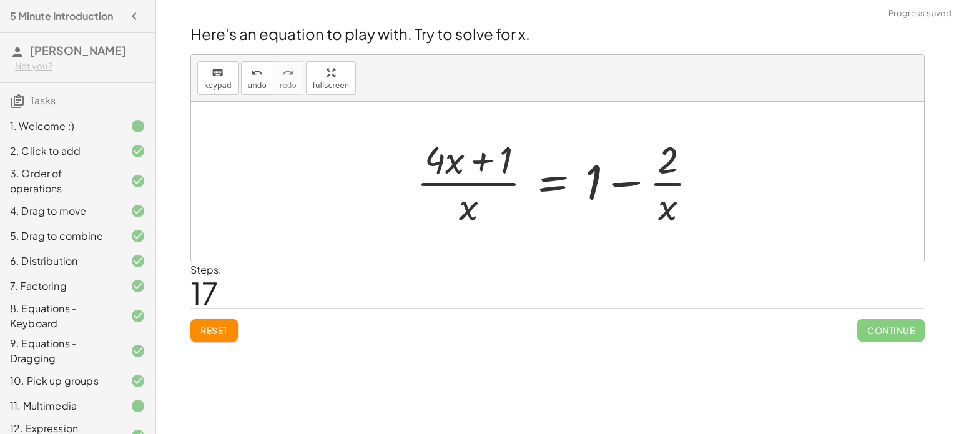
click at [498, 180] on div at bounding box center [562, 182] width 304 height 96
click at [616, 187] on div at bounding box center [562, 182] width 304 height 96
click at [626, 178] on div at bounding box center [562, 182] width 304 height 96
drag, startPoint x: 678, startPoint y: 192, endPoint x: 599, endPoint y: 195, distance: 78.1
click at [599, 195] on div at bounding box center [562, 182] width 304 height 96
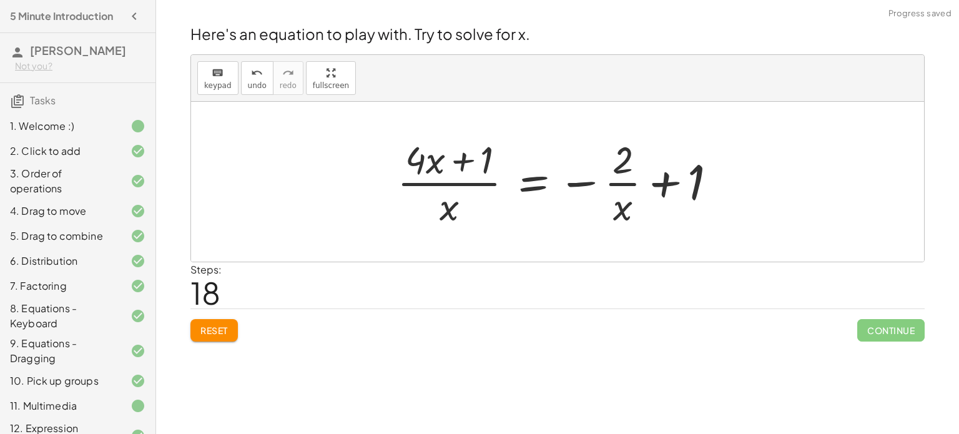
click at [687, 179] on div at bounding box center [562, 182] width 342 height 96
click at [668, 181] on div at bounding box center [562, 182] width 342 height 96
drag, startPoint x: 693, startPoint y: 184, endPoint x: 569, endPoint y: 215, distance: 127.5
click at [569, 215] on div at bounding box center [562, 182] width 342 height 96
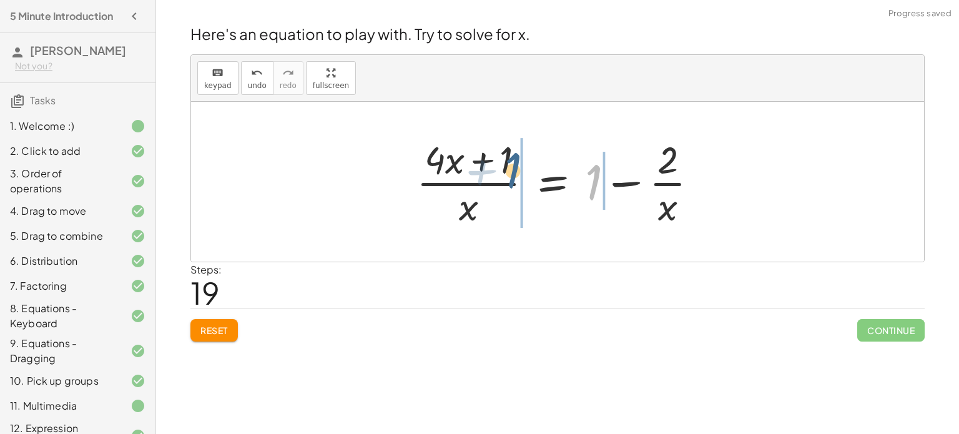
drag, startPoint x: 586, startPoint y: 181, endPoint x: 499, endPoint y: 168, distance: 87.8
click at [499, 168] on div at bounding box center [562, 182] width 304 height 96
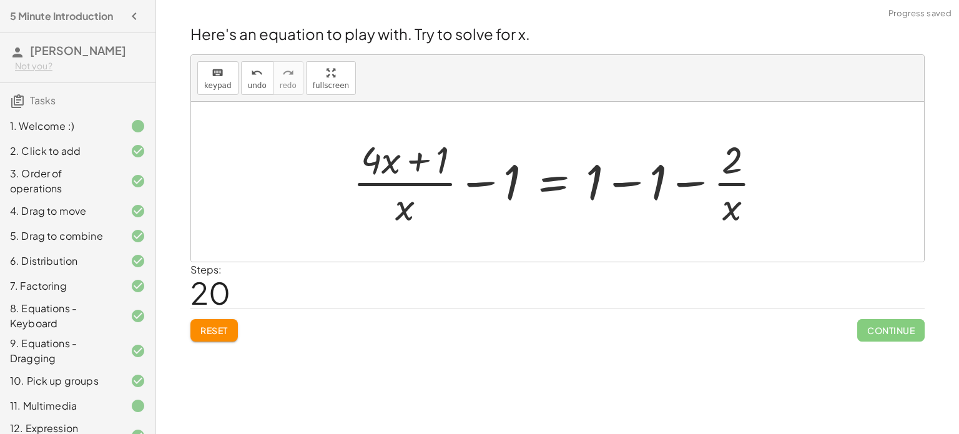
click at [479, 170] on div at bounding box center [562, 182] width 431 height 96
click at [506, 187] on div at bounding box center [562, 182] width 431 height 96
click at [450, 182] on div at bounding box center [562, 182] width 431 height 96
click at [217, 320] on button "Reset" at bounding box center [213, 330] width 47 height 22
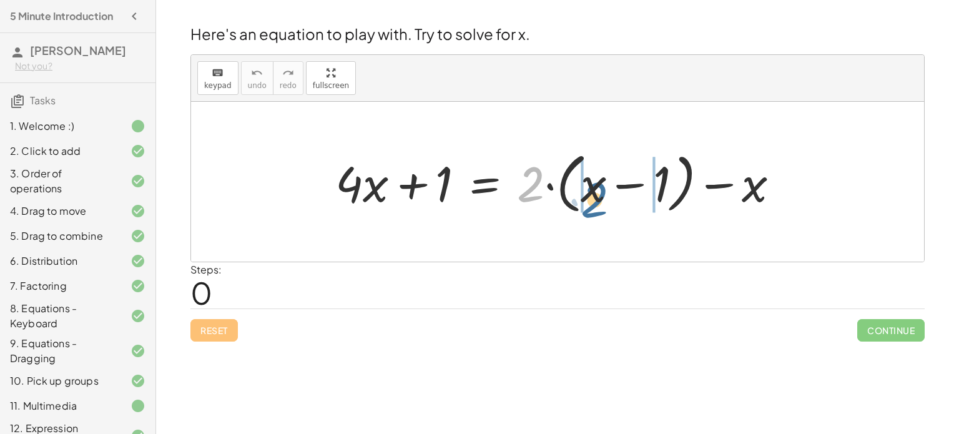
drag, startPoint x: 538, startPoint y: 187, endPoint x: 610, endPoint y: 204, distance: 73.9
click at [610, 204] on div at bounding box center [562, 182] width 467 height 72
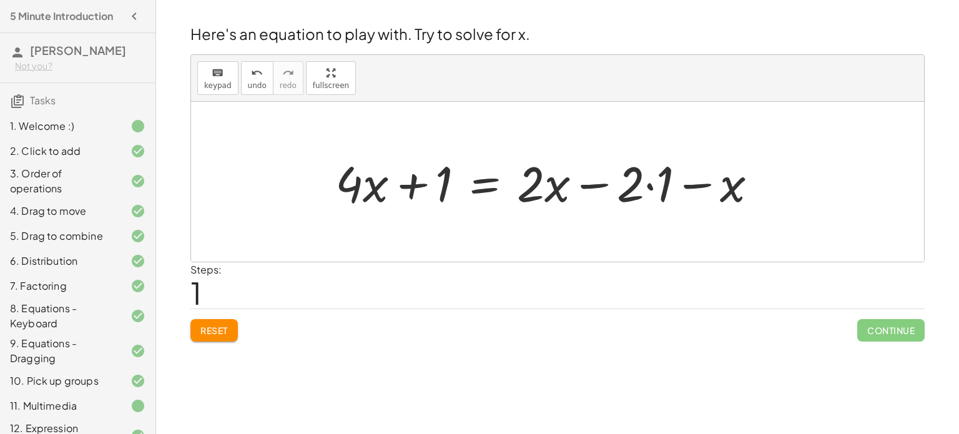
click at [652, 181] on div at bounding box center [551, 182] width 445 height 64
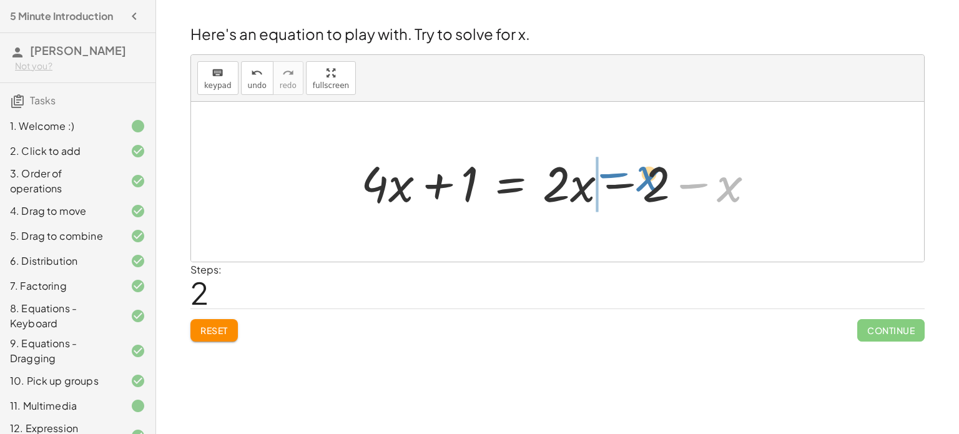
drag, startPoint x: 720, startPoint y: 182, endPoint x: 637, endPoint y: 172, distance: 83.7
click at [637, 172] on div at bounding box center [563, 182] width 416 height 64
click at [626, 180] on div at bounding box center [563, 182] width 416 height 64
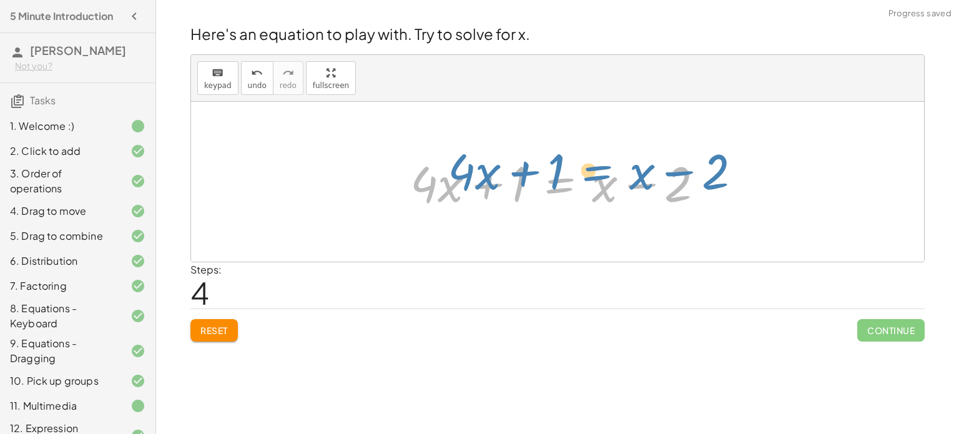
drag, startPoint x: 590, startPoint y: 190, endPoint x: 638, endPoint y: 176, distance: 49.4
click at [638, 176] on div at bounding box center [562, 182] width 316 height 64
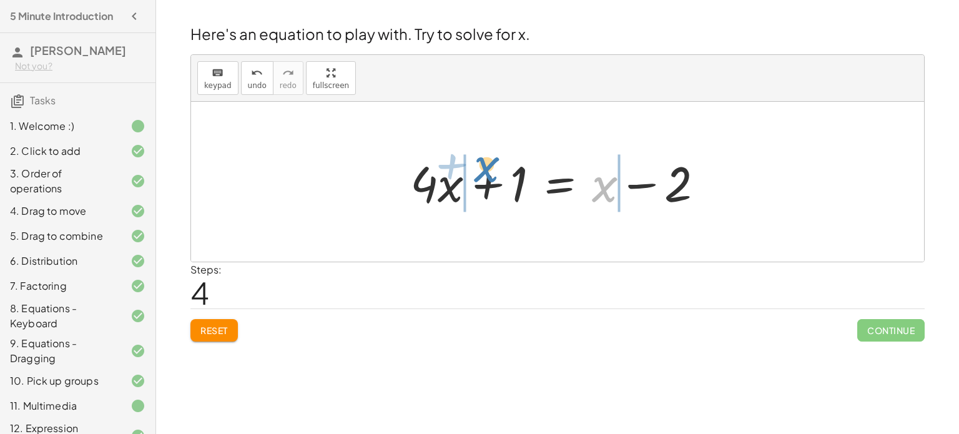
drag, startPoint x: 611, startPoint y: 180, endPoint x: 493, endPoint y: 161, distance: 120.2
click at [493, 161] on div at bounding box center [562, 182] width 316 height 64
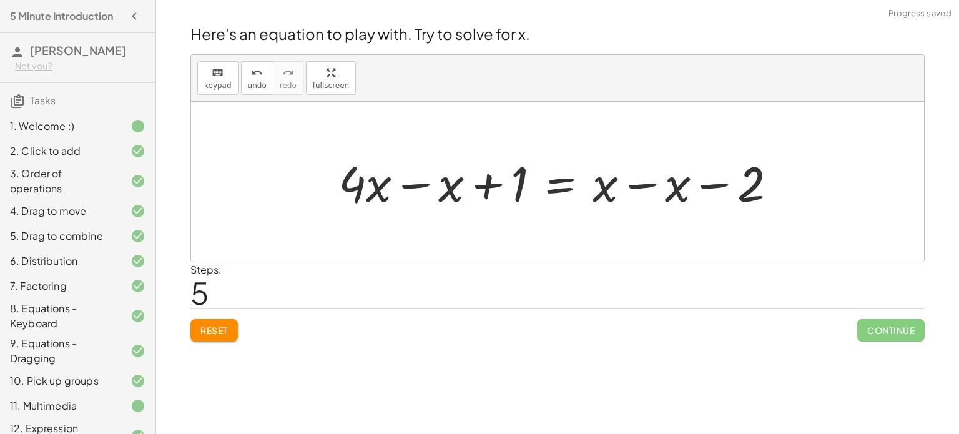
click at [481, 175] on div at bounding box center [562, 182] width 461 height 64
click at [426, 176] on div at bounding box center [562, 182] width 461 height 64
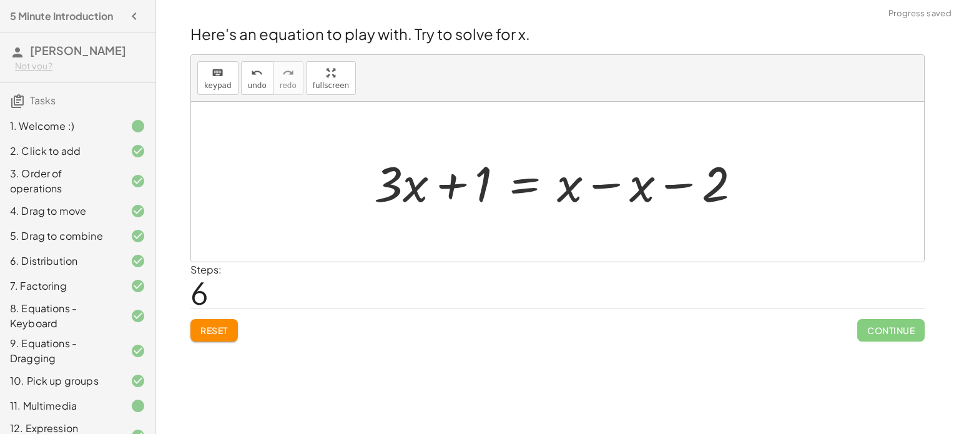
click at [595, 185] on div at bounding box center [562, 182] width 389 height 64
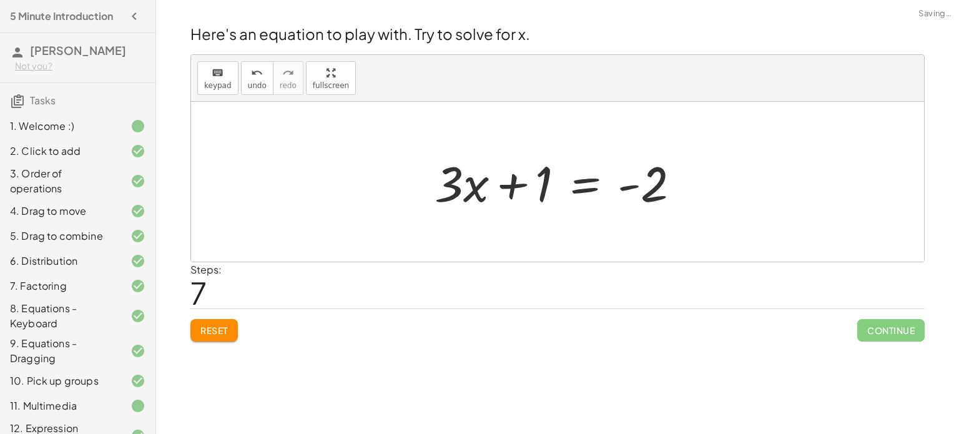
click at [518, 184] on div at bounding box center [562, 182] width 268 height 64
drag, startPoint x: 518, startPoint y: 184, endPoint x: 659, endPoint y: 184, distance: 141.7
click at [659, 184] on div at bounding box center [562, 182] width 268 height 64
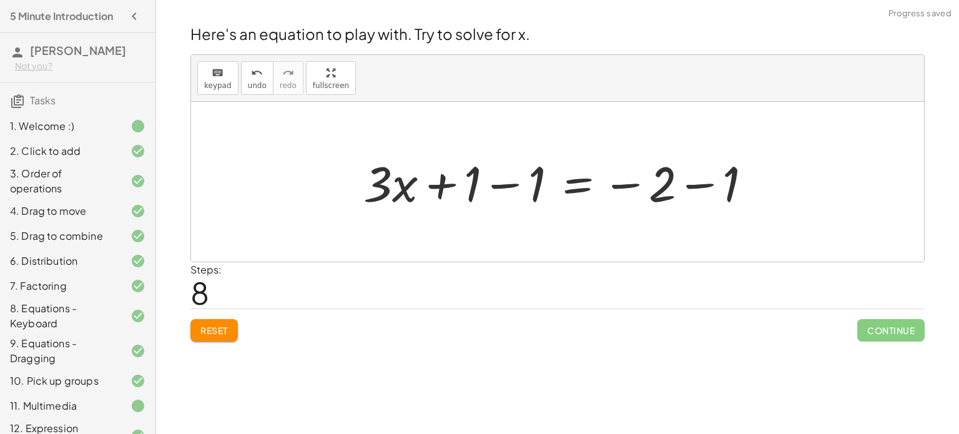
click at [639, 182] on div at bounding box center [562, 182] width 411 height 64
click at [699, 182] on div at bounding box center [562, 182] width 411 height 64
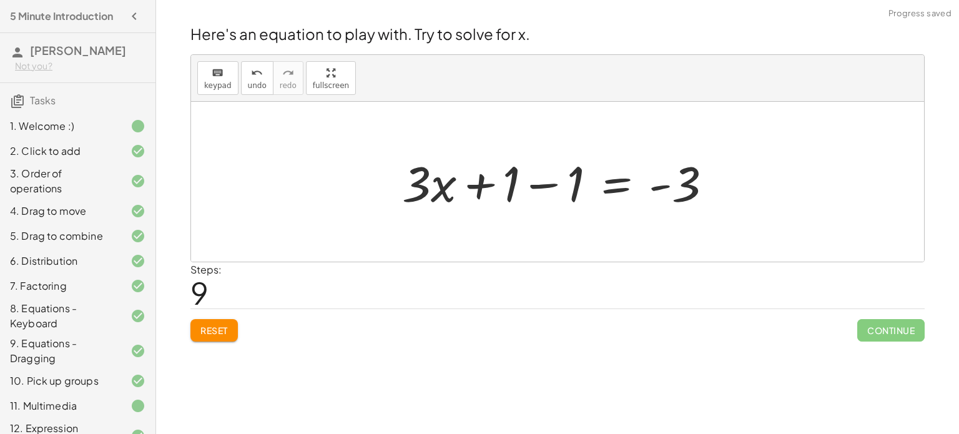
click at [555, 182] on div at bounding box center [562, 182] width 333 height 64
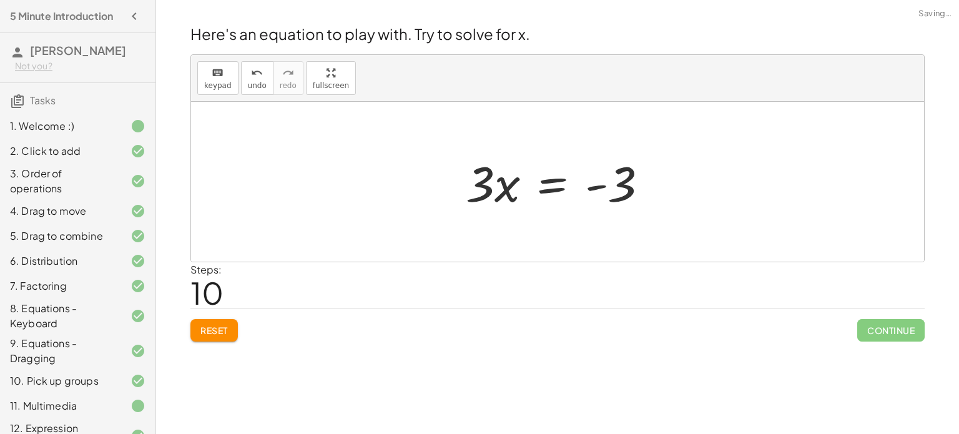
click at [598, 185] on div at bounding box center [562, 182] width 205 height 64
drag, startPoint x: 598, startPoint y: 185, endPoint x: 606, endPoint y: 191, distance: 10.4
click at [606, 191] on div at bounding box center [562, 182] width 205 height 64
click at [484, 184] on div at bounding box center [562, 182] width 205 height 64
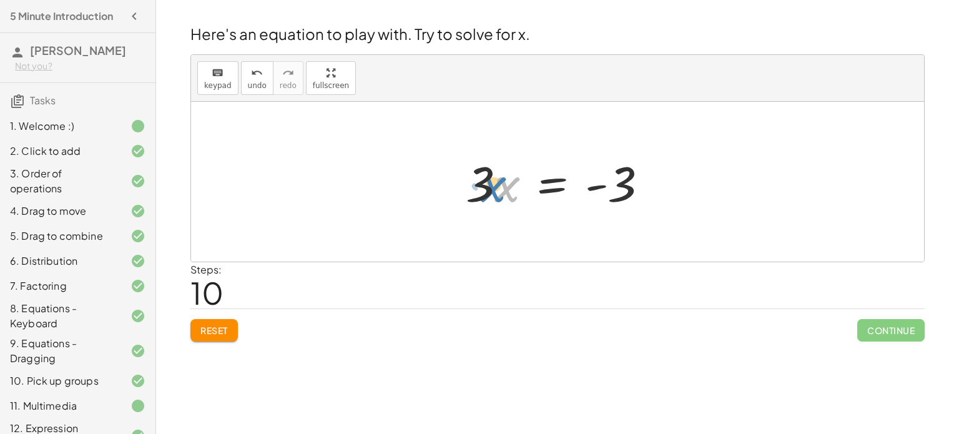
drag, startPoint x: 508, startPoint y: 185, endPoint x: 494, endPoint y: 185, distance: 13.7
click at [494, 185] on div at bounding box center [562, 182] width 205 height 64
drag, startPoint x: 488, startPoint y: 184, endPoint x: 696, endPoint y: 174, distance: 208.8
click at [696, 174] on div "+ · 4 · x + 1 = + · 2 · ( + x − 1 ) − x + · 4 · x + 1 = + · 2 · x − · 2 · 1 − x…" at bounding box center [557, 182] width 733 height 160
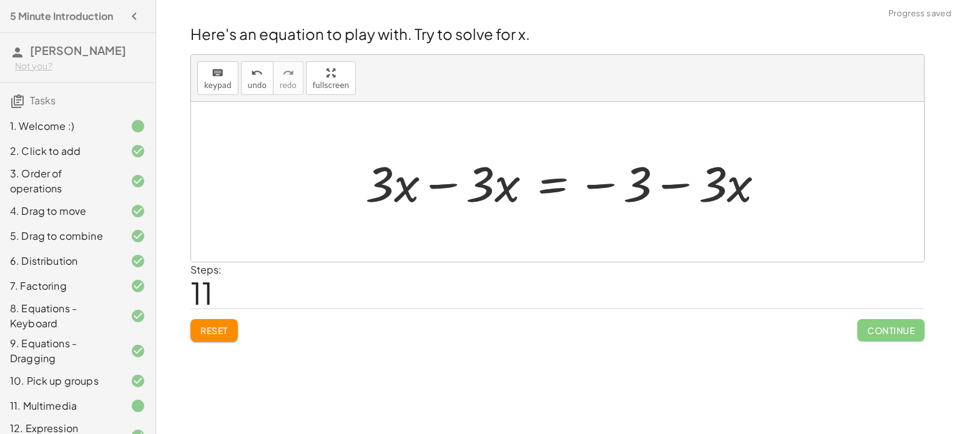
click at [463, 182] on div at bounding box center [570, 182] width 422 height 64
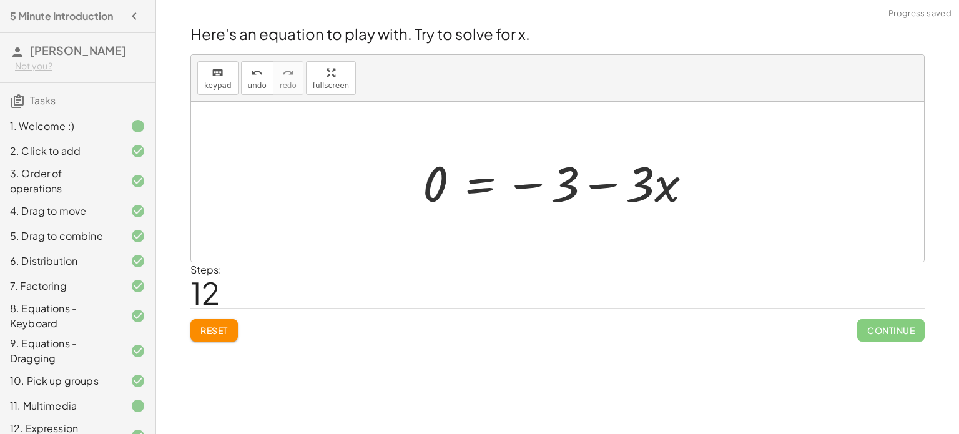
click at [597, 187] on div at bounding box center [563, 182] width 292 height 64
click at [528, 185] on div at bounding box center [563, 182] width 292 height 64
drag, startPoint x: 569, startPoint y: 184, endPoint x: 430, endPoint y: 186, distance: 139.9
click at [430, 186] on div at bounding box center [563, 182] width 292 height 64
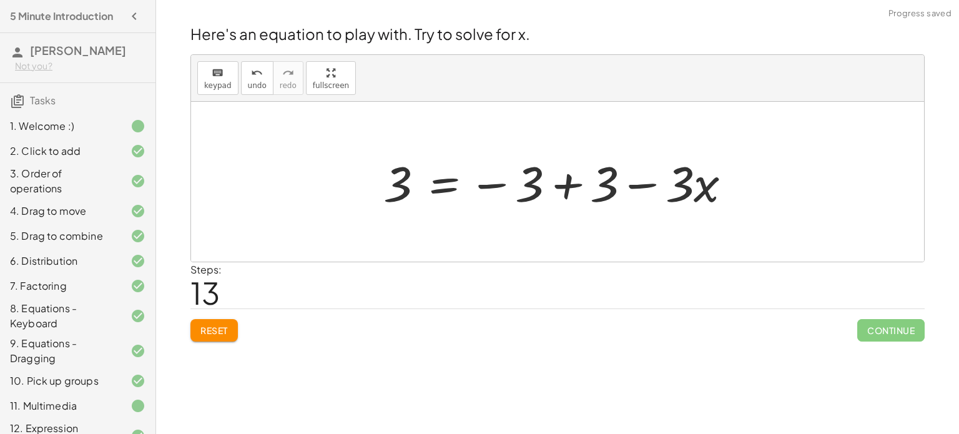
click at [555, 184] on div at bounding box center [562, 182] width 370 height 64
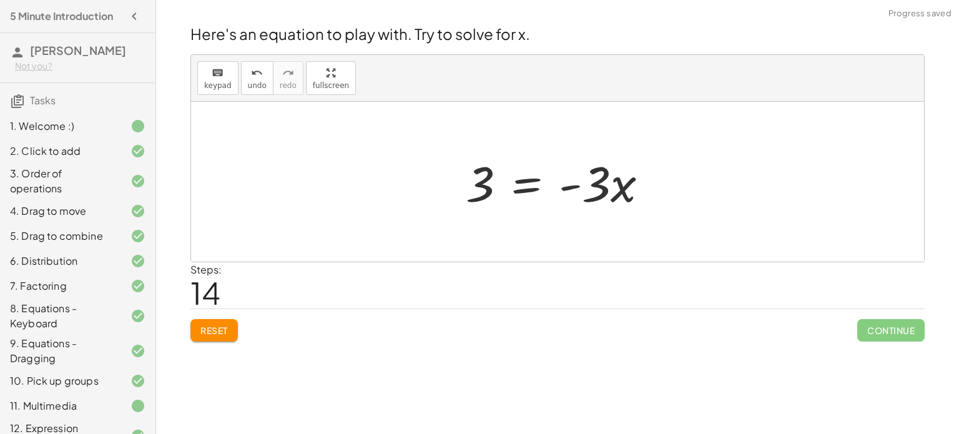
click at [486, 185] on div at bounding box center [562, 182] width 205 height 64
drag, startPoint x: 486, startPoint y: 185, endPoint x: 528, endPoint y: 218, distance: 53.0
drag, startPoint x: 626, startPoint y: 182, endPoint x: 449, endPoint y: 183, distance: 177.3
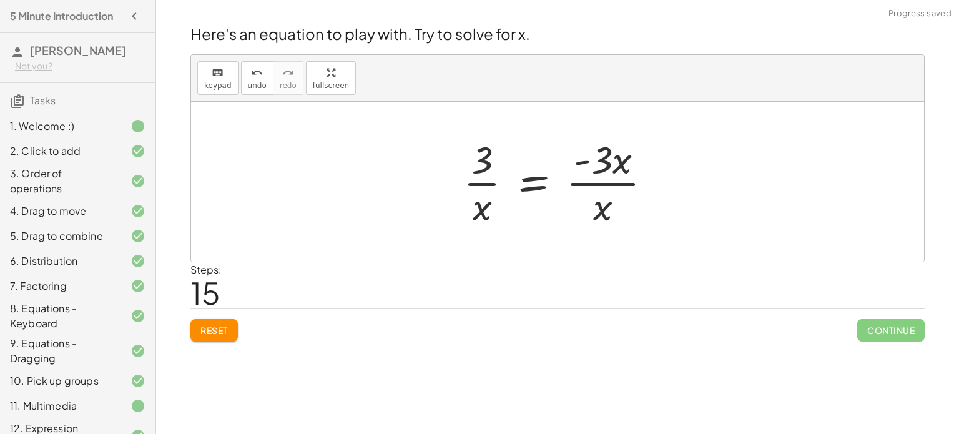
click at [603, 163] on div at bounding box center [562, 182] width 211 height 96
click at [596, 197] on div at bounding box center [562, 182] width 211 height 96
click at [592, 174] on div at bounding box center [562, 182] width 211 height 96
click at [481, 174] on div at bounding box center [562, 182] width 211 height 96
click at [476, 195] on div at bounding box center [562, 182] width 211 height 96
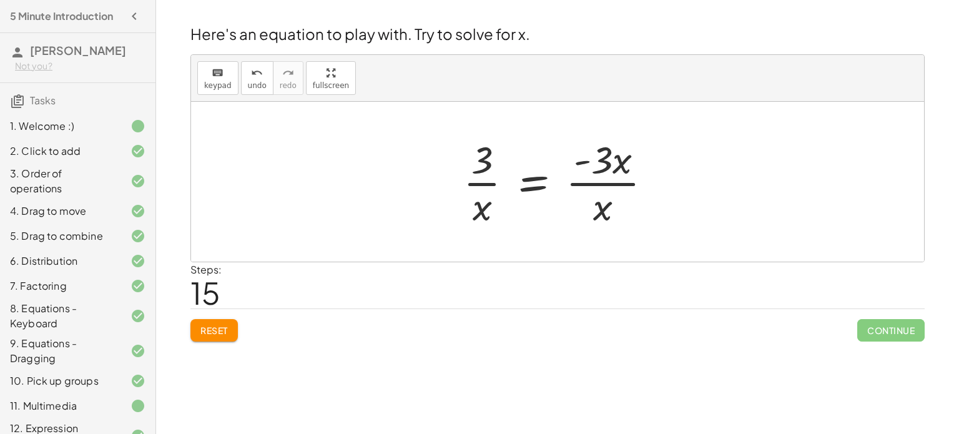
click at [445, 202] on div "+ · 4 · x + 1 = + · 2 · ( + x − 1 ) − x + · 4 · x + 1 = + · 2 · x − · 2 · 1 − x…" at bounding box center [558, 182] width 227 height 102
drag, startPoint x: 481, startPoint y: 207, endPoint x: 487, endPoint y: 182, distance: 26.2
click at [487, 182] on div at bounding box center [562, 182] width 211 height 96
drag, startPoint x: 483, startPoint y: 200, endPoint x: 485, endPoint y: 157, distance: 42.5
click at [485, 157] on div at bounding box center [562, 182] width 211 height 96
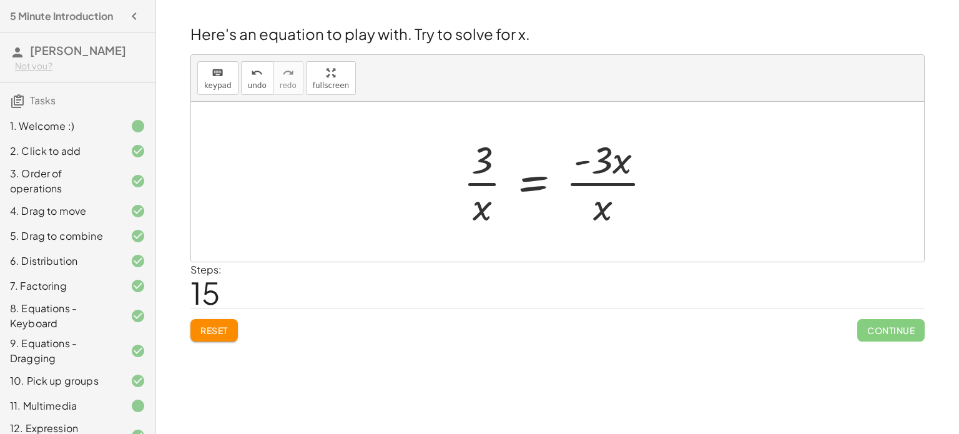
click at [199, 327] on button "Reset" at bounding box center [213, 330] width 47 height 22
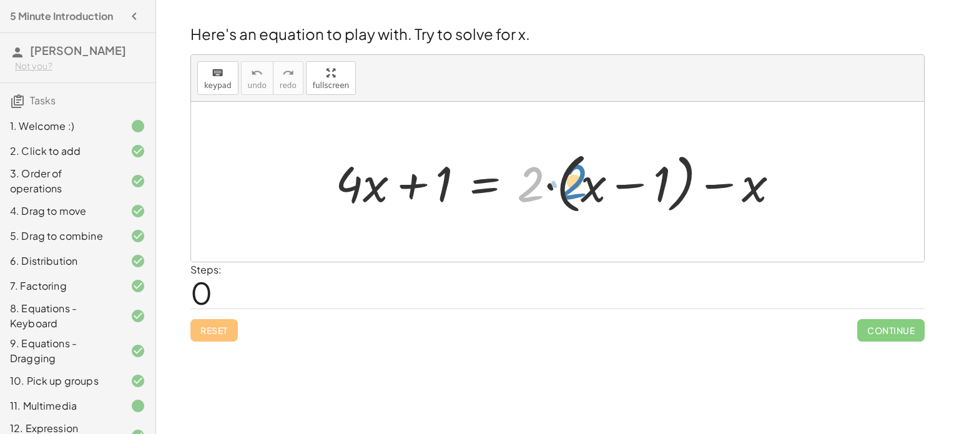
drag, startPoint x: 526, startPoint y: 195, endPoint x: 573, endPoint y: 194, distance: 46.9
click at [573, 194] on div at bounding box center [562, 182] width 467 height 72
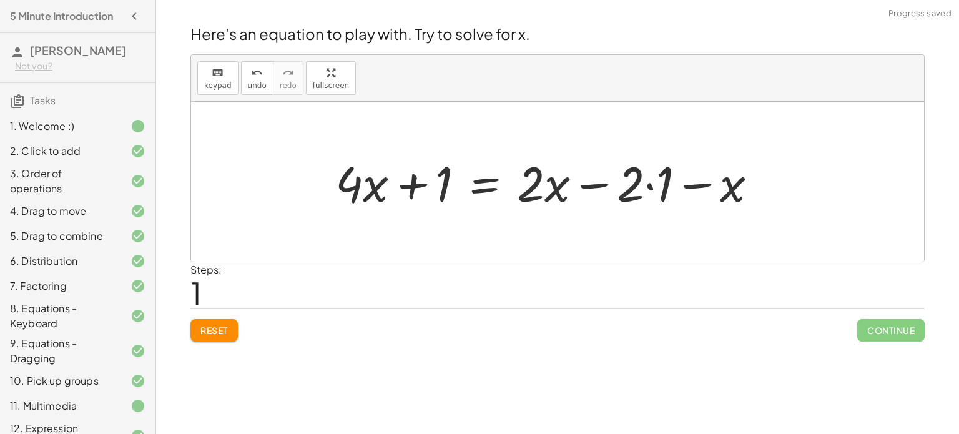
click at [631, 186] on div at bounding box center [551, 182] width 445 height 64
click at [648, 190] on div at bounding box center [551, 182] width 445 height 64
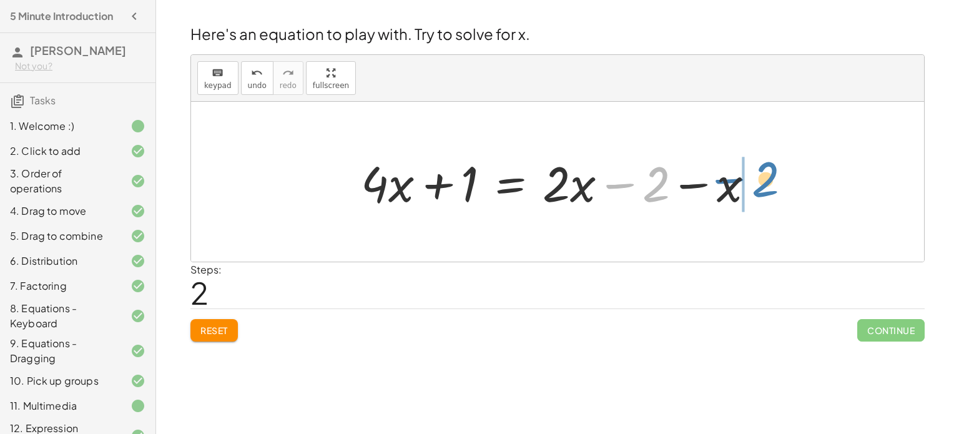
drag, startPoint x: 652, startPoint y: 184, endPoint x: 764, endPoint y: 181, distance: 111.8
click at [764, 181] on div at bounding box center [563, 182] width 416 height 64
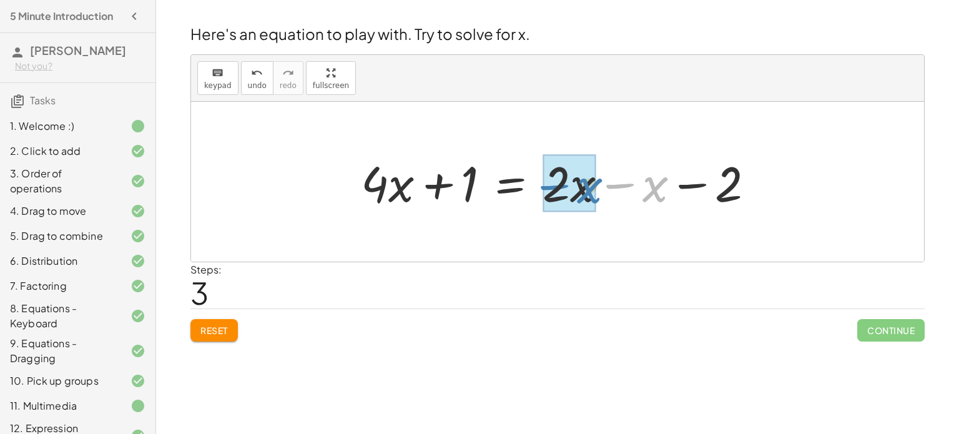
drag, startPoint x: 665, startPoint y: 186, endPoint x: 598, endPoint y: 187, distance: 67.5
click at [598, 187] on div at bounding box center [563, 182] width 416 height 64
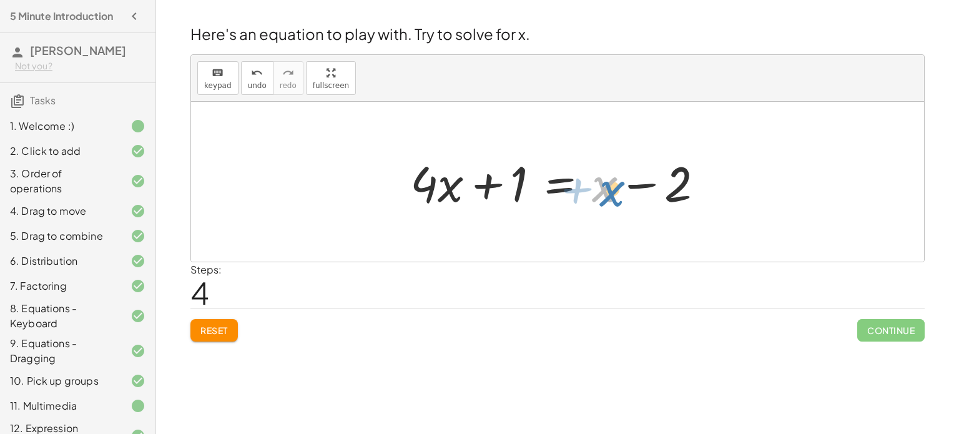
drag, startPoint x: 603, startPoint y: 187, endPoint x: 610, endPoint y: 190, distance: 7.9
click at [610, 190] on div at bounding box center [562, 182] width 316 height 64
drag, startPoint x: 521, startPoint y: 179, endPoint x: 398, endPoint y: 195, distance: 124.1
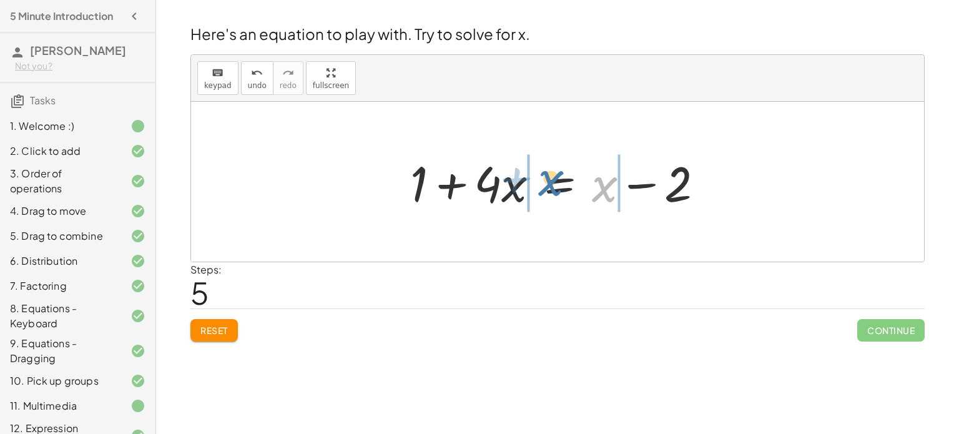
drag, startPoint x: 604, startPoint y: 177, endPoint x: 539, endPoint y: 170, distance: 65.4
click at [539, 170] on div at bounding box center [562, 182] width 316 height 64
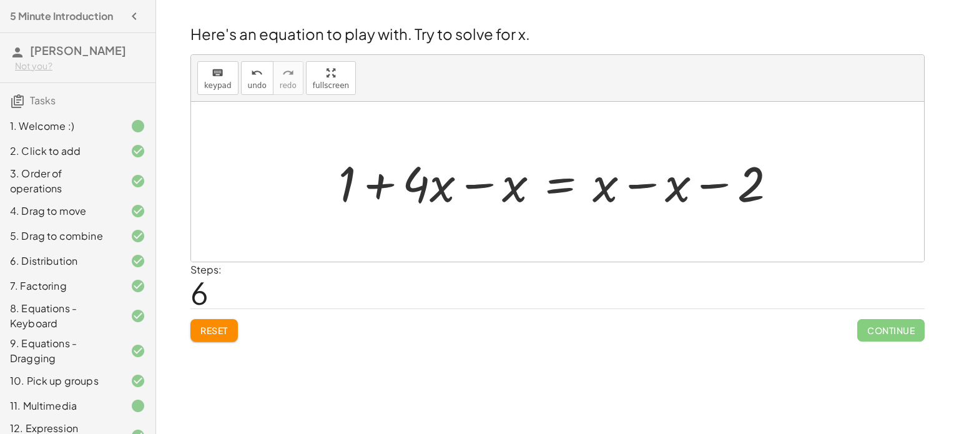
click at [471, 179] on div at bounding box center [562, 182] width 461 height 64
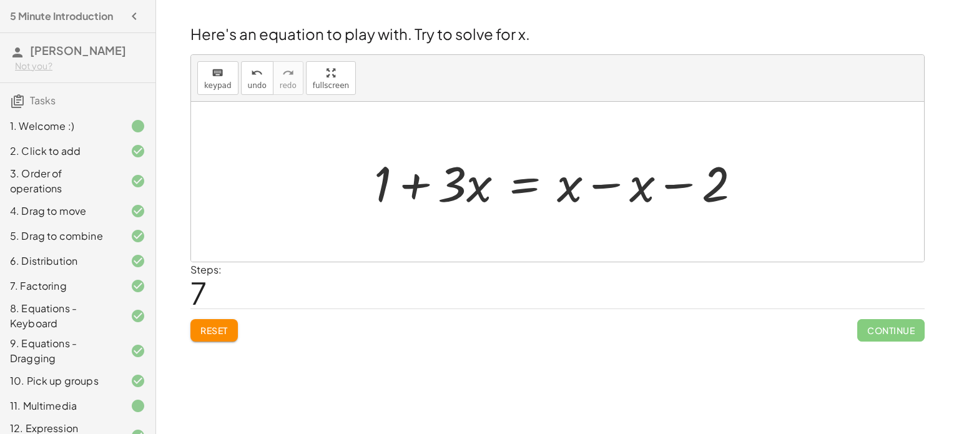
click at [417, 181] on div at bounding box center [562, 182] width 389 height 64
click at [611, 180] on div at bounding box center [562, 182] width 389 height 64
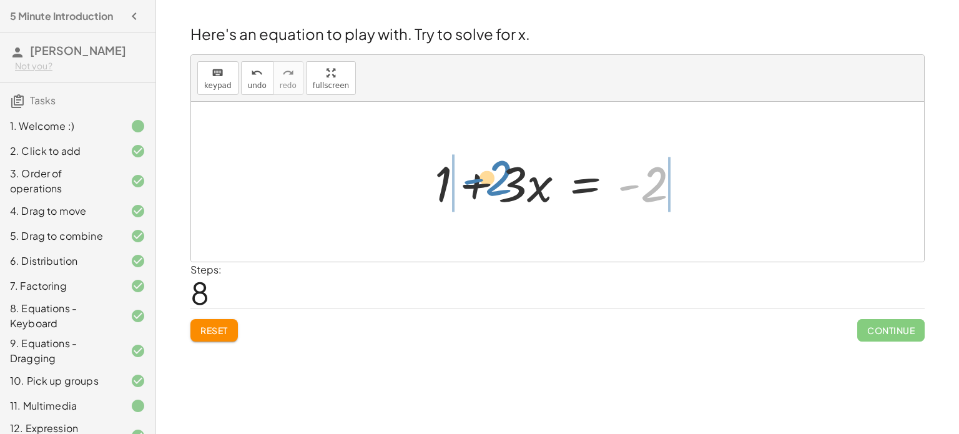
drag, startPoint x: 642, startPoint y: 198, endPoint x: 486, endPoint y: 192, distance: 155.6
click at [486, 192] on div at bounding box center [562, 182] width 268 height 64
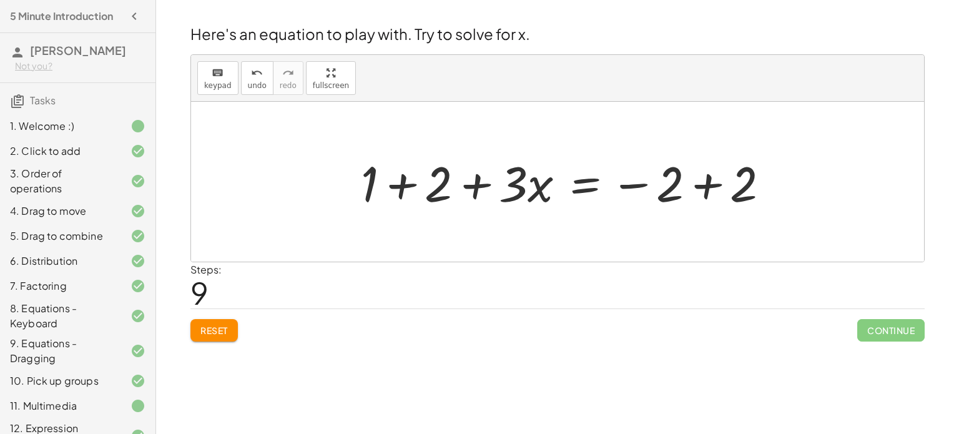
click at [407, 184] on div at bounding box center [570, 182] width 431 height 64
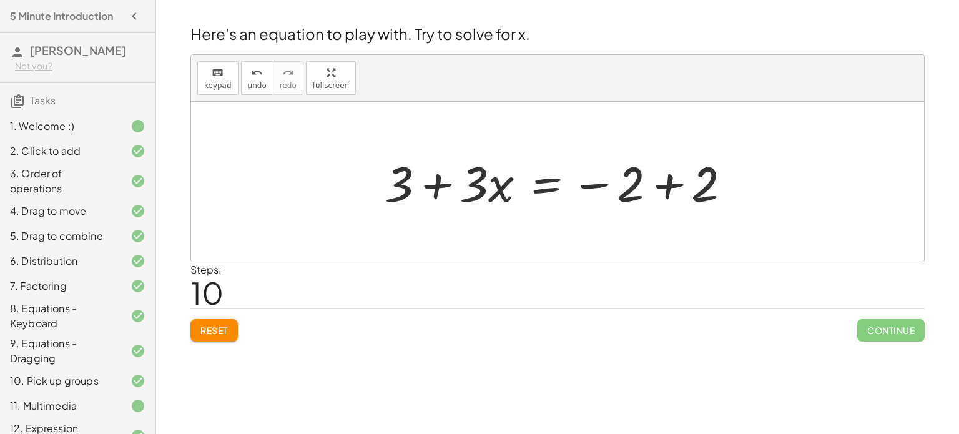
click at [680, 182] on div at bounding box center [562, 182] width 368 height 64
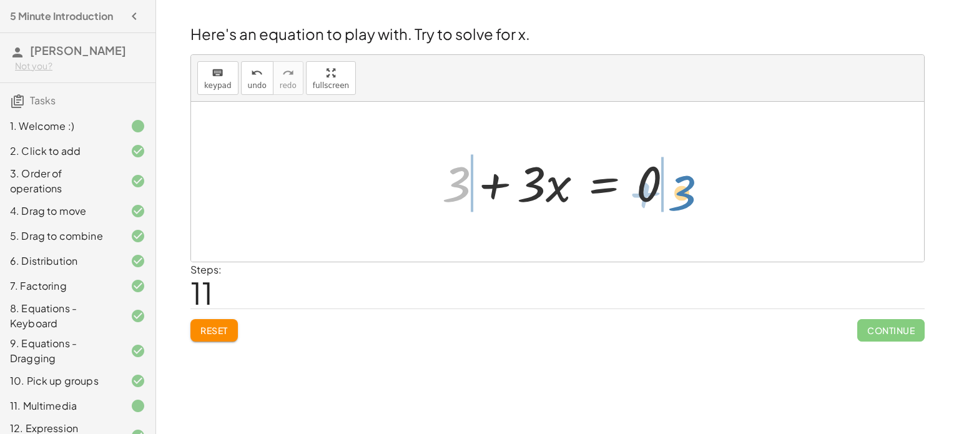
drag, startPoint x: 456, startPoint y: 167, endPoint x: 682, endPoint y: 174, distance: 226.2
click at [682, 174] on div at bounding box center [563, 182] width 254 height 64
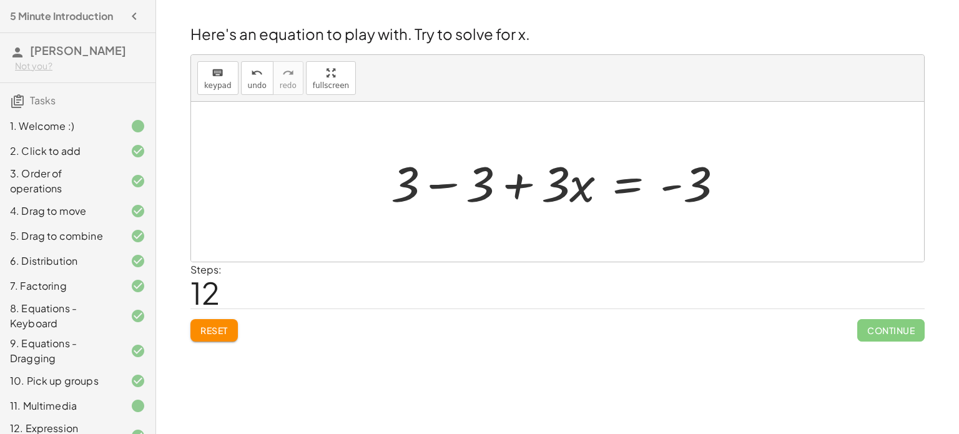
click at [438, 179] on div at bounding box center [562, 182] width 355 height 64
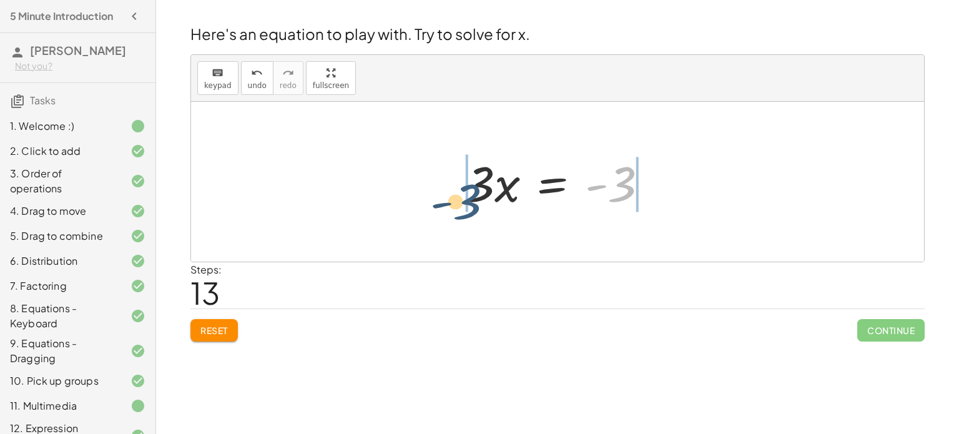
drag, startPoint x: 621, startPoint y: 193, endPoint x: 458, endPoint y: 206, distance: 163.5
click at [458, 206] on div "+ · 4 · x + 1 = + · 2 · ( + x − 1 ) − x + · 4 · x + 1 = + · 2 · x − · 2 · 1 − x…" at bounding box center [557, 182] width 220 height 71
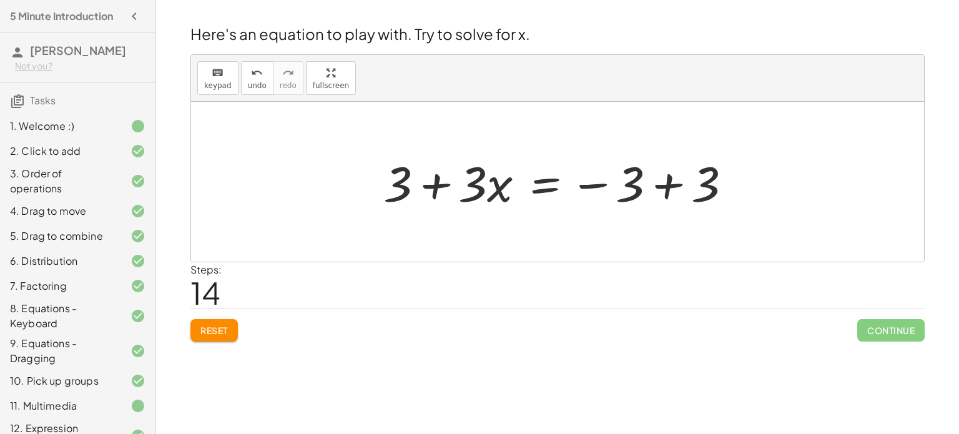
click at [664, 181] on div at bounding box center [562, 182] width 370 height 64
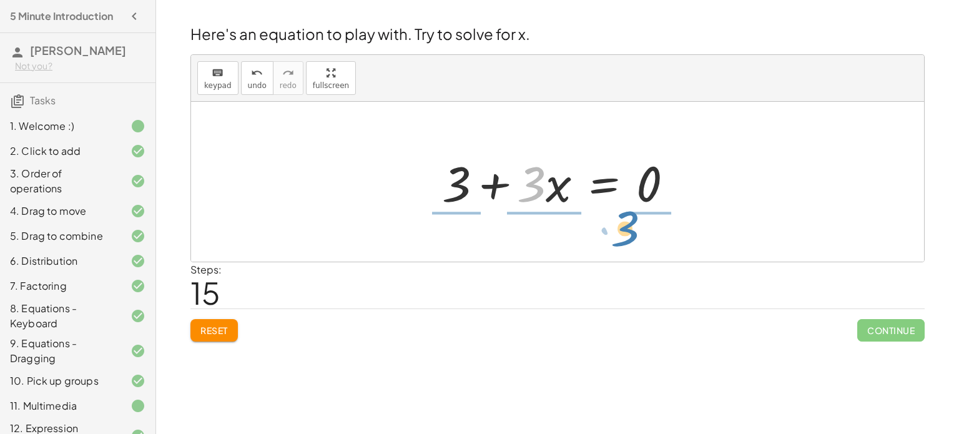
drag, startPoint x: 538, startPoint y: 179, endPoint x: 624, endPoint y: 230, distance: 99.4
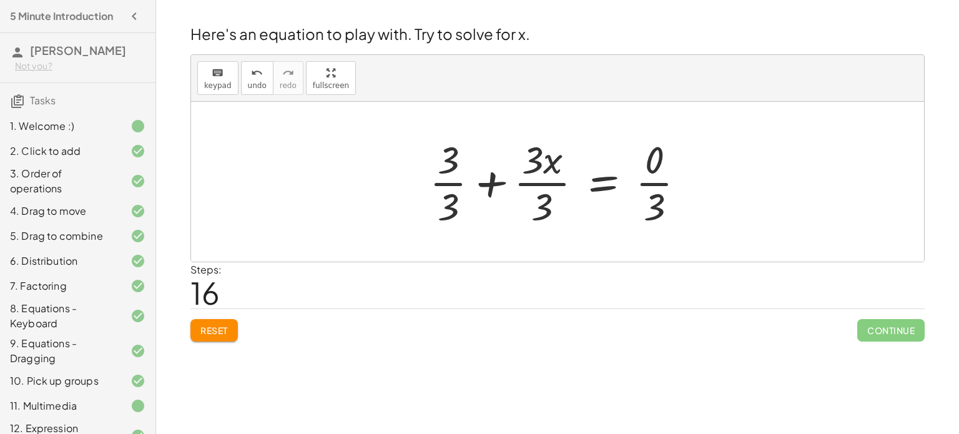
click at [546, 179] on div at bounding box center [562, 182] width 278 height 96
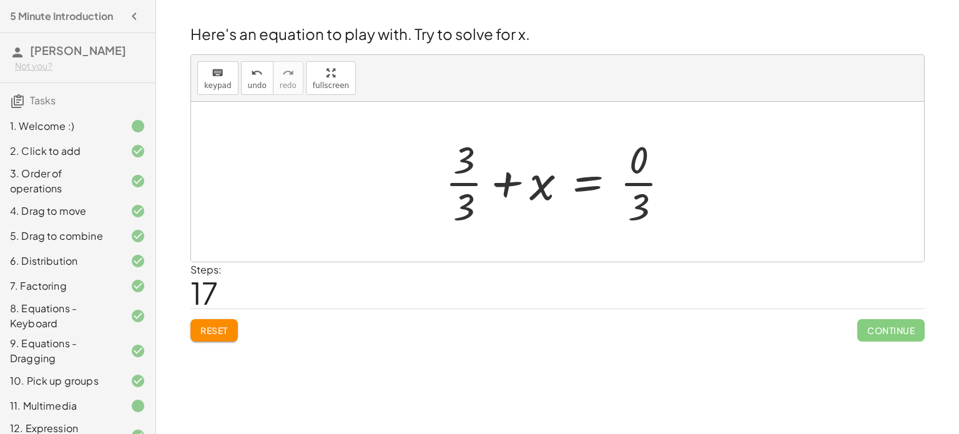
click at [461, 187] on div at bounding box center [562, 182] width 247 height 96
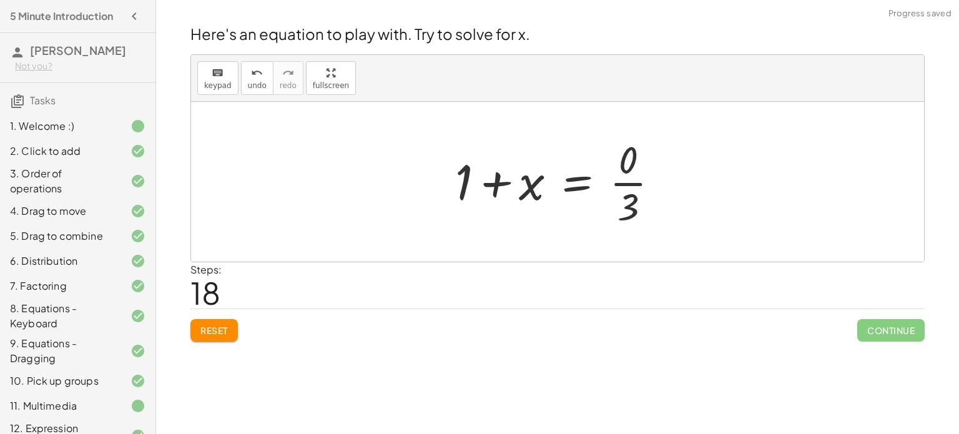
click at [633, 185] on div at bounding box center [562, 182] width 227 height 96
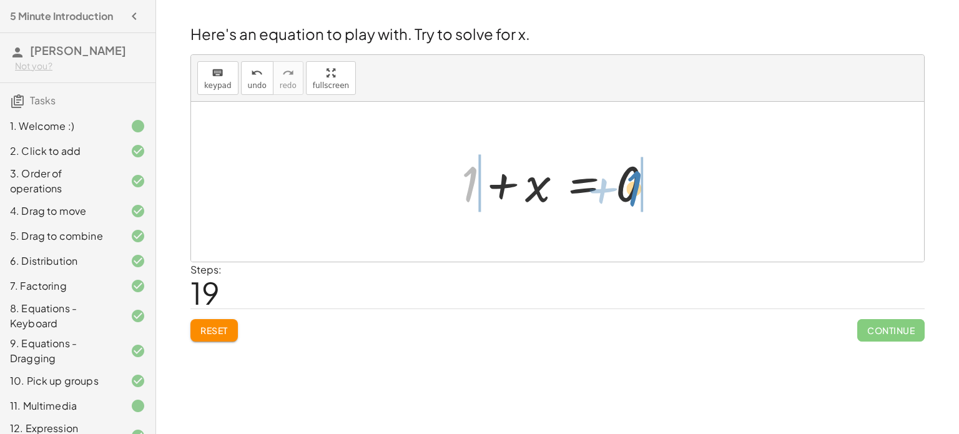
drag, startPoint x: 473, startPoint y: 180, endPoint x: 637, endPoint y: 185, distance: 164.3
click at [637, 185] on div at bounding box center [562, 182] width 214 height 64
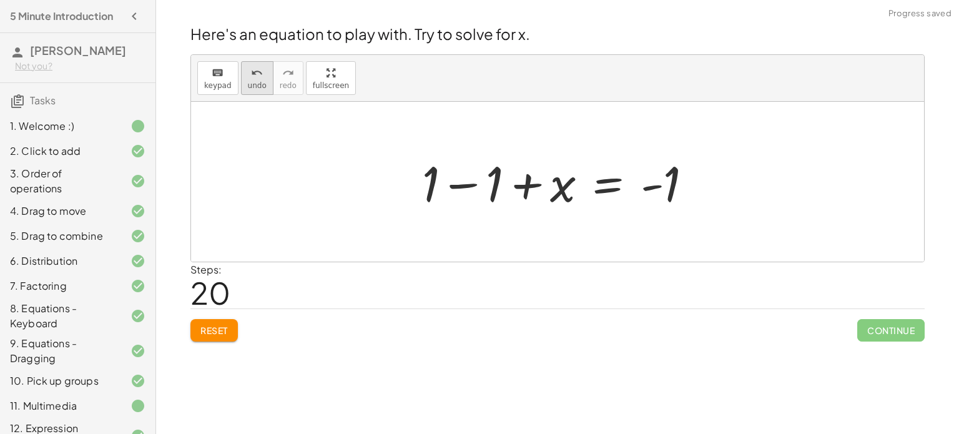
click at [257, 75] on icon "undo" at bounding box center [257, 73] width 12 height 15
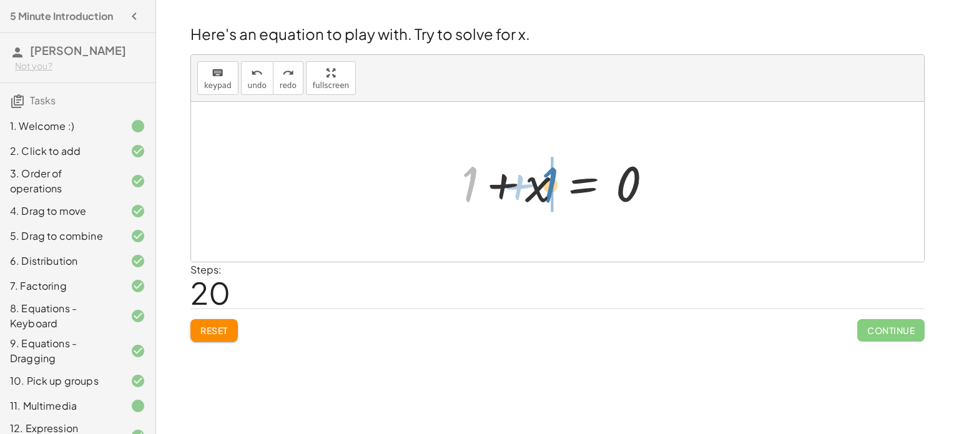
drag, startPoint x: 470, startPoint y: 176, endPoint x: 551, endPoint y: 177, distance: 81.2
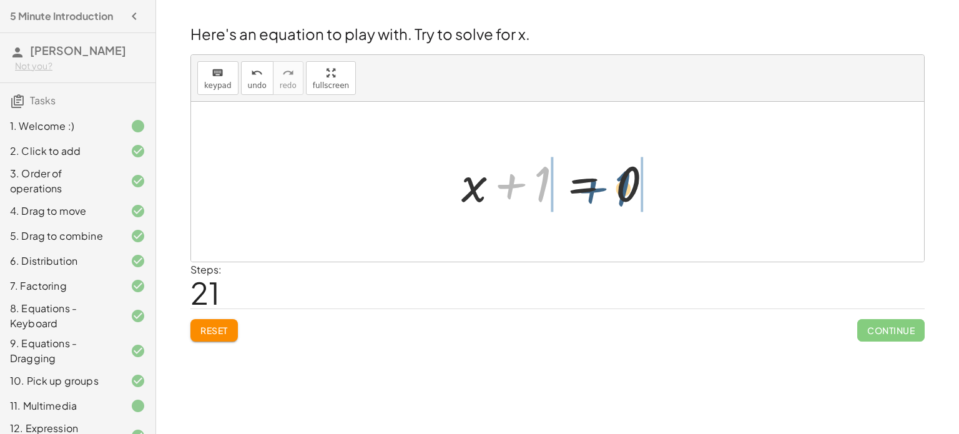
drag, startPoint x: 536, startPoint y: 177, endPoint x: 630, endPoint y: 179, distance: 93.7
click at [630, 179] on div at bounding box center [562, 182] width 214 height 64
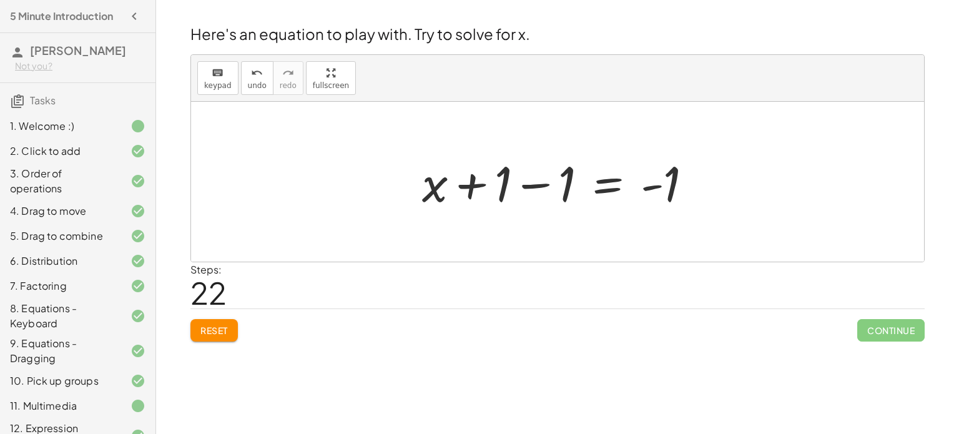
click at [543, 182] on div at bounding box center [562, 182] width 293 height 64
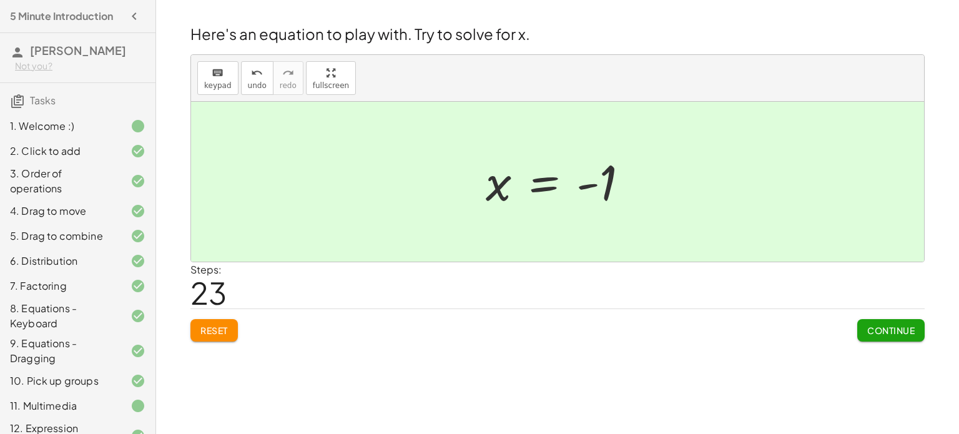
click at [893, 328] on span "Continue" at bounding box center [890, 330] width 47 height 11
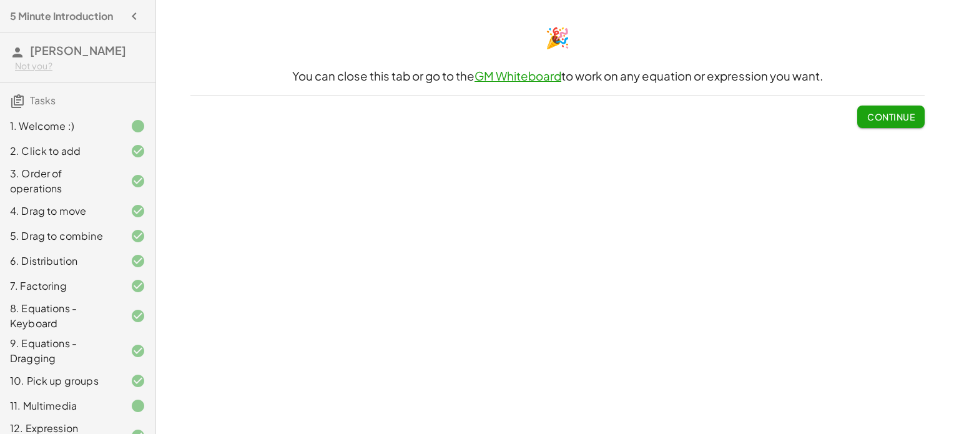
click at [902, 121] on span "Continue" at bounding box center [890, 116] width 47 height 11
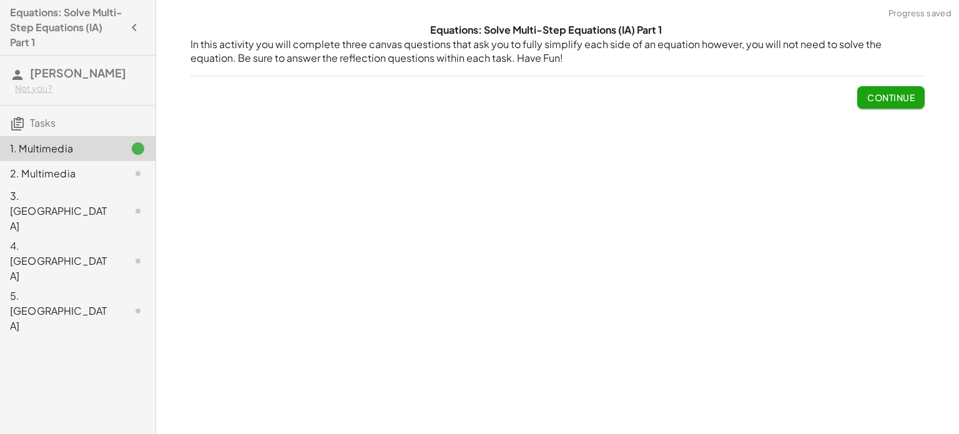
click at [880, 92] on span "Continue" at bounding box center [890, 97] width 47 height 11
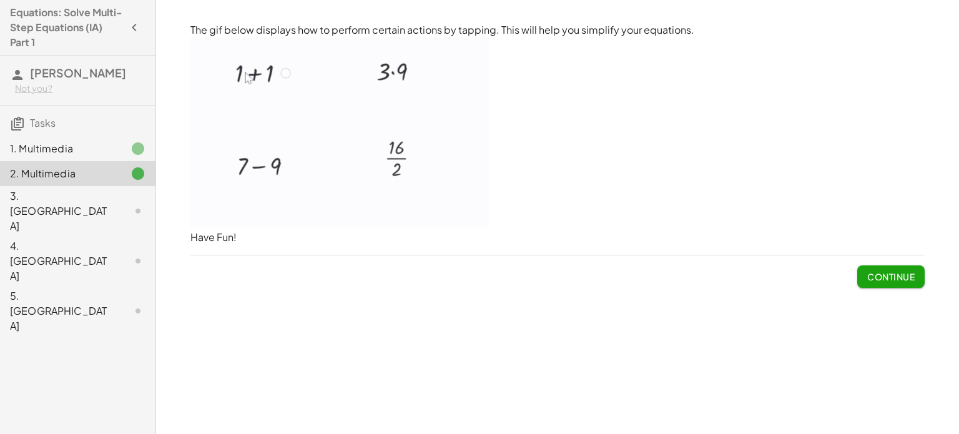
click at [889, 275] on span "Continue" at bounding box center [890, 276] width 47 height 11
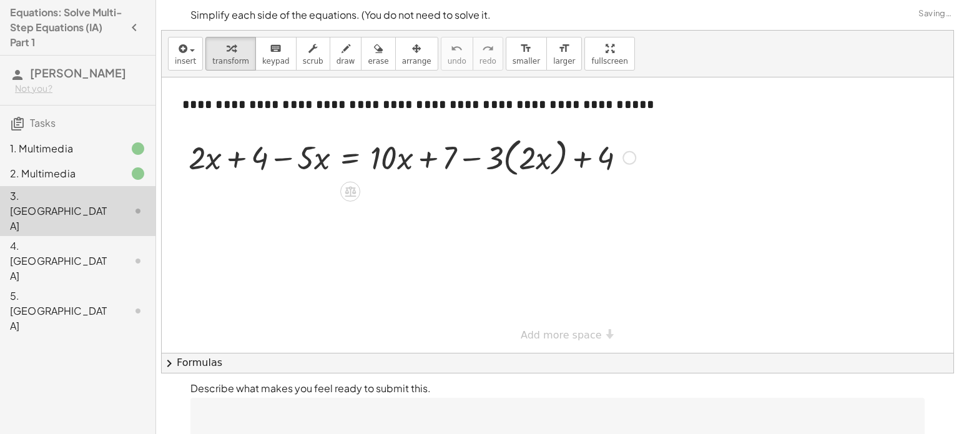
click at [533, 147] on div at bounding box center [412, 156] width 460 height 47
click at [533, 152] on div at bounding box center [412, 156] width 460 height 47
click at [456, 154] on div at bounding box center [412, 156] width 460 height 47
click at [462, 156] on div at bounding box center [412, 156] width 460 height 47
drag, startPoint x: 496, startPoint y: 162, endPoint x: 529, endPoint y: 165, distance: 32.7
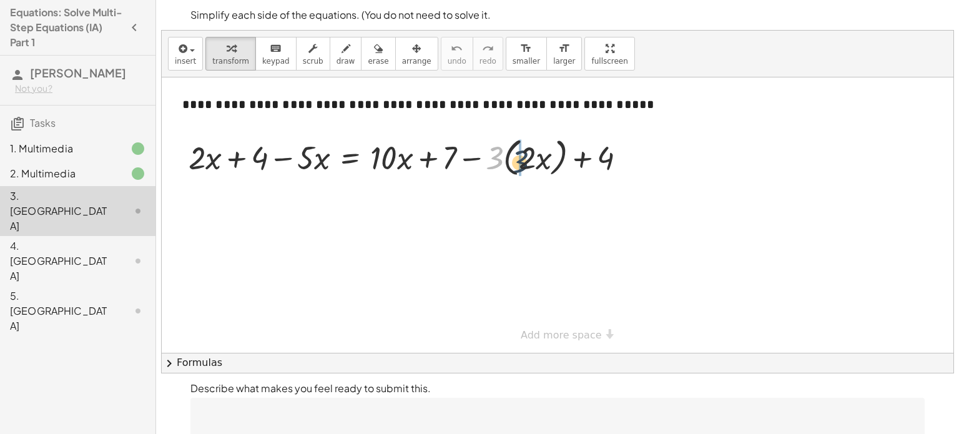
click at [529, 165] on div at bounding box center [412, 156] width 460 height 47
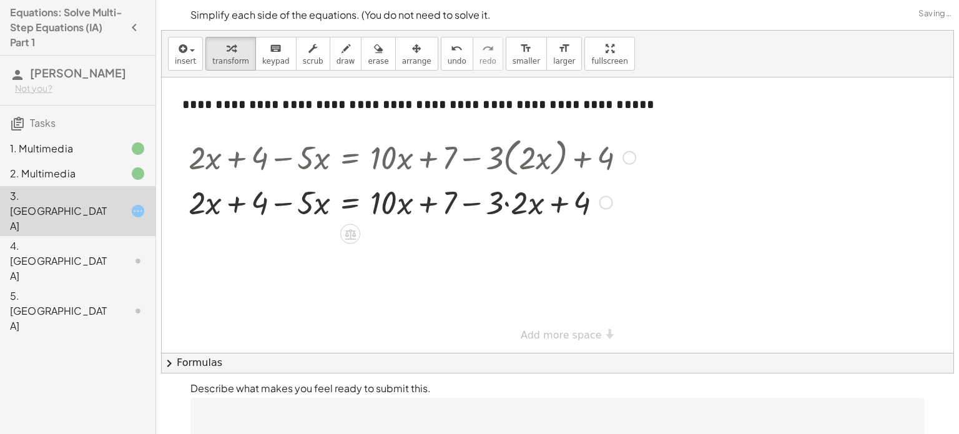
click at [510, 202] on div at bounding box center [412, 201] width 460 height 42
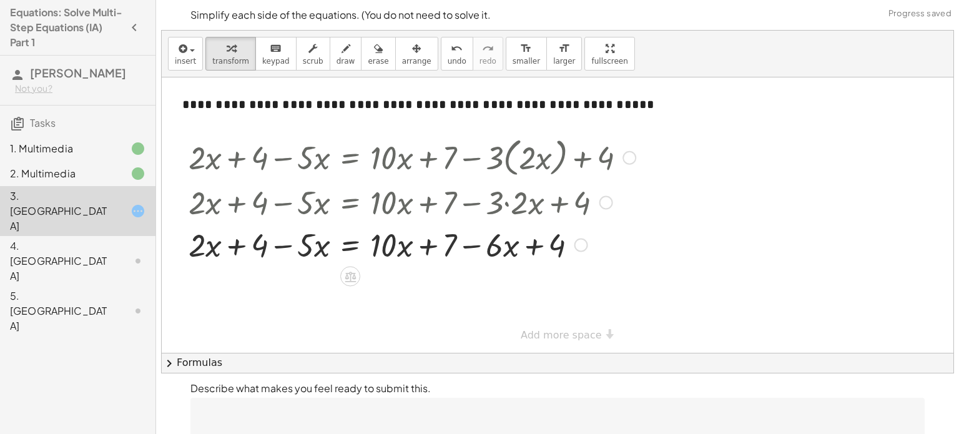
click at [383, 242] on div at bounding box center [412, 244] width 460 height 42
click at [302, 249] on div at bounding box center [412, 244] width 460 height 42
click at [287, 243] on div at bounding box center [412, 244] width 460 height 42
drag, startPoint x: 207, startPoint y: 240, endPoint x: 283, endPoint y: 255, distance: 77.0
click at [283, 255] on div at bounding box center [412, 244] width 460 height 42
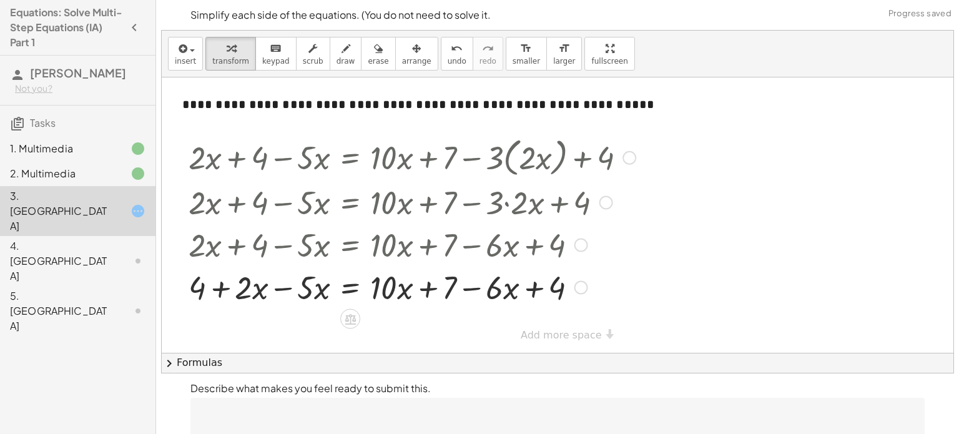
click at [283, 285] on div at bounding box center [412, 286] width 460 height 42
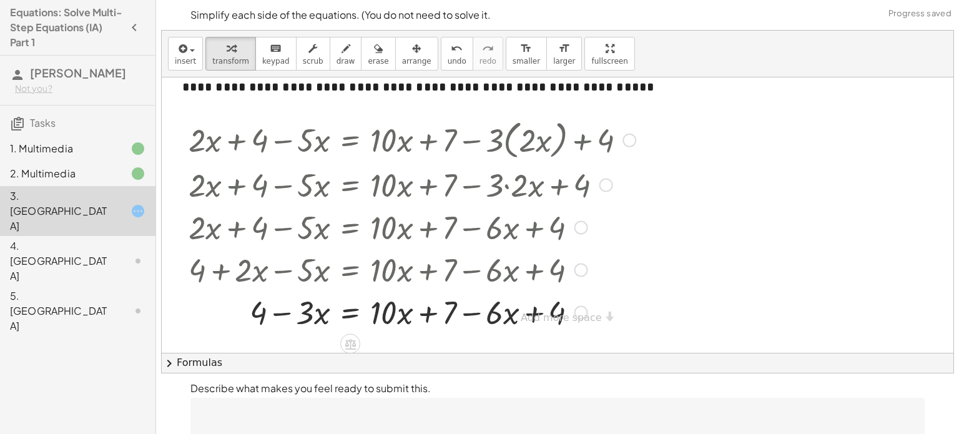
scroll to position [17, 0]
click at [473, 313] on div at bounding box center [412, 312] width 460 height 42
drag, startPoint x: 558, startPoint y: 309, endPoint x: 473, endPoint y: 306, distance: 85.0
click at [473, 306] on div at bounding box center [412, 312] width 460 height 42
click at [487, 314] on div at bounding box center [412, 312] width 460 height 42
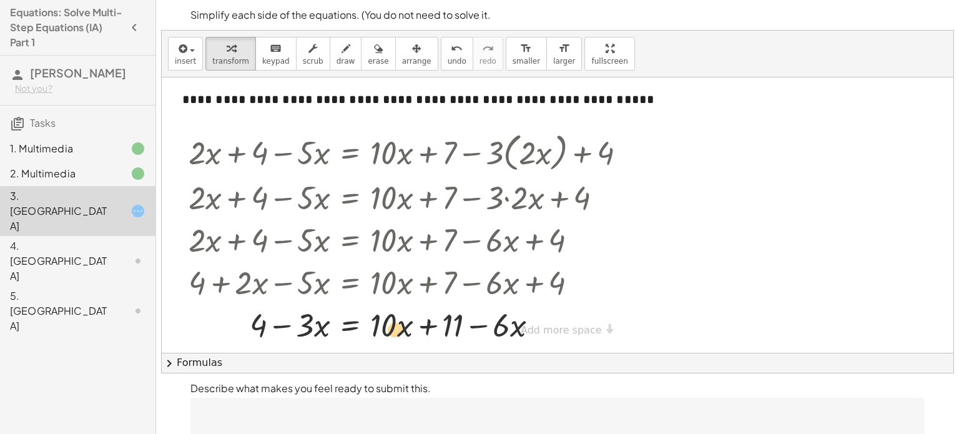
drag, startPoint x: 387, startPoint y: 321, endPoint x: 395, endPoint y: 324, distance: 9.3
click at [395, 324] on div at bounding box center [412, 324] width 460 height 42
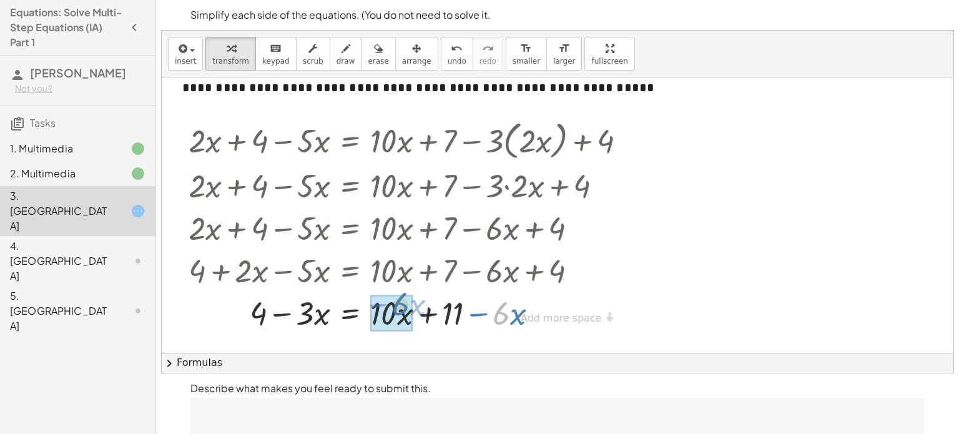
drag, startPoint x: 503, startPoint y: 316, endPoint x: 401, endPoint y: 307, distance: 102.2
click at [401, 307] on div at bounding box center [412, 312] width 460 height 42
click at [393, 312] on div at bounding box center [412, 312] width 460 height 42
click at [511, 315] on div at bounding box center [412, 312] width 460 height 42
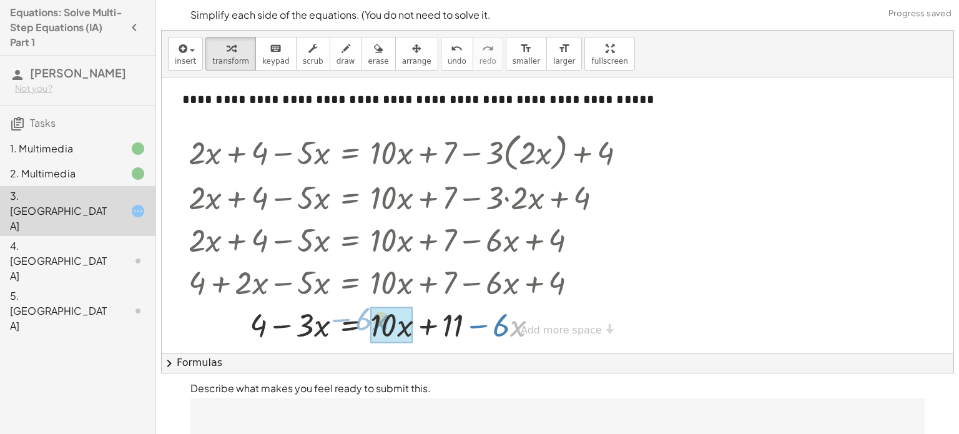
drag, startPoint x: 511, startPoint y: 315, endPoint x: 375, endPoint y: 309, distance: 136.3
click at [384, 315] on div at bounding box center [412, 324] width 460 height 42
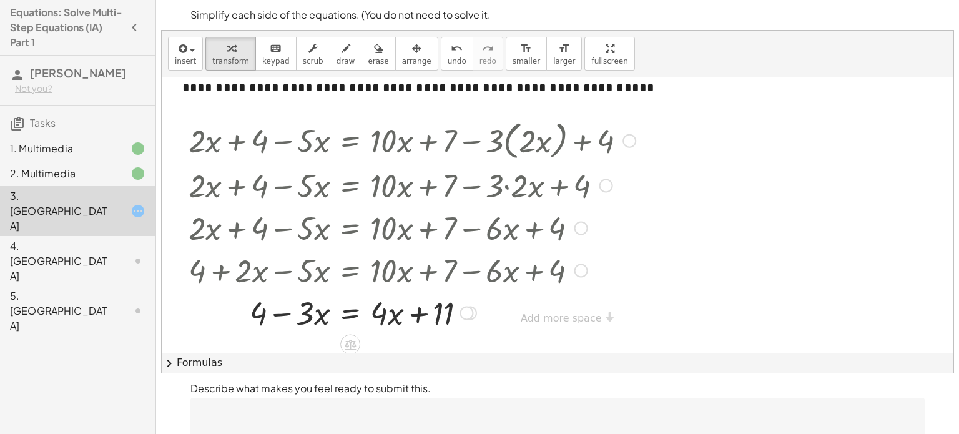
click at [440, 313] on div at bounding box center [412, 312] width 460 height 42
click at [285, 311] on div at bounding box center [412, 312] width 460 height 42
click at [410, 310] on div at bounding box center [412, 312] width 460 height 42
drag, startPoint x: 391, startPoint y: 309, endPoint x: 314, endPoint y: 310, distance: 76.8
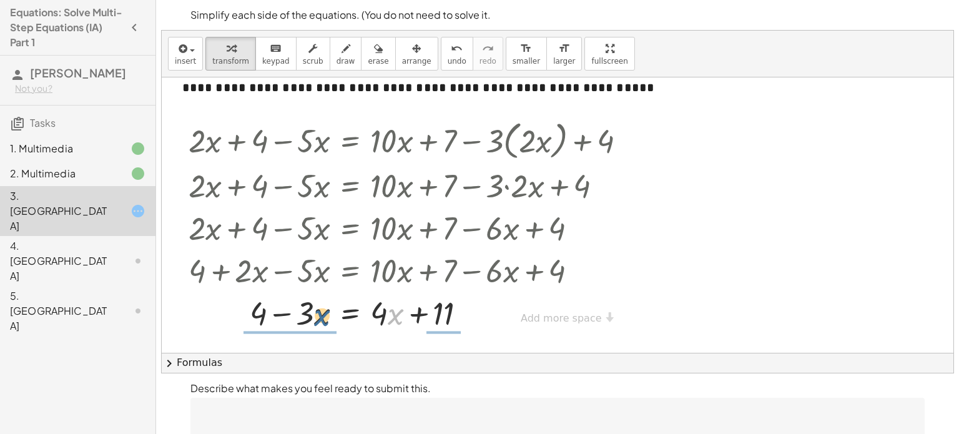
click at [314, 310] on div at bounding box center [412, 312] width 460 height 42
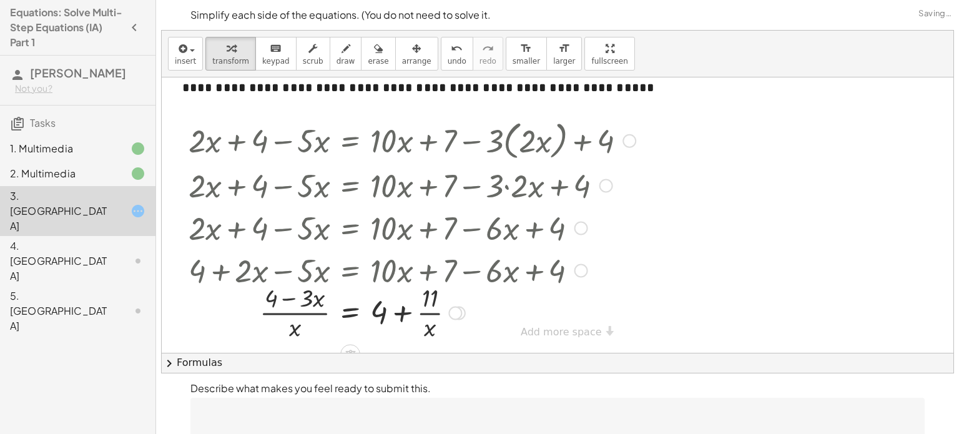
click at [310, 304] on div at bounding box center [412, 311] width 460 height 62
drag, startPoint x: 292, startPoint y: 297, endPoint x: 298, endPoint y: 301, distance: 7.3
click at [298, 301] on div at bounding box center [412, 311] width 460 height 62
drag, startPoint x: 288, startPoint y: 298, endPoint x: 340, endPoint y: 353, distance: 75.5
click at [340, 353] on div "**********" at bounding box center [558, 202] width 792 height 342
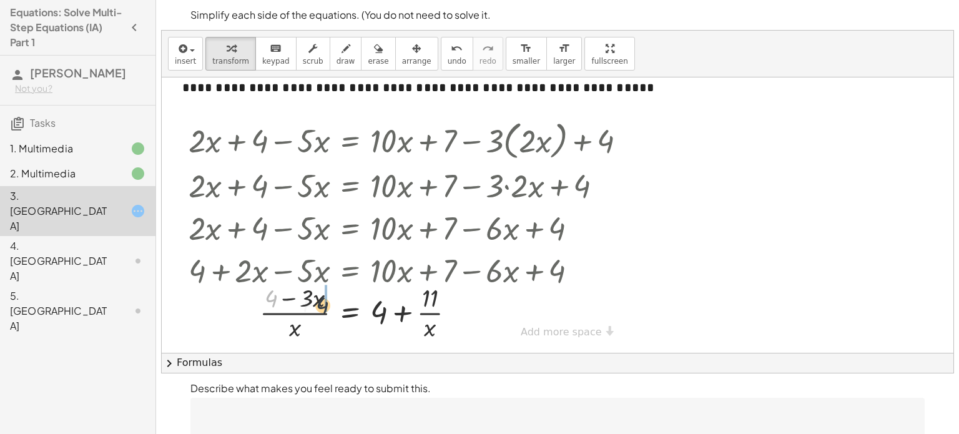
drag, startPoint x: 275, startPoint y: 301, endPoint x: 328, endPoint y: 308, distance: 53.5
click at [328, 308] on div at bounding box center [412, 311] width 460 height 62
click at [293, 315] on div at bounding box center [412, 311] width 460 height 62
click at [431, 308] on div at bounding box center [412, 311] width 460 height 62
click at [408, 313] on div at bounding box center [412, 311] width 460 height 62
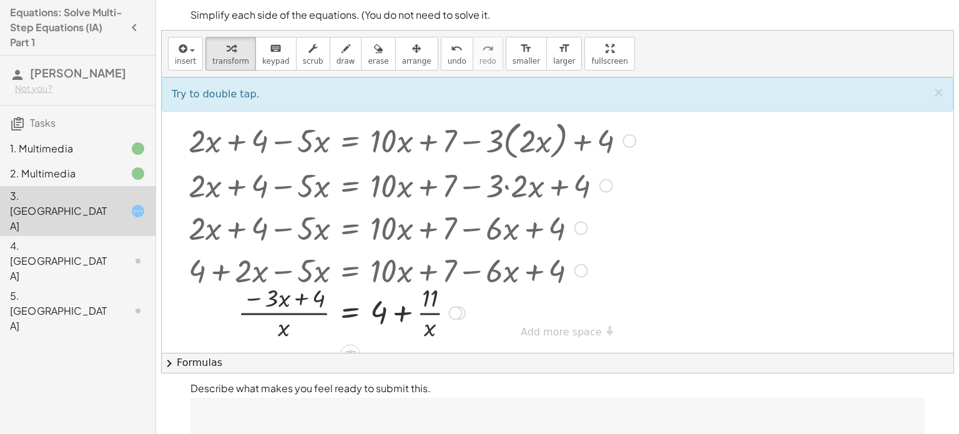
click at [418, 310] on div at bounding box center [412, 311] width 460 height 62
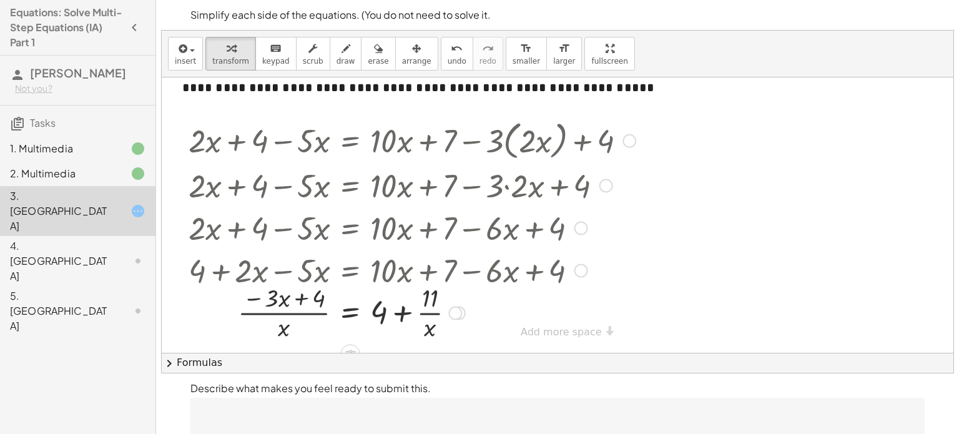
click at [418, 310] on div at bounding box center [412, 311] width 460 height 62
click at [301, 297] on div at bounding box center [412, 311] width 460 height 62
click at [283, 328] on div at bounding box center [412, 311] width 460 height 62
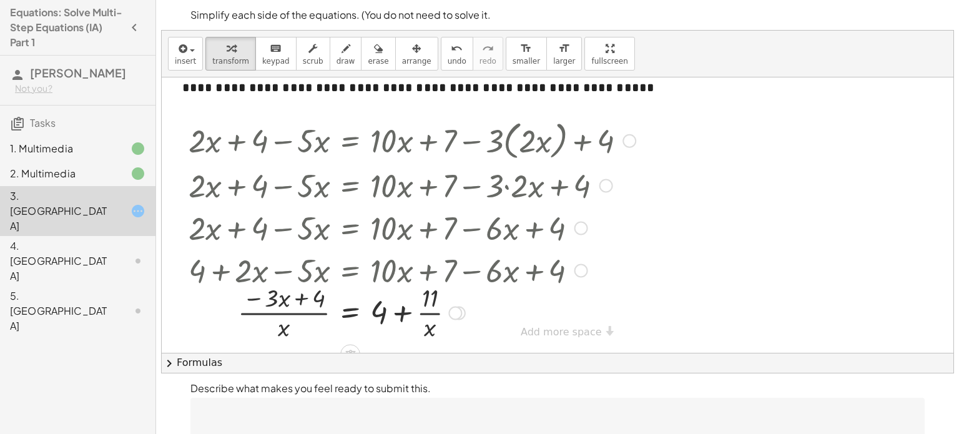
click at [283, 328] on div at bounding box center [412, 311] width 460 height 62
click at [384, 312] on div at bounding box center [412, 311] width 460 height 62
